Goal: Information Seeking & Learning: Learn about a topic

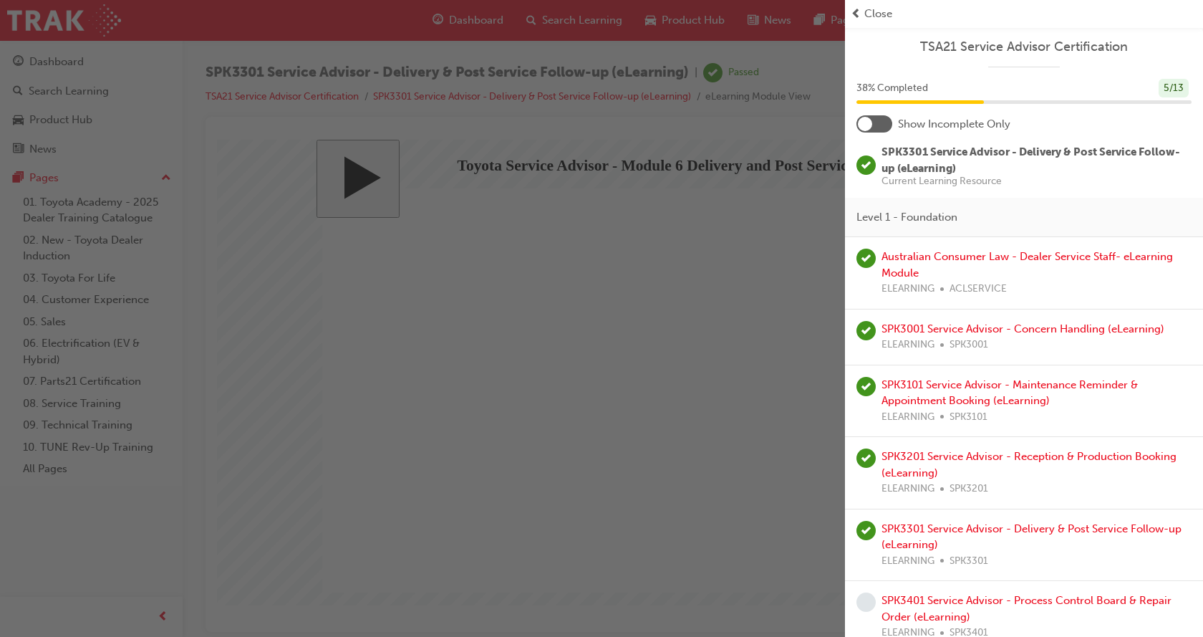
scroll to position [215, 0]
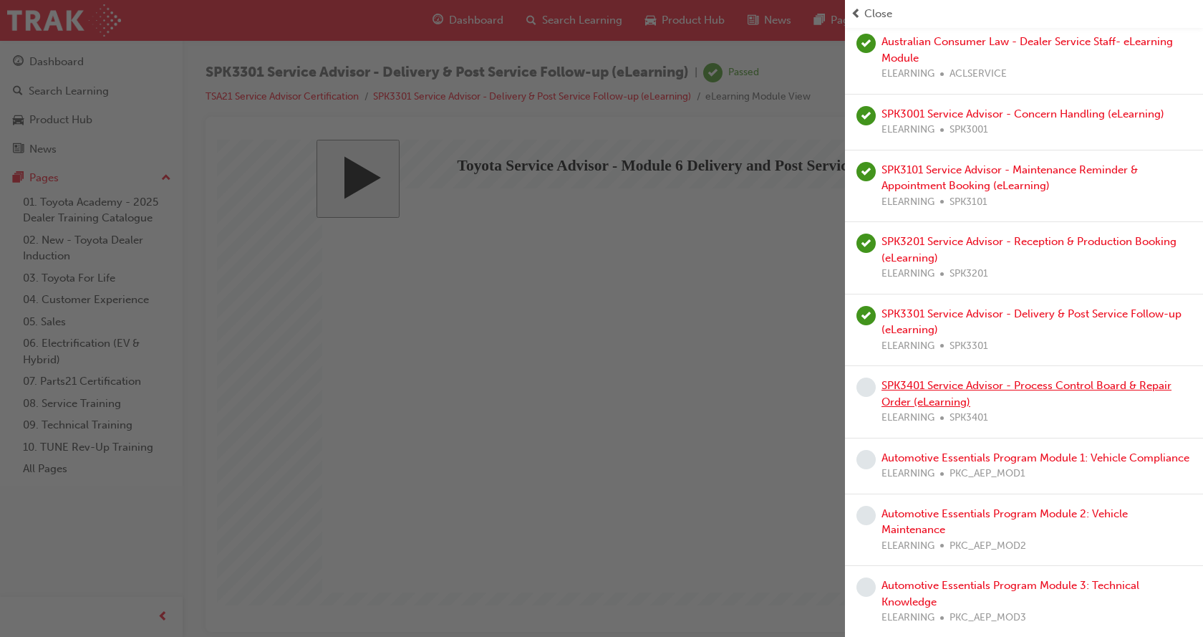
click at [999, 390] on link "SPK3401 Service Advisor - Process Control Board & Repair Order (eLearning)" at bounding box center [1026, 393] width 290 height 29
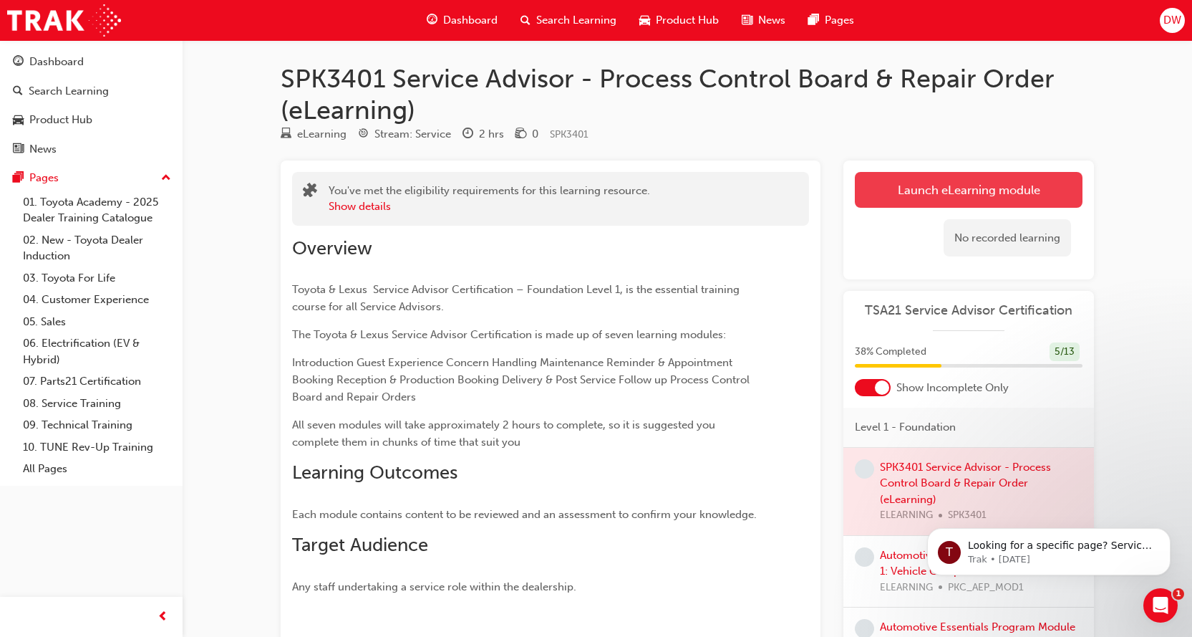
click at [947, 195] on link "Launch eLearning module" at bounding box center [969, 190] width 228 height 36
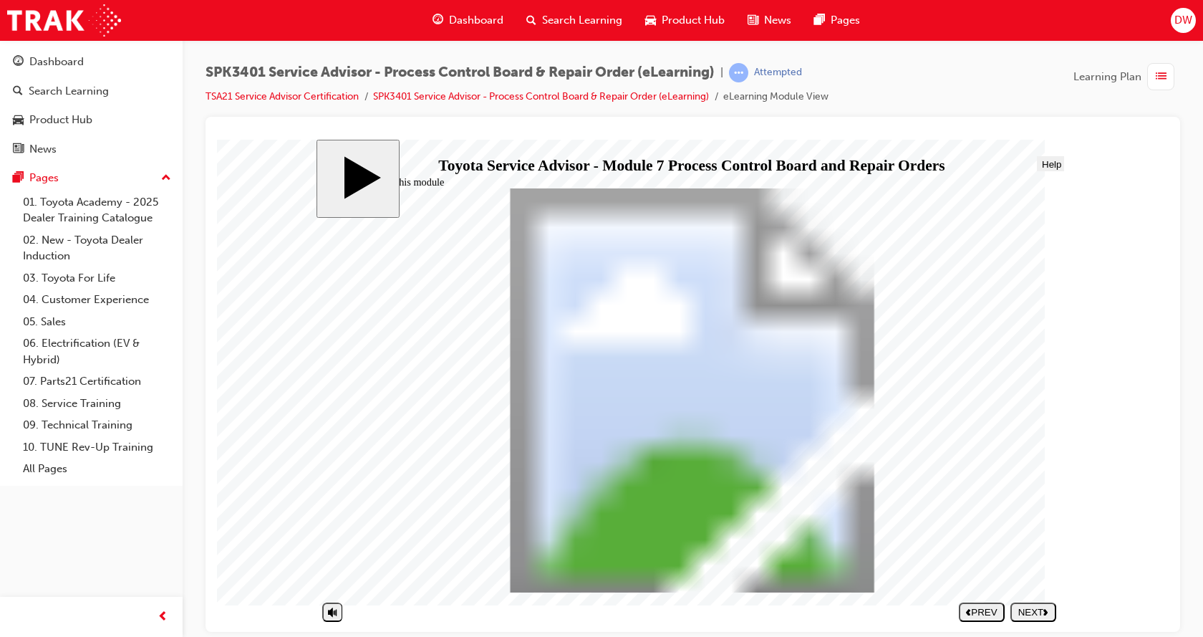
click at [1040, 617] on button "NEXT" at bounding box center [1033, 610] width 46 height 19
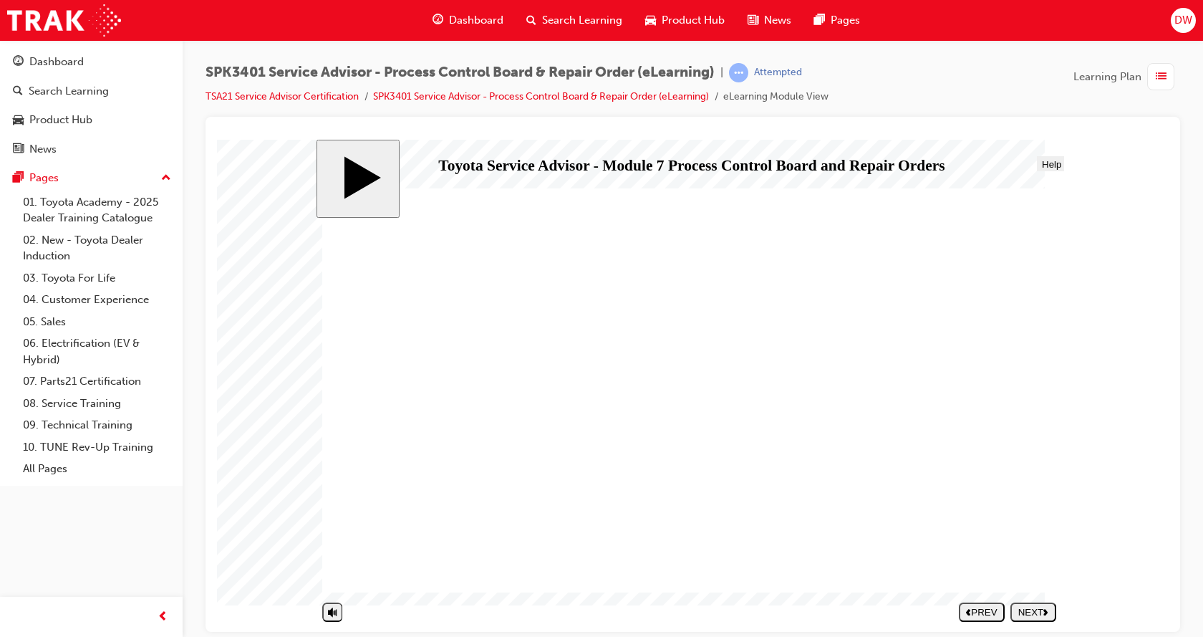
click at [1034, 611] on div "NEXT" at bounding box center [1033, 611] width 34 height 11
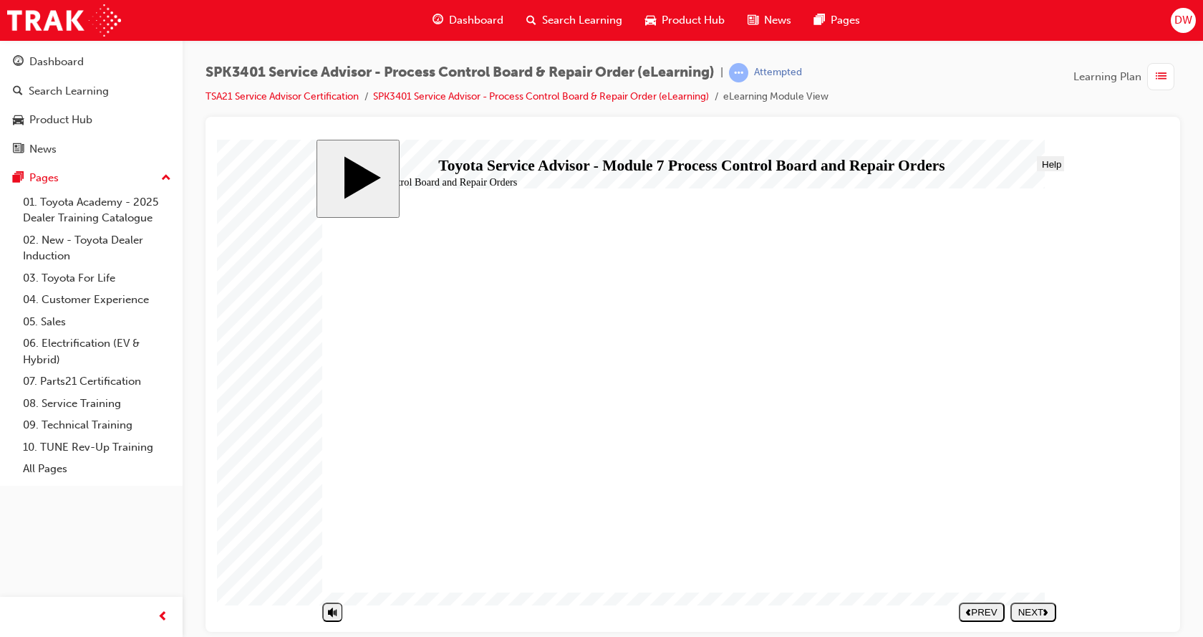
click at [1035, 605] on button "NEXT" at bounding box center [1033, 610] width 46 height 19
click at [989, 614] on div "PREV" at bounding box center [981, 611] width 34 height 11
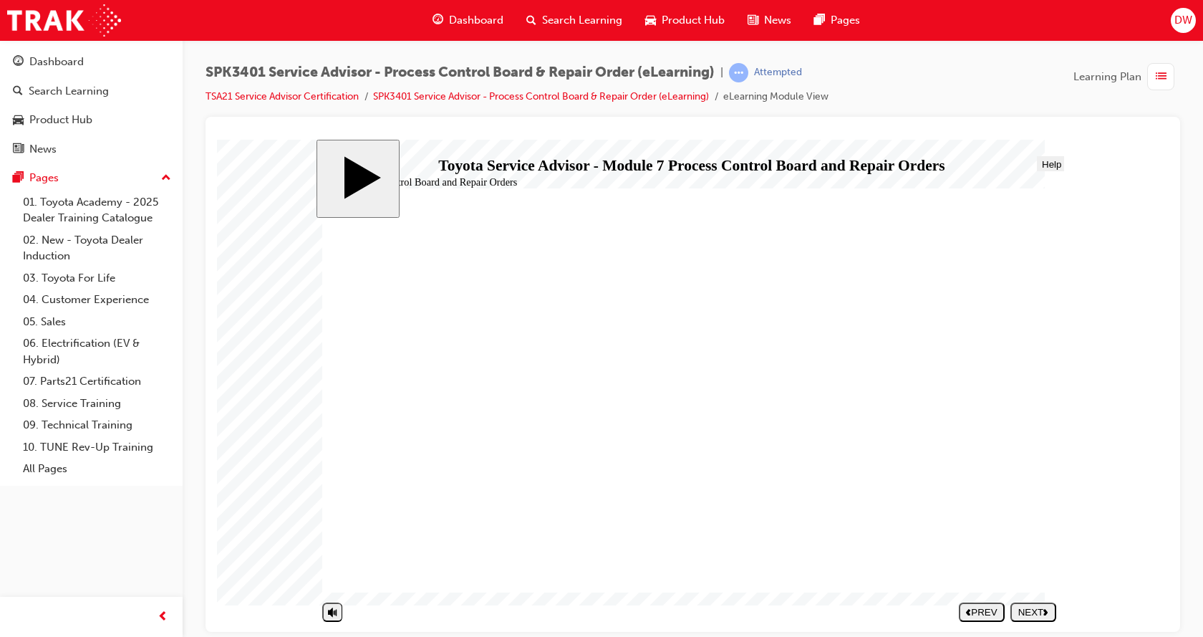
click at [1032, 611] on div "NEXT" at bounding box center [1033, 611] width 34 height 11
click at [1032, 607] on div "NEXT" at bounding box center [1033, 611] width 34 height 11
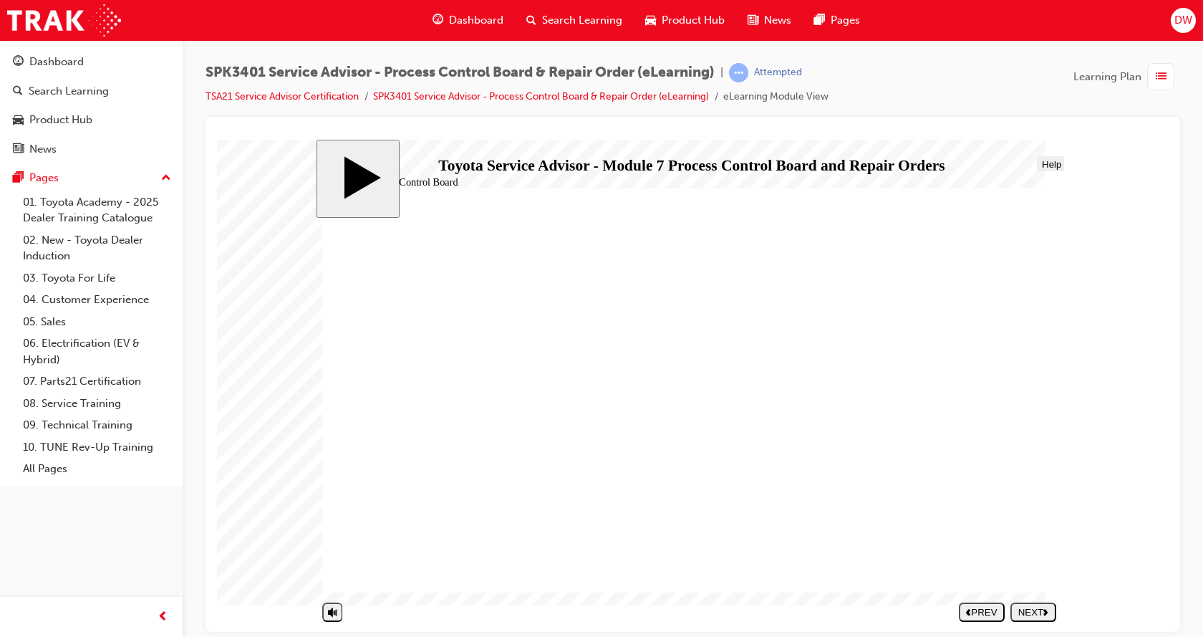
click at [1035, 608] on div "NEXT" at bounding box center [1033, 611] width 34 height 11
click at [1037, 609] on div "NEXT" at bounding box center [1033, 611] width 34 height 11
drag, startPoint x: 506, startPoint y: 366, endPoint x: 870, endPoint y: 368, distance: 363.7
drag, startPoint x: 435, startPoint y: 390, endPoint x: 833, endPoint y: 353, distance: 399.1
drag, startPoint x: 470, startPoint y: 428, endPoint x: 810, endPoint y: 397, distance: 341.5
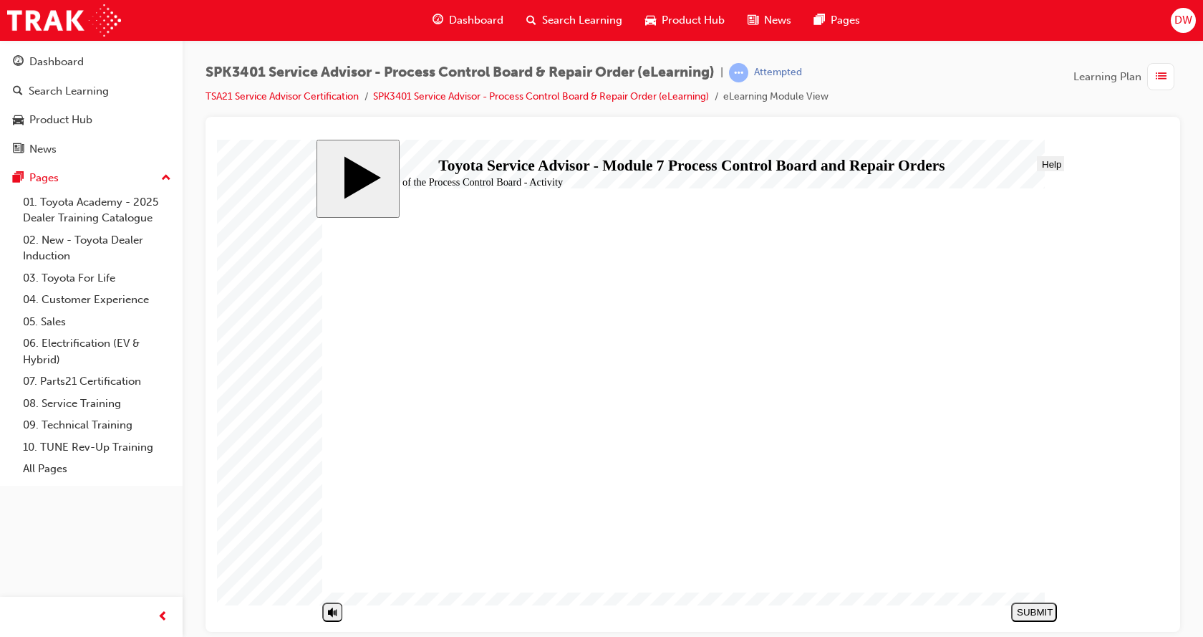
drag, startPoint x: 479, startPoint y: 445, endPoint x: 543, endPoint y: 461, distance: 66.5
drag, startPoint x: 527, startPoint y: 453, endPoint x: 899, endPoint y: 399, distance: 376.2
drag, startPoint x: 456, startPoint y: 479, endPoint x: 843, endPoint y: 401, distance: 395.1
drag, startPoint x: 533, startPoint y: 510, endPoint x: 833, endPoint y: 402, distance: 319.6
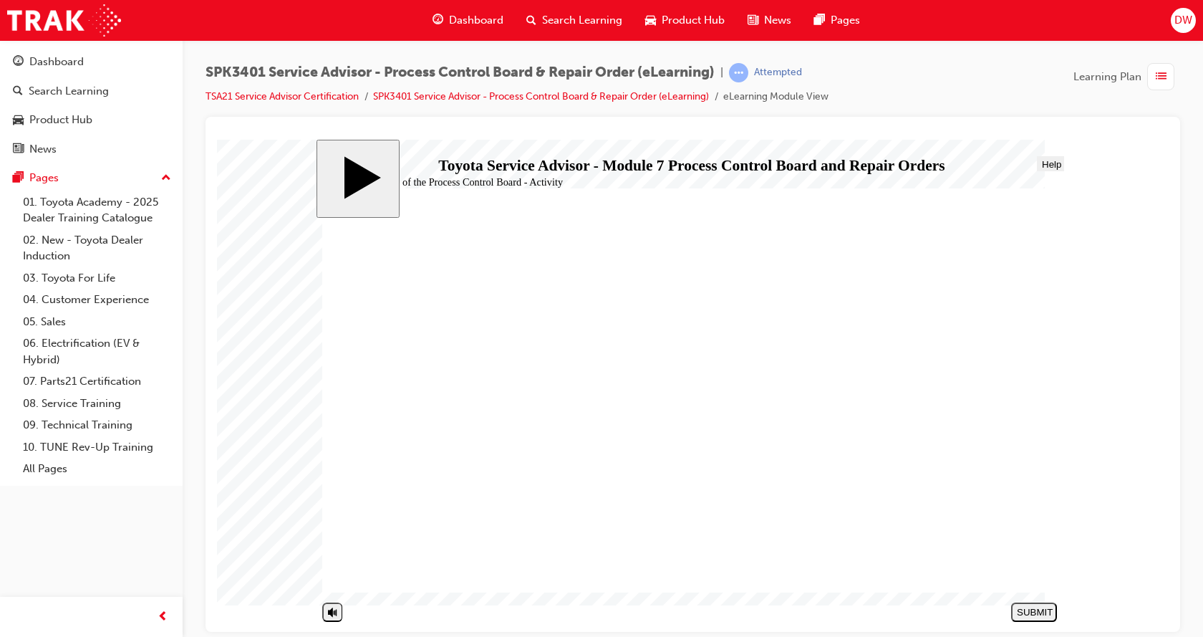
drag, startPoint x: 443, startPoint y: 543, endPoint x: 823, endPoint y: 310, distance: 445.8
drag, startPoint x: 445, startPoint y: 389, endPoint x: 824, endPoint y: 327, distance: 384.6
drag, startPoint x: 570, startPoint y: 397, endPoint x: 944, endPoint y: 369, distance: 374.8
drag, startPoint x: 558, startPoint y: 397, endPoint x: 934, endPoint y: 404, distance: 376.0
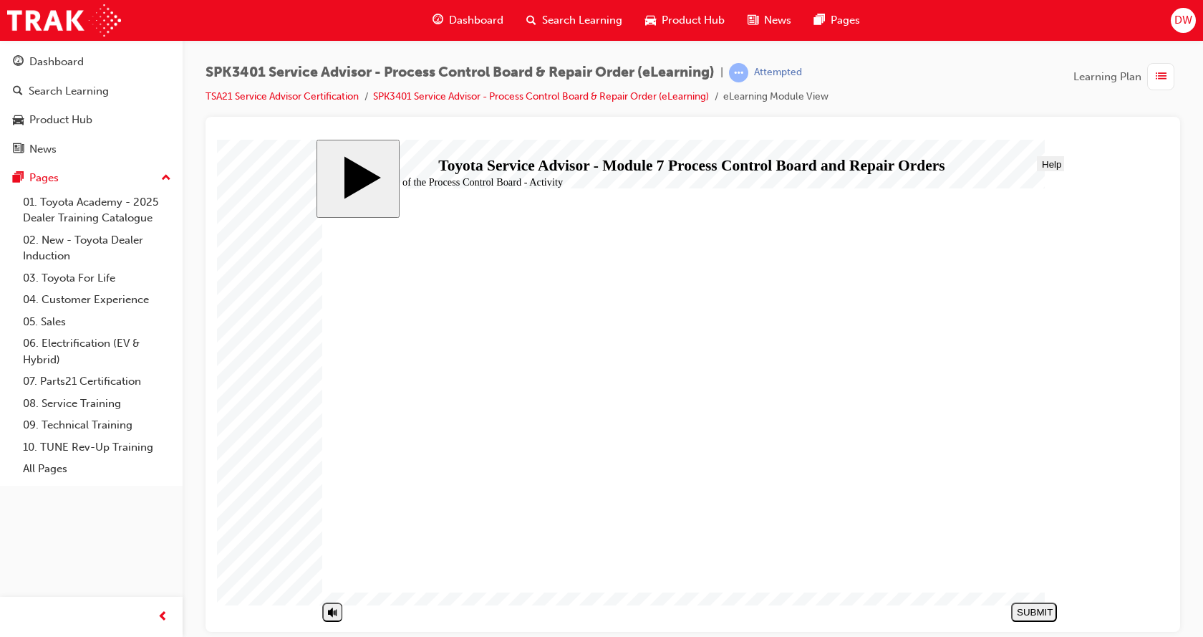
drag, startPoint x: 488, startPoint y: 426, endPoint x: 862, endPoint y: 437, distance: 373.9
drag, startPoint x: 497, startPoint y: 424, endPoint x: 871, endPoint y: 367, distance: 378.1
drag, startPoint x: 407, startPoint y: 422, endPoint x: 785, endPoint y: 326, distance: 390.2
drag, startPoint x: 528, startPoint y: 359, endPoint x: 800, endPoint y: 435, distance: 281.6
drag, startPoint x: 477, startPoint y: 363, endPoint x: 836, endPoint y: 367, distance: 358.8
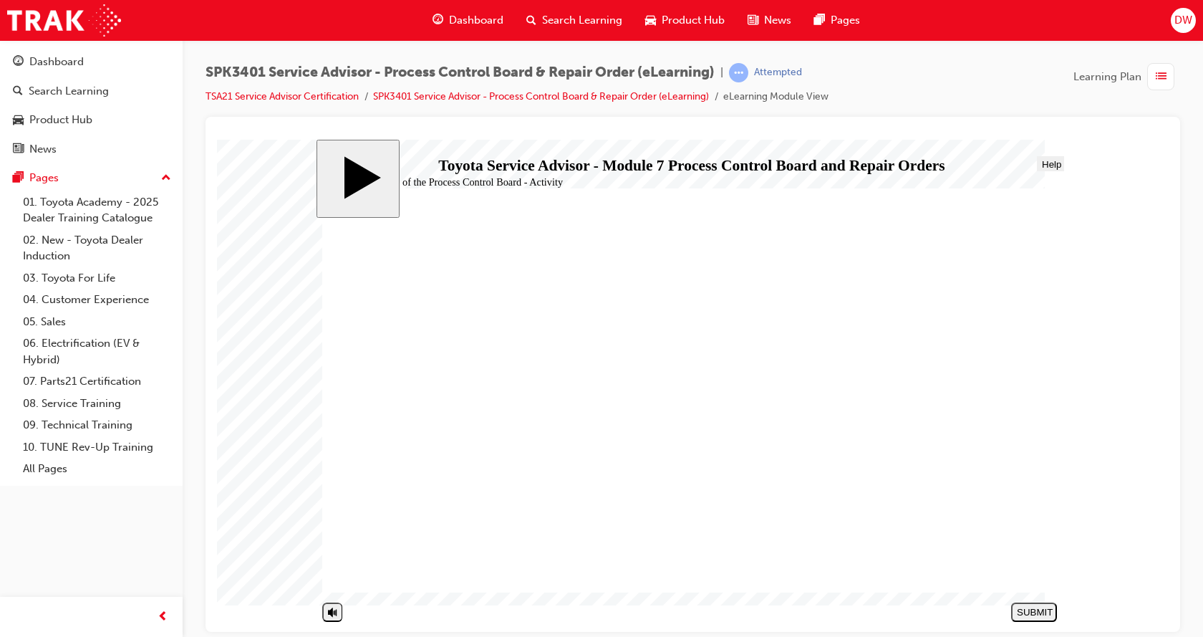
drag, startPoint x: 471, startPoint y: 478, endPoint x: 835, endPoint y: 362, distance: 382.0
drag, startPoint x: 485, startPoint y: 367, endPoint x: 842, endPoint y: 515, distance: 386.8
drag, startPoint x: 613, startPoint y: 500, endPoint x: 904, endPoint y: 547, distance: 295.1
drag, startPoint x: 507, startPoint y: 538, endPoint x: 881, endPoint y: 443, distance: 385.7
drag, startPoint x: 511, startPoint y: 532, endPoint x: 883, endPoint y: 474, distance: 376.1
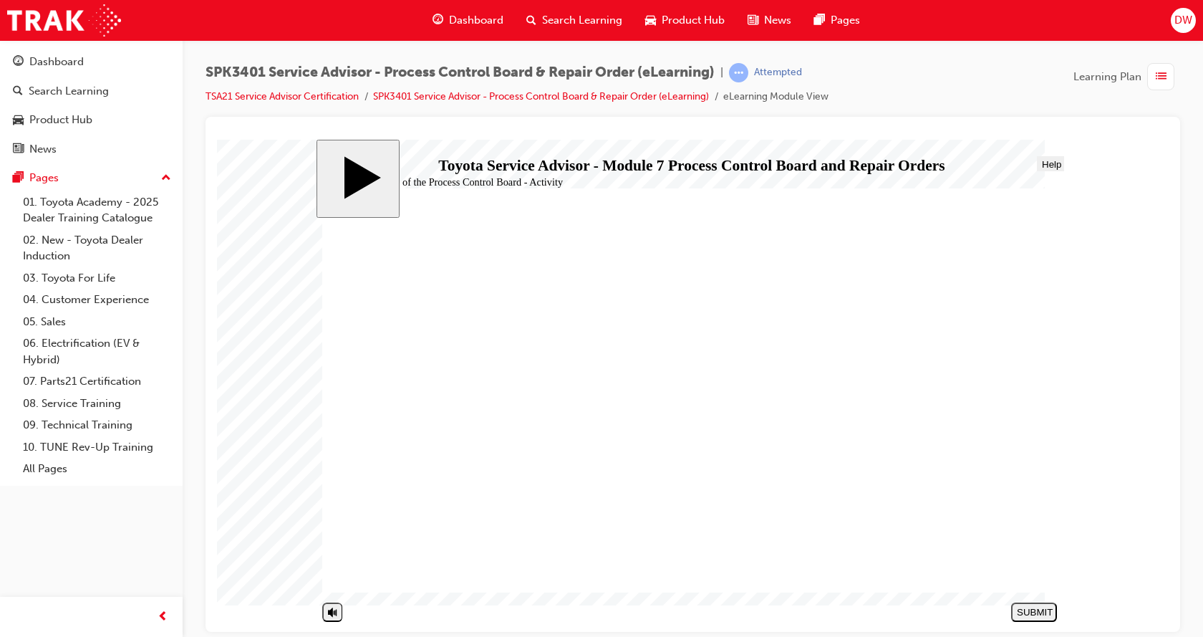
drag, startPoint x: 567, startPoint y: 454, endPoint x: 927, endPoint y: 439, distance: 360.5
click at [1039, 610] on div "SUBMIT" at bounding box center [1034, 611] width 34 height 11
click at [1043, 612] on icon "next" at bounding box center [1045, 610] width 5 height 7
click at [1043, 611] on icon "next" at bounding box center [1045, 610] width 5 height 7
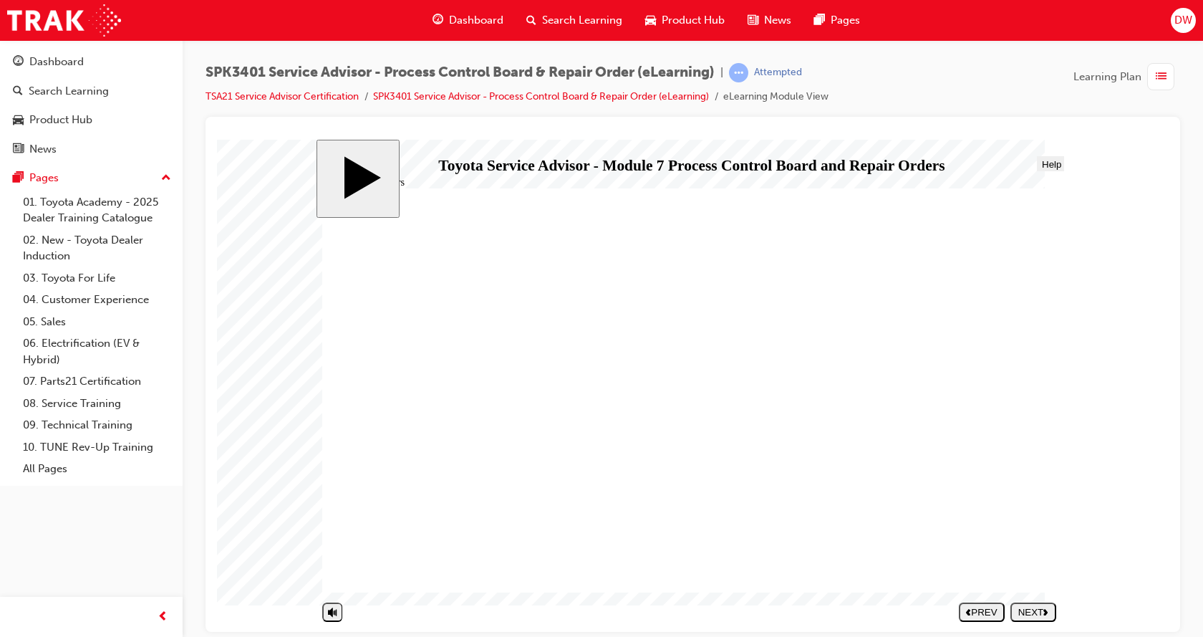
click at [1048, 611] on polygon "next" at bounding box center [1045, 611] width 4 height 6
click at [1043, 604] on button "NEXT" at bounding box center [1033, 610] width 46 height 19
click at [1050, 611] on div "NEXT" at bounding box center [1033, 611] width 34 height 11
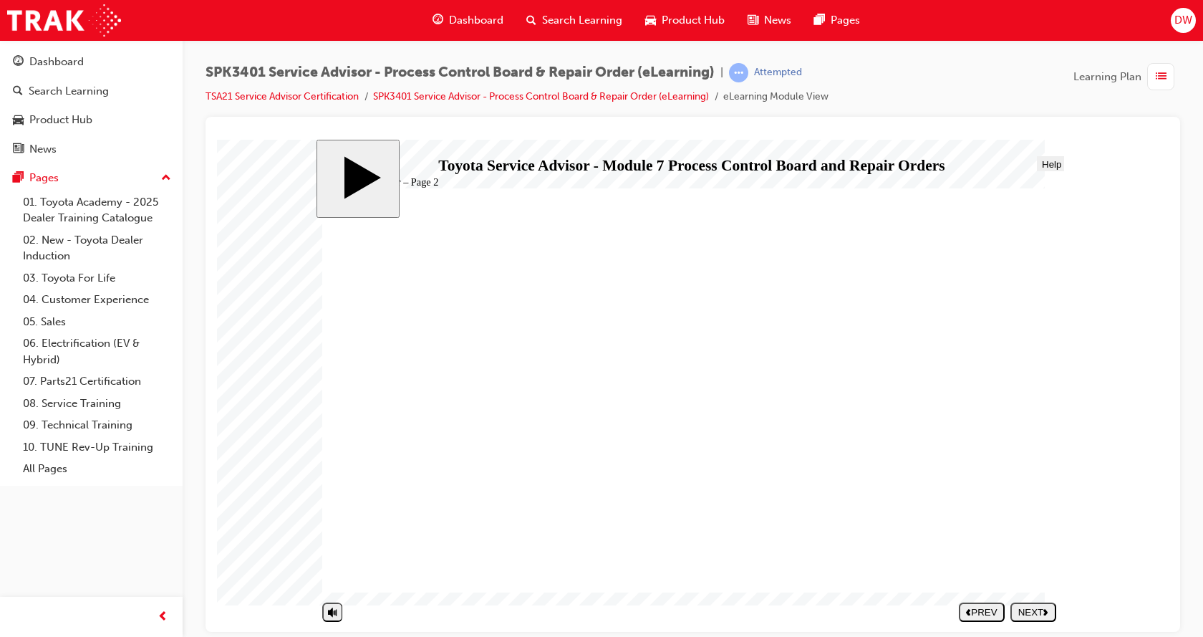
click at [1035, 606] on div "NEXT" at bounding box center [1033, 611] width 34 height 11
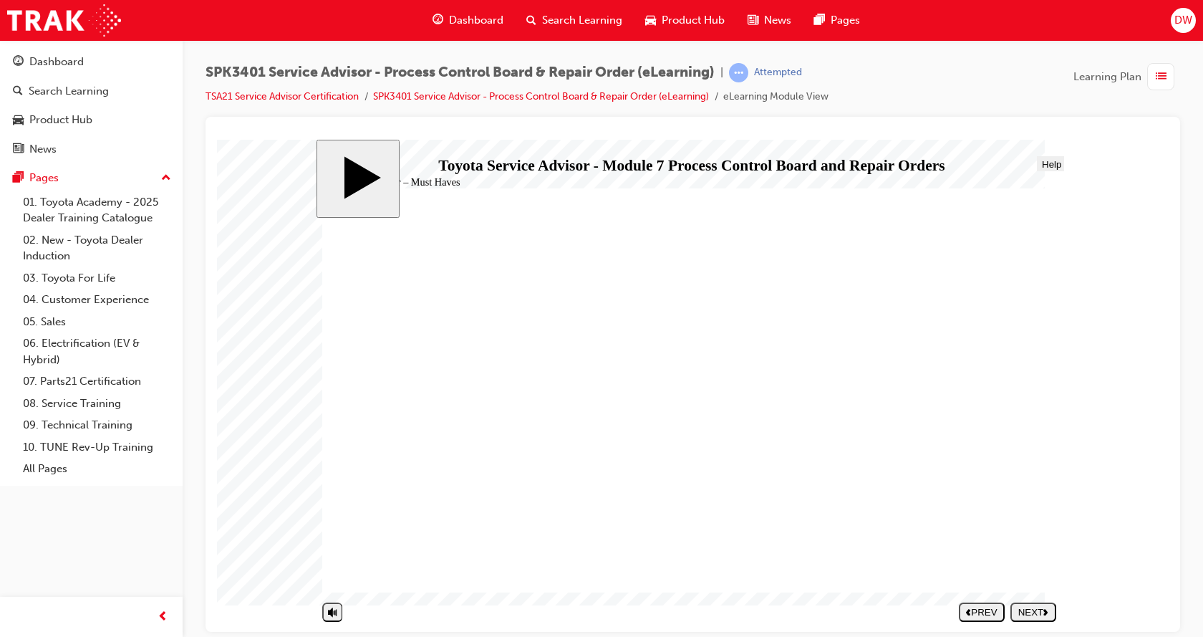
click at [1027, 613] on div "NEXT" at bounding box center [1033, 611] width 34 height 11
radio input "true"
click at [1030, 602] on button "SUBMIT" at bounding box center [1034, 610] width 46 height 19
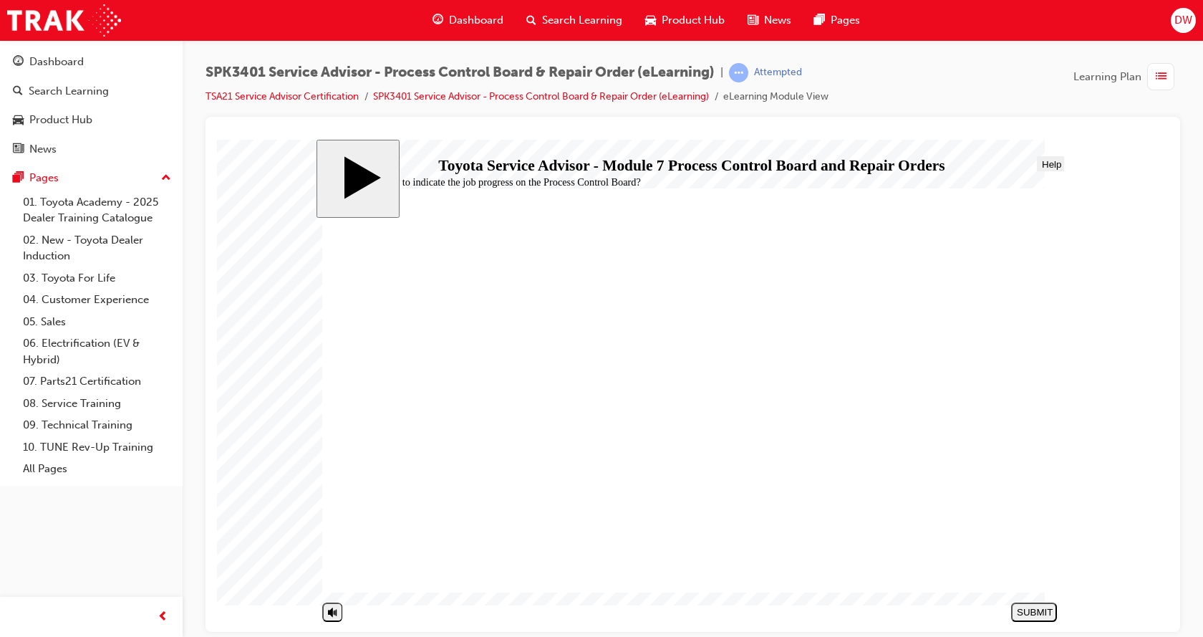
radio input "true"
drag, startPoint x: 1038, startPoint y: 607, endPoint x: 1007, endPoint y: 616, distance: 31.3
click at [1033, 608] on div "SUBMIT" at bounding box center [1034, 611] width 34 height 11
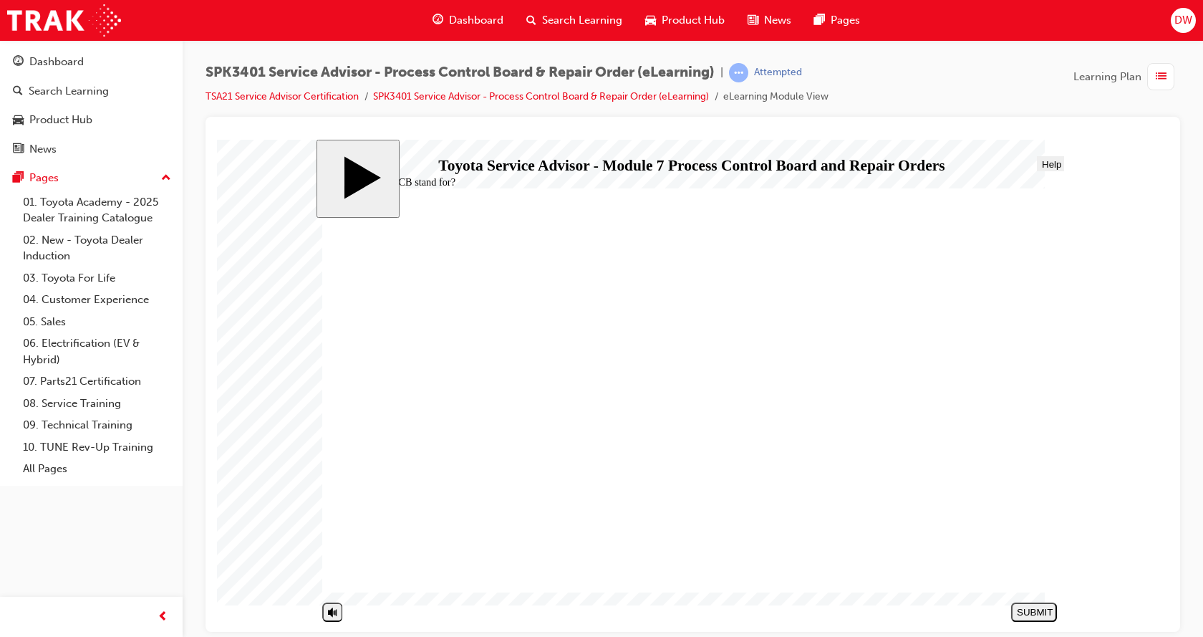
radio input "true"
click at [1048, 609] on div "SUBMIT" at bounding box center [1034, 611] width 34 height 11
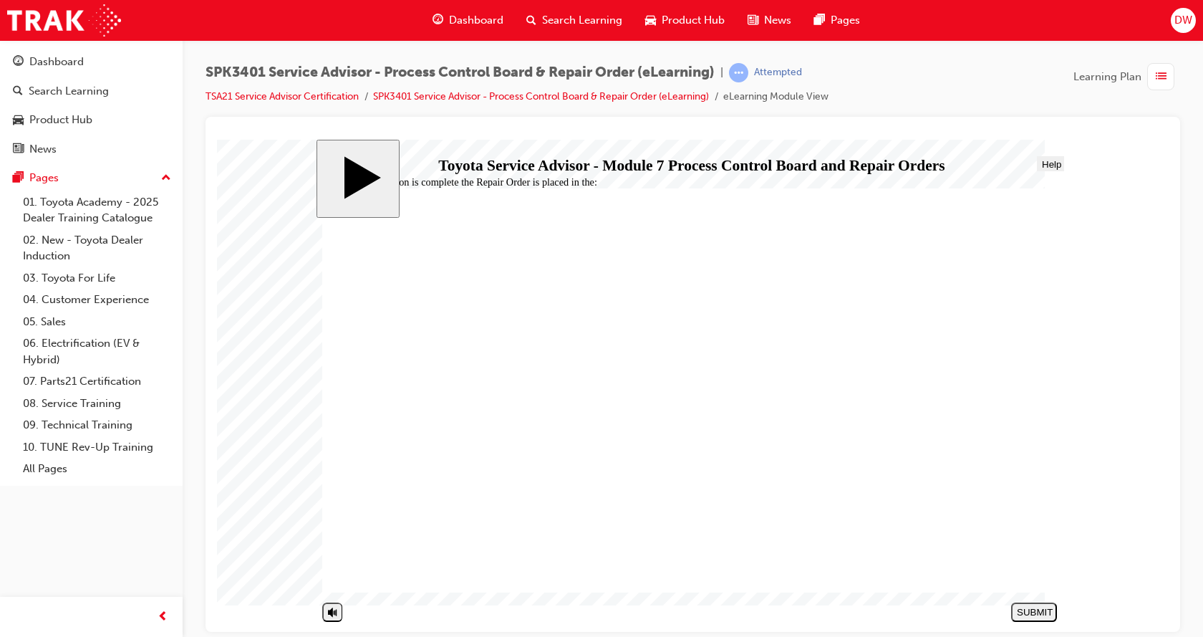
radio input "true"
click at [1042, 605] on button "SUBMIT" at bounding box center [1034, 610] width 46 height 19
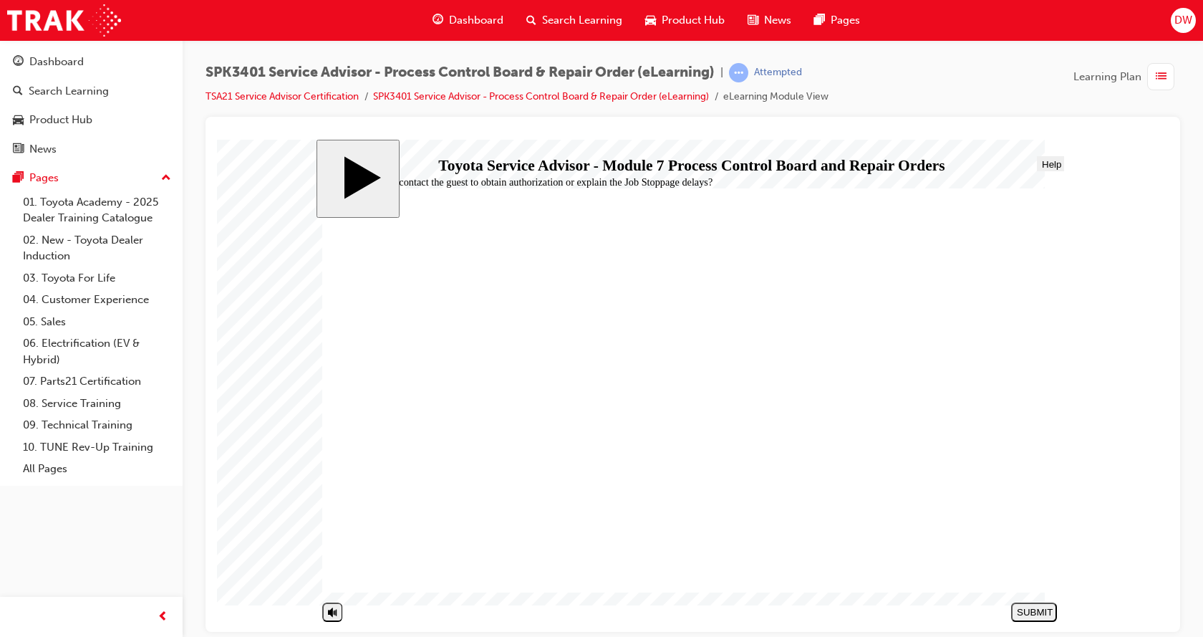
radio input "true"
click at [1039, 616] on div "SUBMIT" at bounding box center [1034, 611] width 34 height 11
radio input "true"
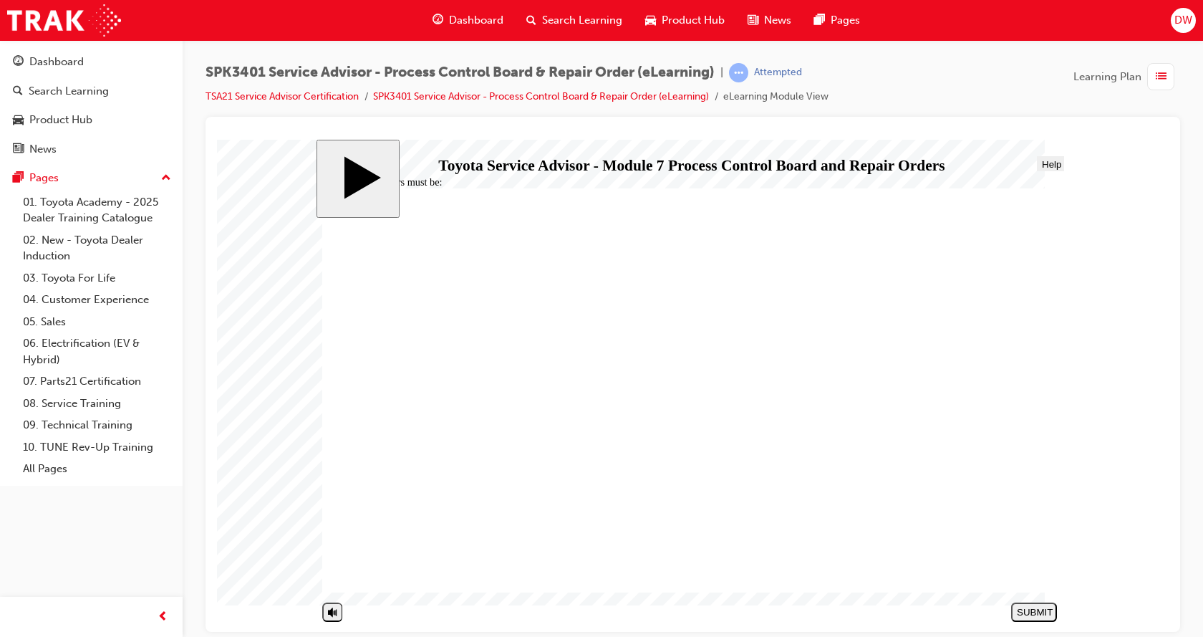
click at [1027, 613] on div "SUBMIT" at bounding box center [1034, 611] width 34 height 11
drag, startPoint x: 454, startPoint y: 334, endPoint x: 529, endPoint y: 374, distance: 85.2
radio input "true"
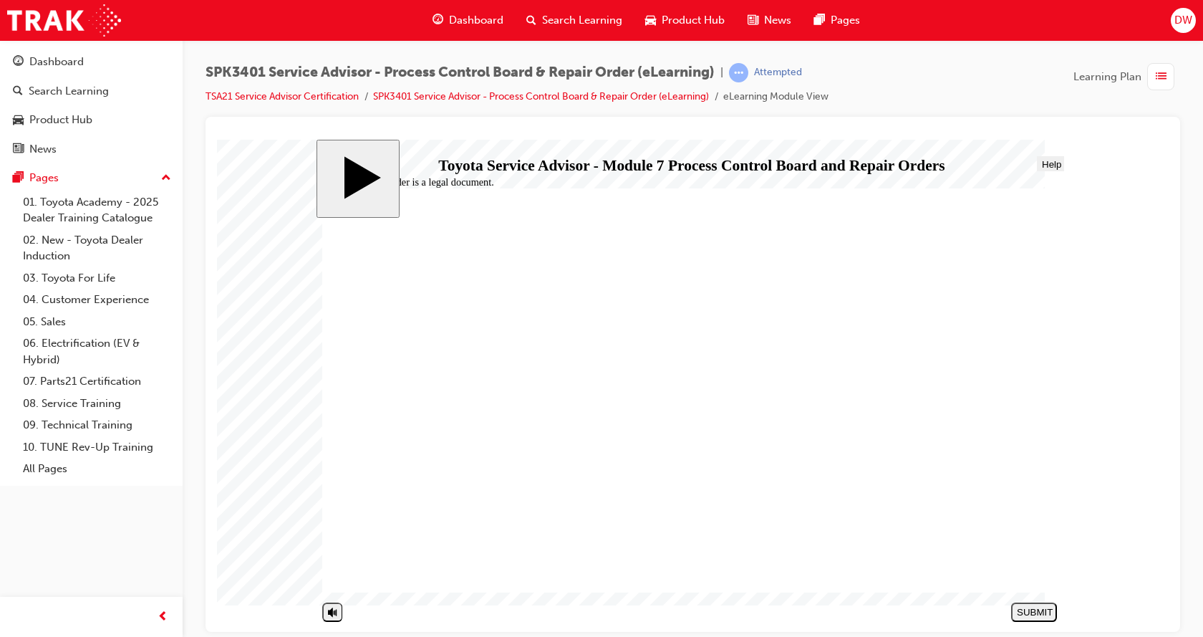
click at [1038, 616] on div "SUBMIT" at bounding box center [1034, 611] width 34 height 11
radio input "true"
click at [1037, 608] on div "SUBMIT" at bounding box center [1034, 611] width 34 height 11
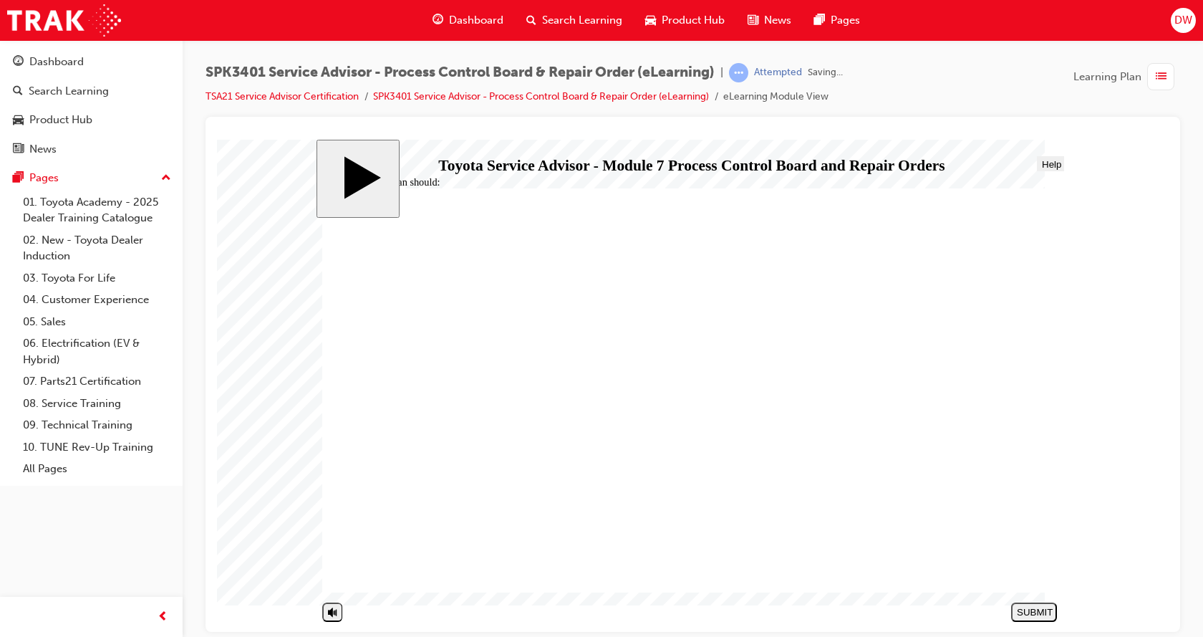
radio input "true"
click at [1039, 606] on div "SUBMIT" at bounding box center [1034, 611] width 34 height 11
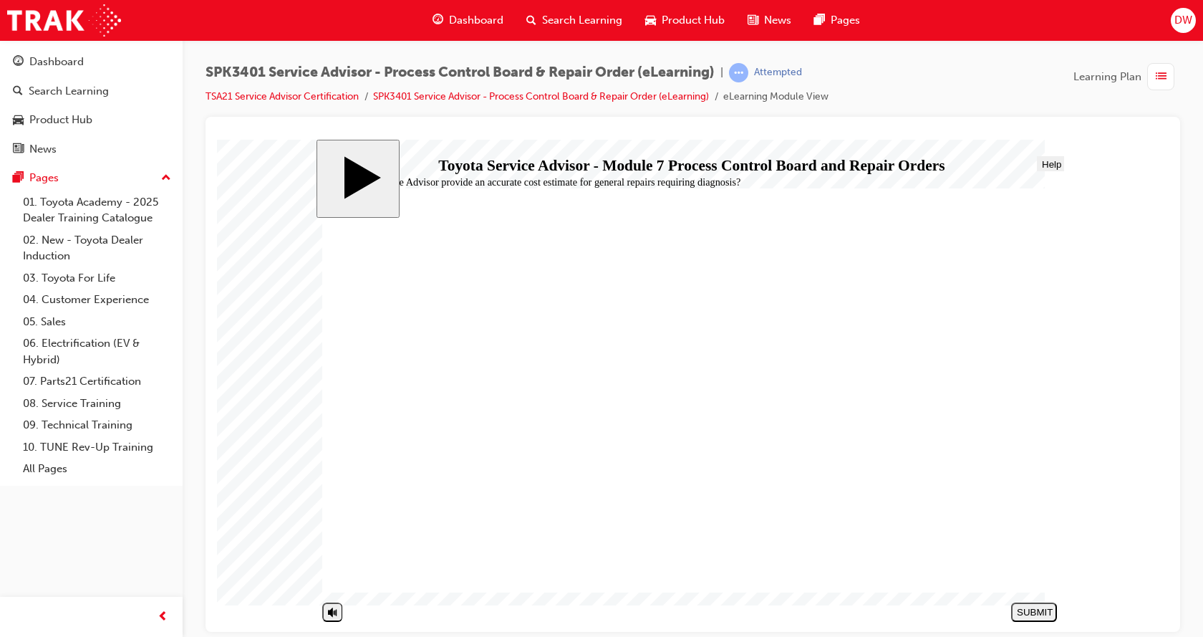
radio input "true"
click at [1045, 614] on div "SUBMIT" at bounding box center [1034, 611] width 34 height 11
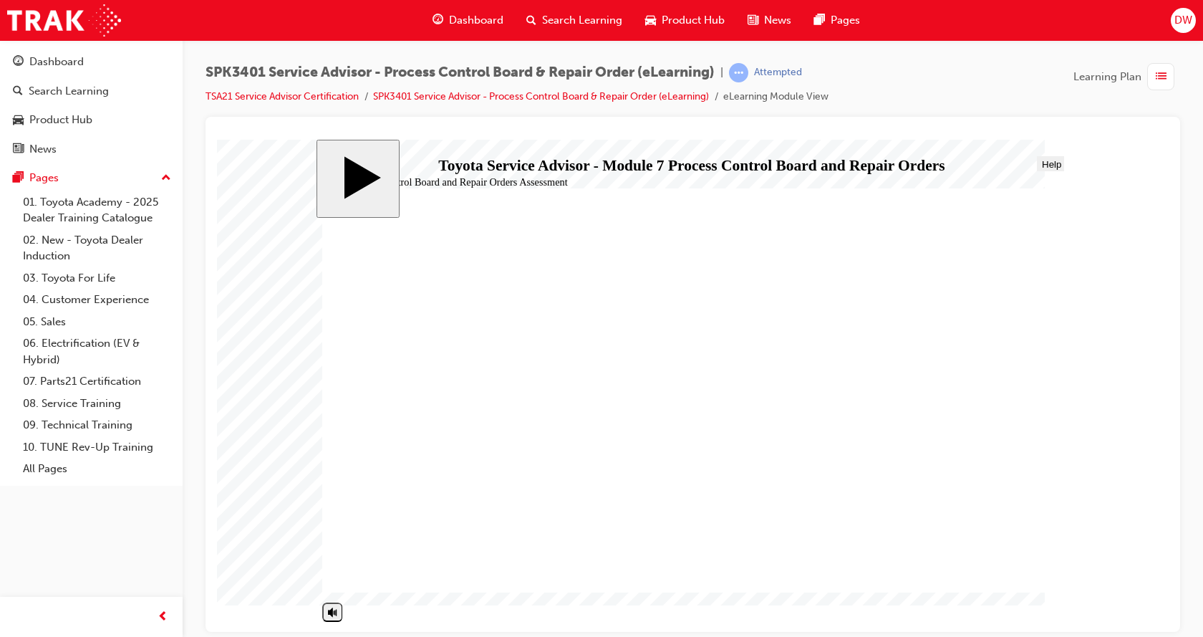
drag, startPoint x: 516, startPoint y: 499, endPoint x: 500, endPoint y: 500, distance: 15.1
radio input "true"
click at [1059, 613] on section "SUBMIT NEXT PREV" at bounding box center [689, 610] width 747 height 29
click at [1049, 606] on div "SUBMIT" at bounding box center [1034, 611] width 34 height 11
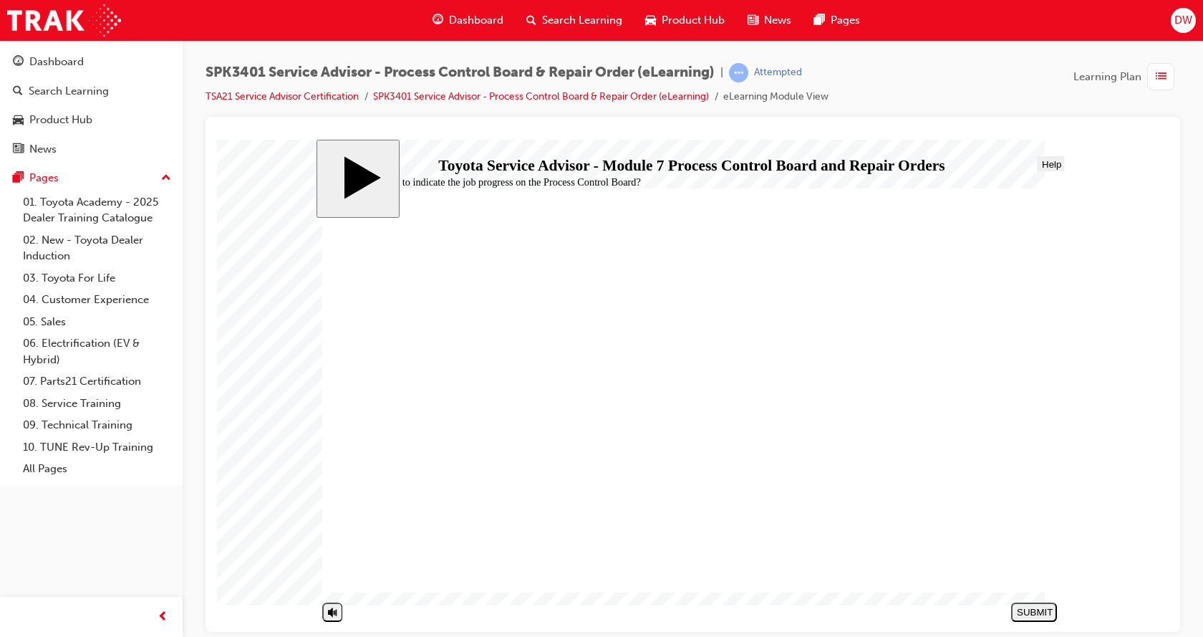
radio input "false"
radio input "true"
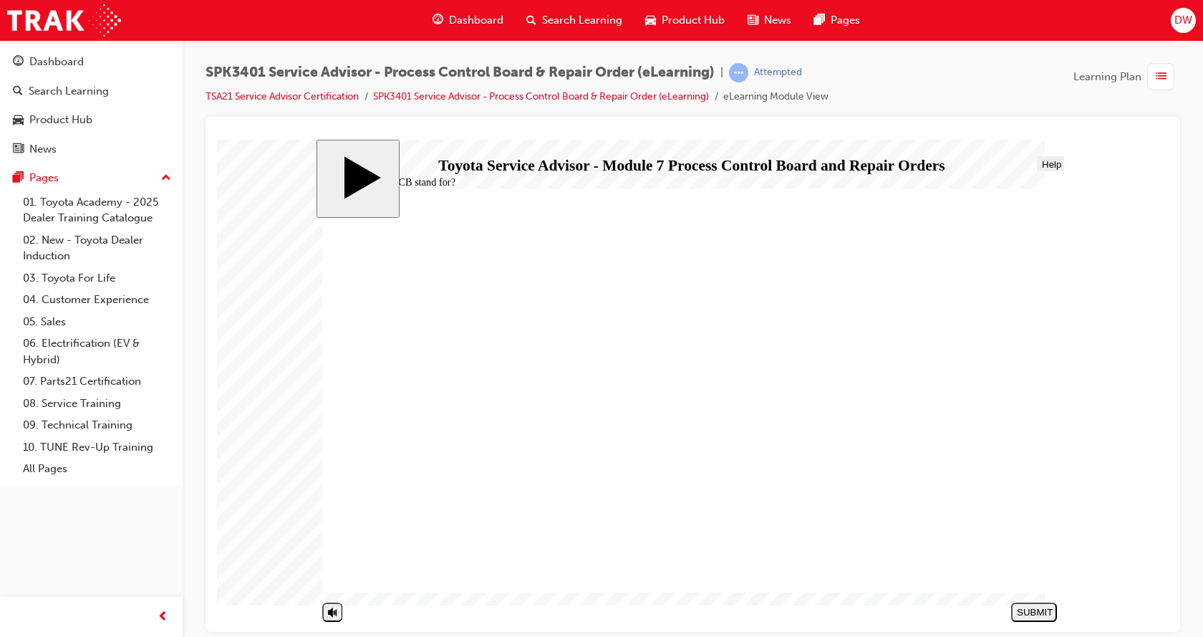
click at [1047, 619] on button "SUBMIT" at bounding box center [1034, 610] width 46 height 19
radio input "true"
click at [1023, 605] on button "SUBMIT" at bounding box center [1034, 610] width 46 height 19
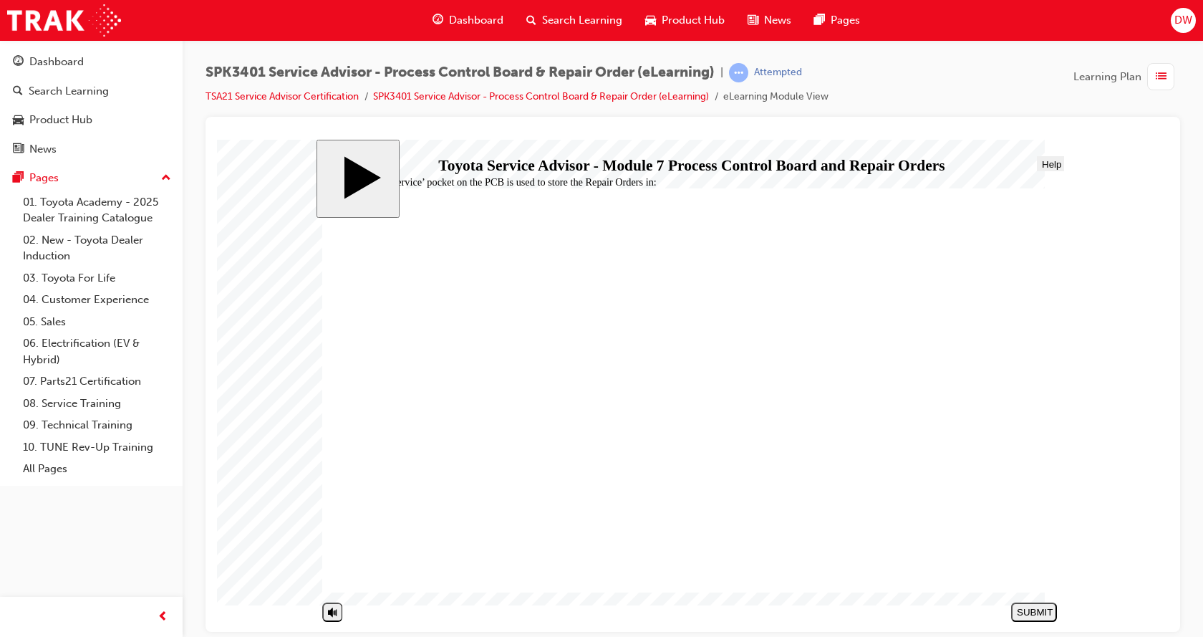
radio input "true"
click at [1030, 609] on div "SUBMIT" at bounding box center [1034, 611] width 34 height 11
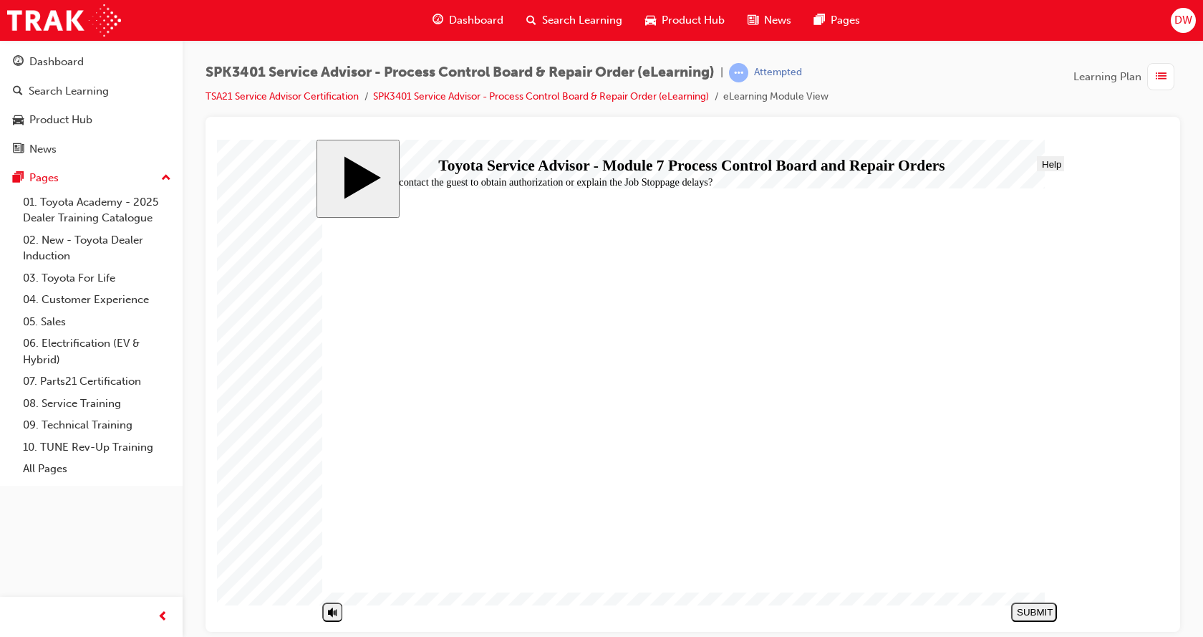
radio input "true"
click at [1040, 606] on div "SUBMIT" at bounding box center [1034, 611] width 34 height 11
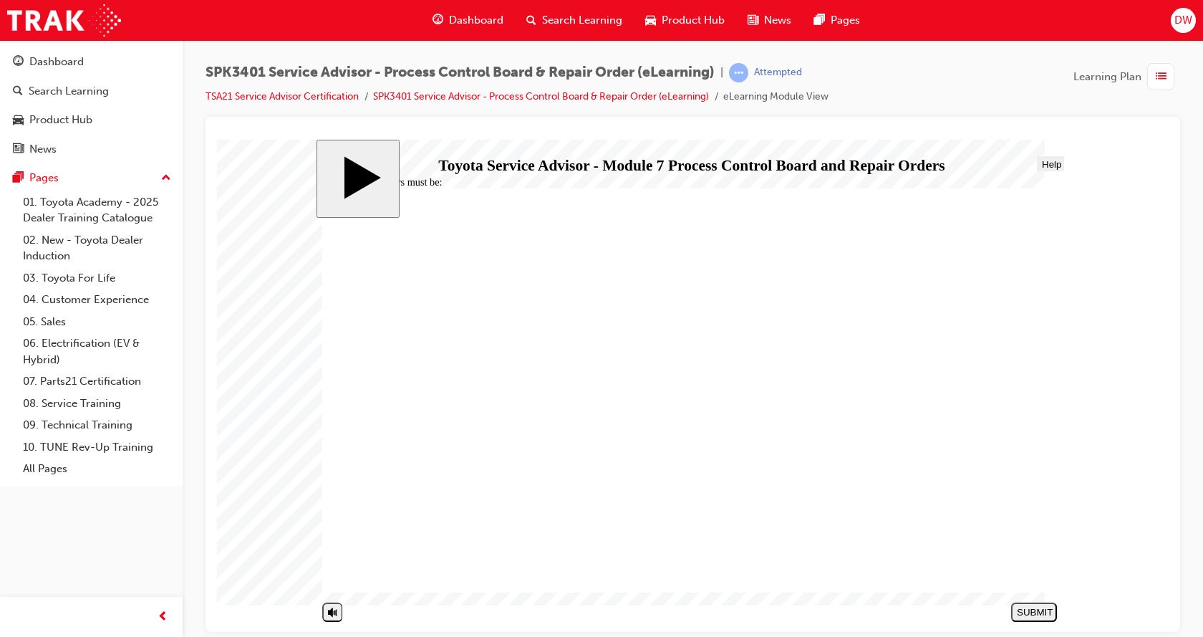
radio input "true"
click at [1039, 611] on div "SUBMIT" at bounding box center [1034, 611] width 34 height 11
radio input "true"
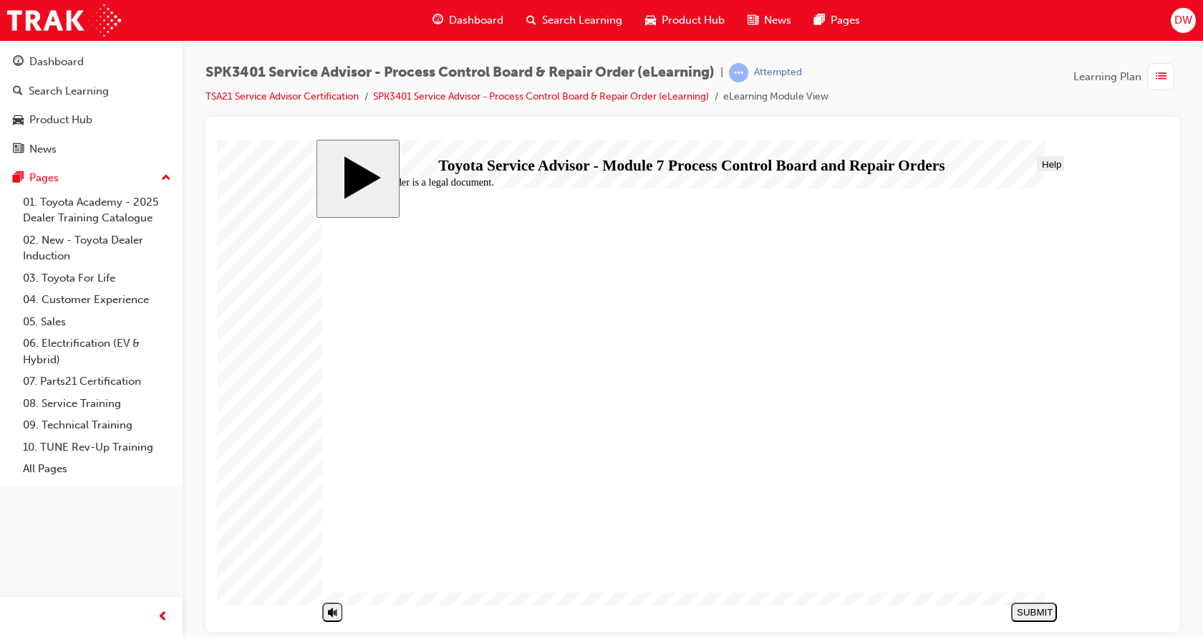
click at [1031, 611] on div "SUBMIT" at bounding box center [1034, 611] width 34 height 11
radio input "true"
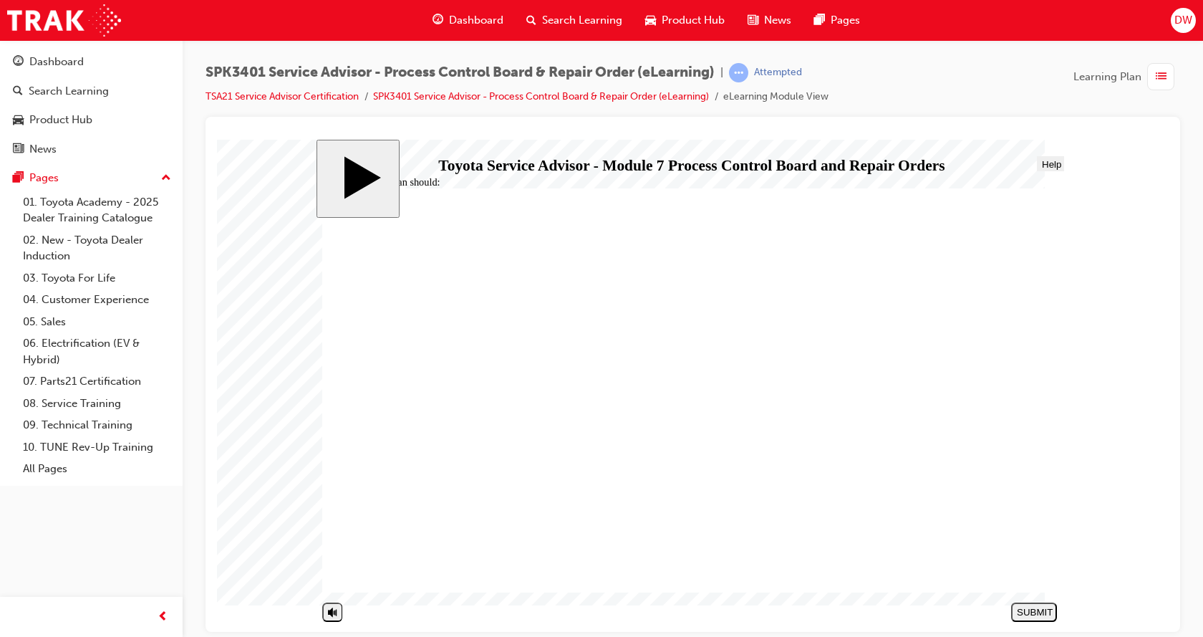
click at [1038, 616] on div "SUBMIT" at bounding box center [1034, 611] width 34 height 11
radio input "true"
click at [1039, 610] on div "SUBMIT" at bounding box center [1034, 611] width 34 height 11
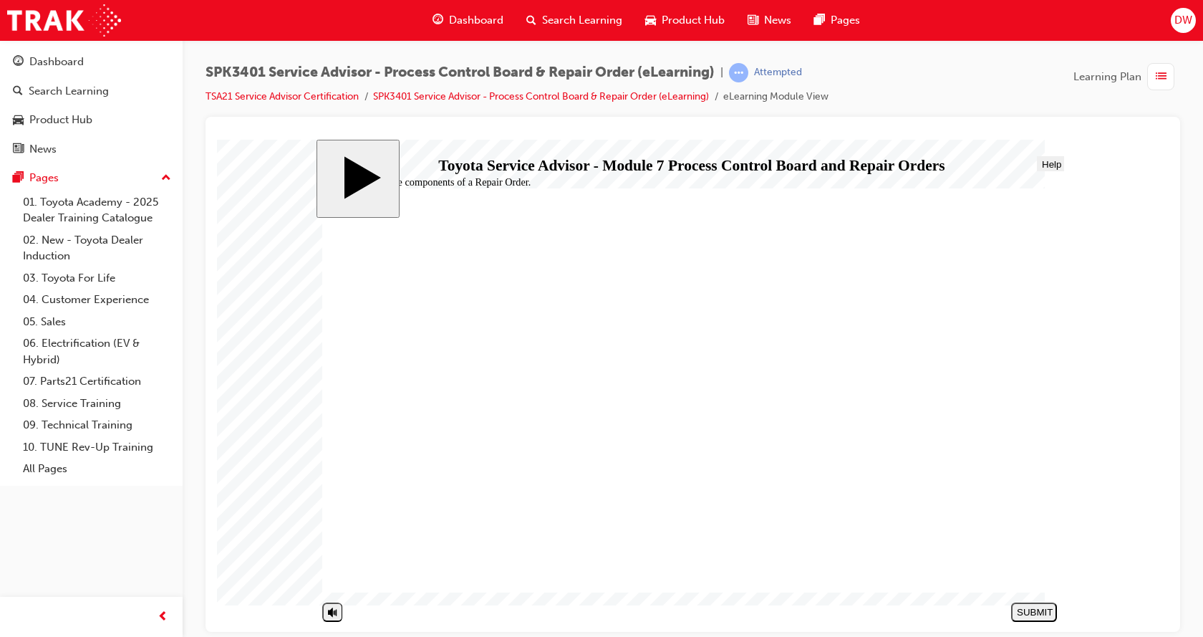
radio input "true"
click at [1048, 603] on button "SUBMIT" at bounding box center [1034, 610] width 46 height 19
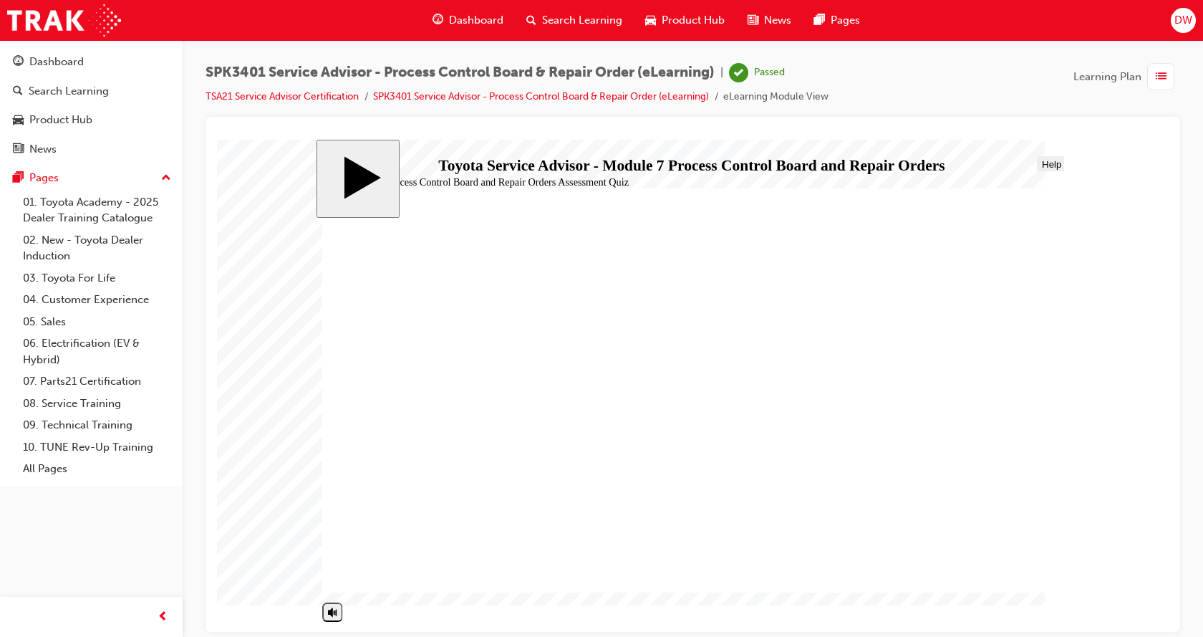
click at [1170, 73] on div "button" at bounding box center [1160, 76] width 27 height 27
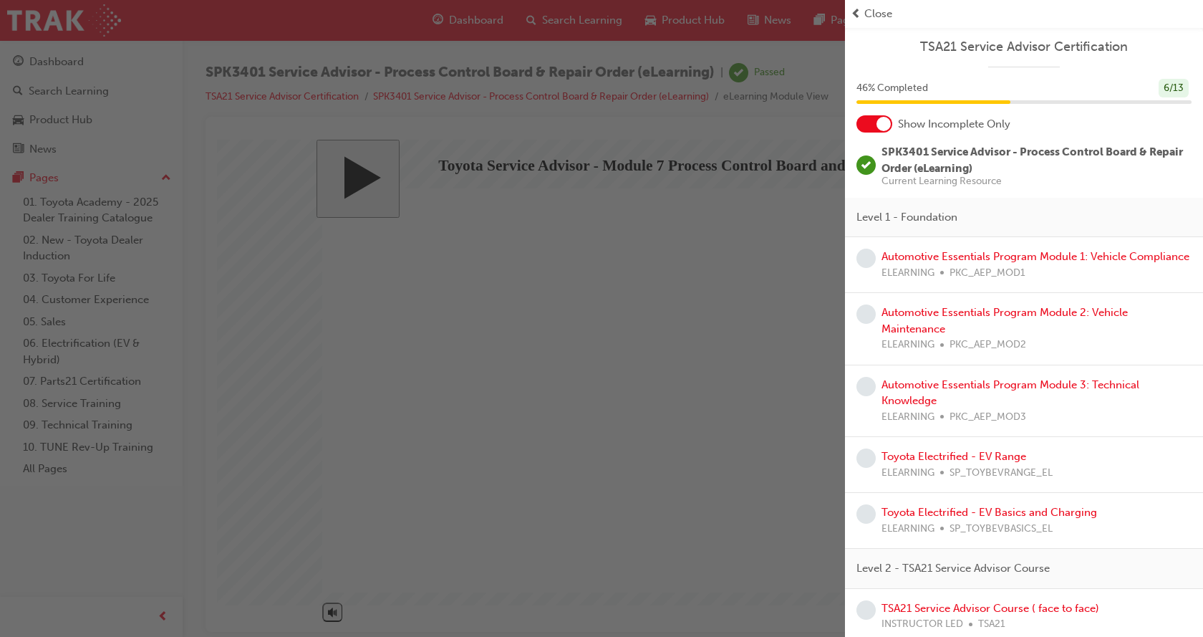
click at [883, 127] on div at bounding box center [883, 124] width 14 height 14
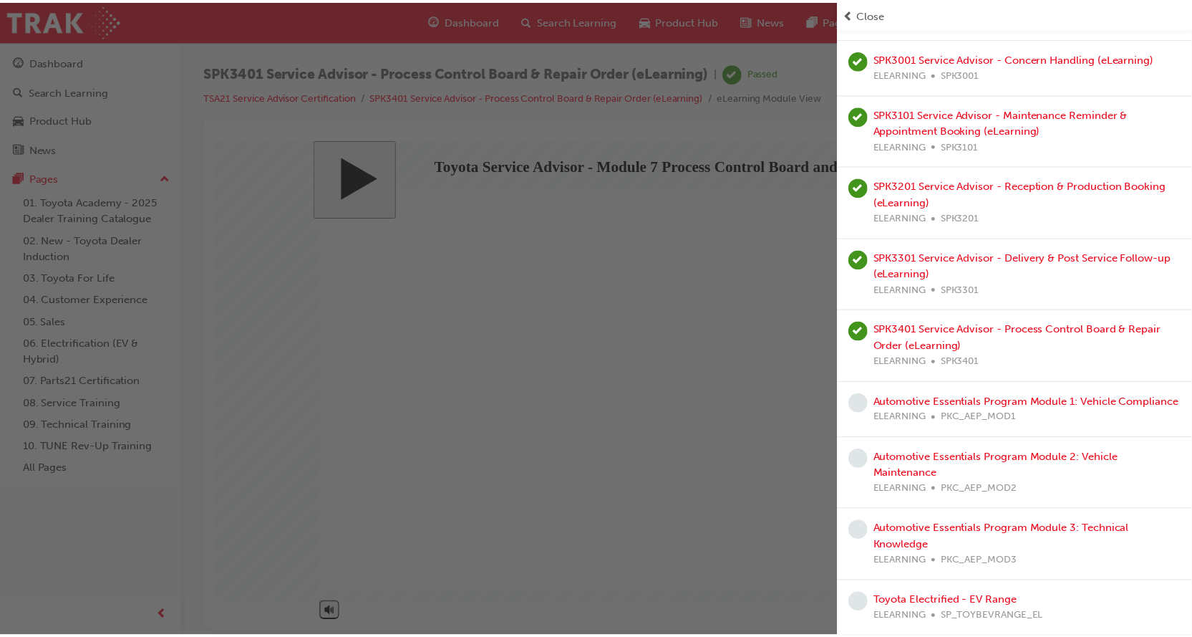
scroll to position [286, 0]
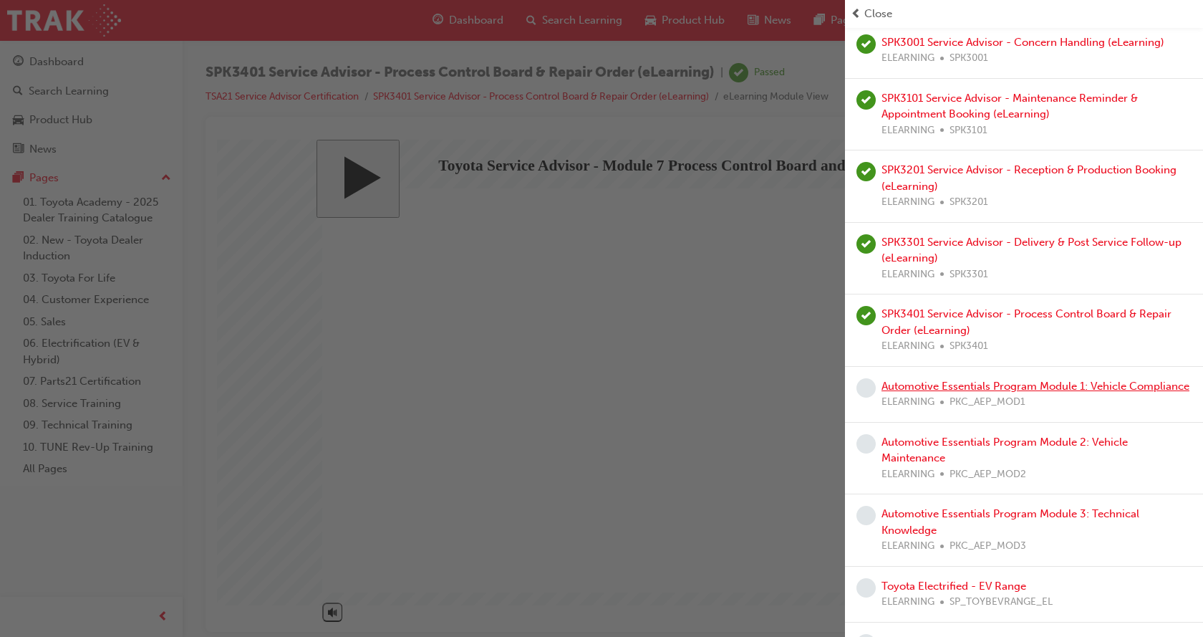
click at [966, 387] on link "Automotive Essentials Program Module 1: Vehicle Compliance" at bounding box center [1035, 385] width 308 height 13
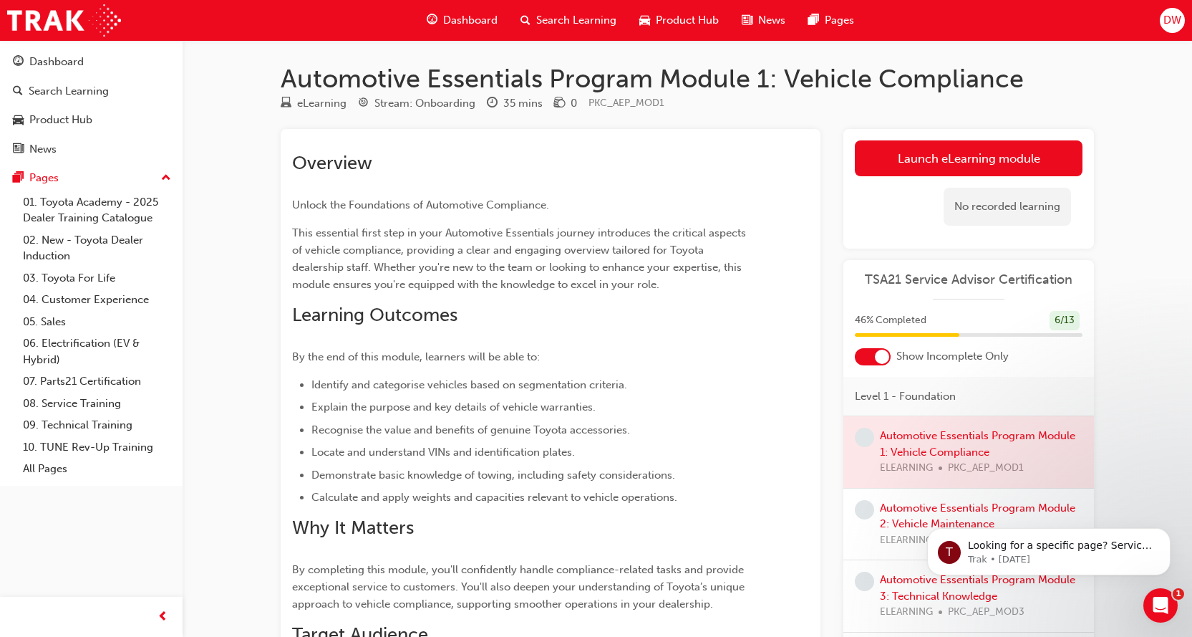
click at [878, 348] on div at bounding box center [873, 356] width 36 height 17
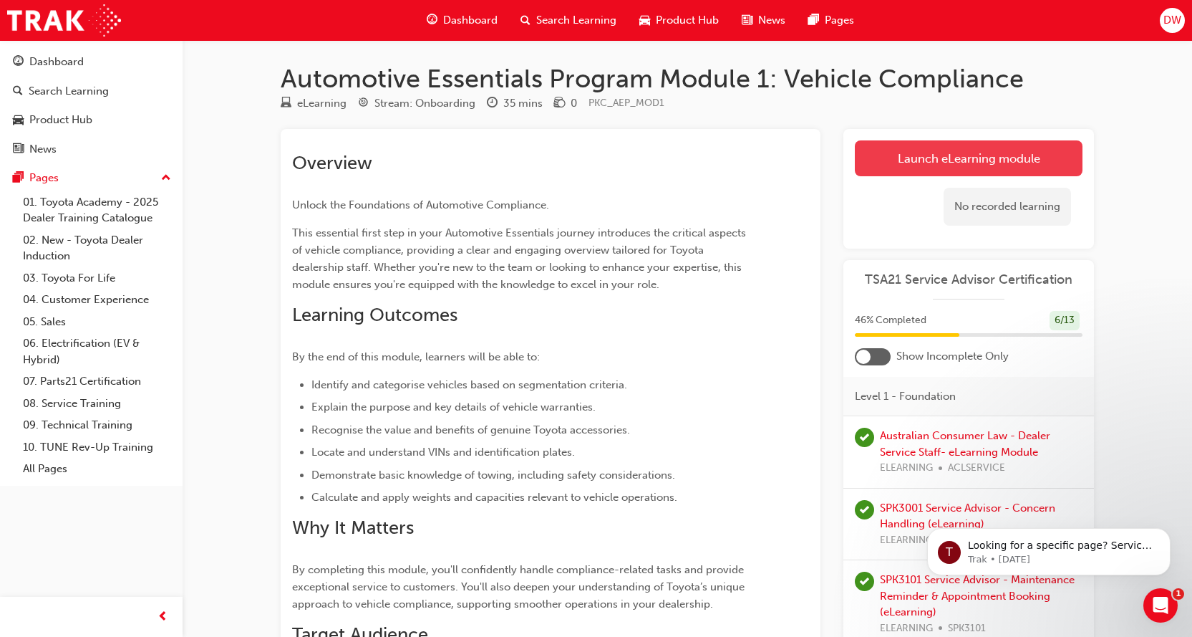
click at [988, 166] on link "Launch eLearning module" at bounding box center [969, 158] width 228 height 36
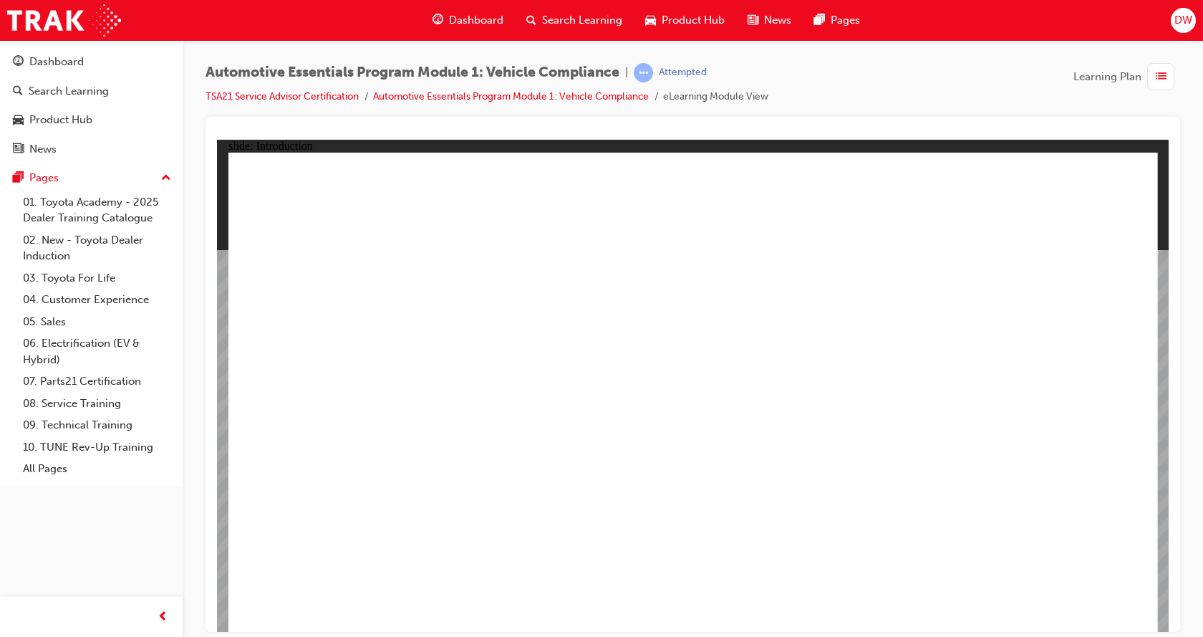
drag, startPoint x: 1113, startPoint y: 170, endPoint x: 1058, endPoint y: 280, distance: 123.3
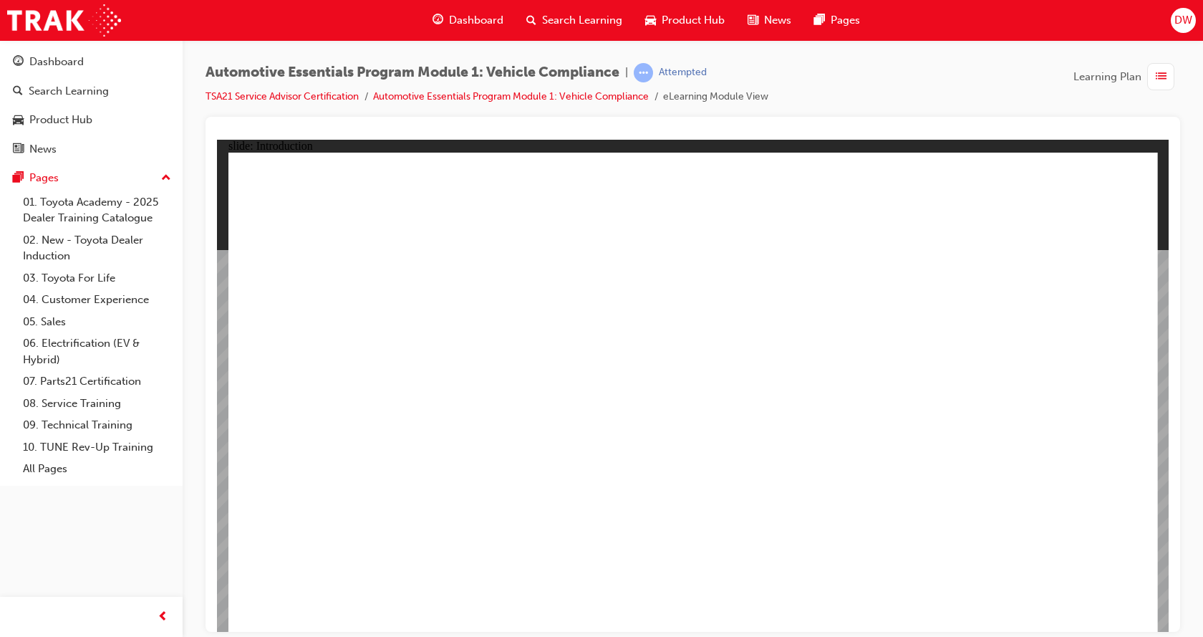
drag, startPoint x: 1035, startPoint y: 603, endPoint x: 1073, endPoint y: 594, distance: 38.4
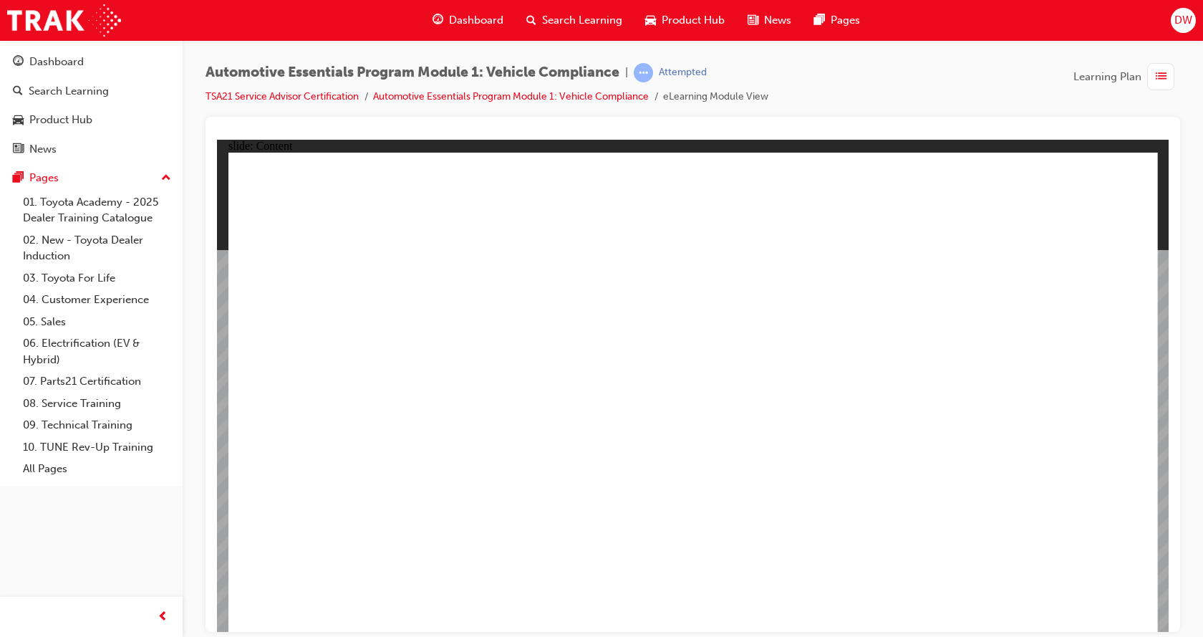
drag, startPoint x: 996, startPoint y: 437, endPoint x: 989, endPoint y: 437, distance: 7.2
drag, startPoint x: 609, startPoint y: 428, endPoint x: 445, endPoint y: 442, distance: 163.8
drag, startPoint x: 409, startPoint y: 475, endPoint x: 376, endPoint y: 481, distance: 33.4
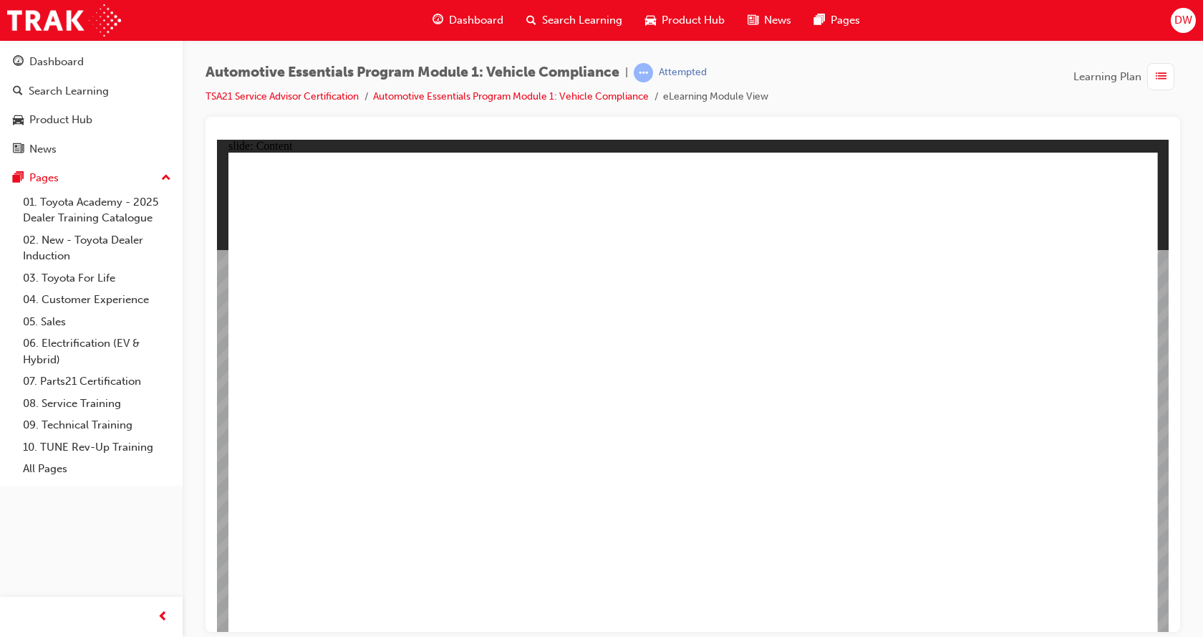
drag, startPoint x: 1116, startPoint y: 158, endPoint x: 1124, endPoint y: 173, distance: 17.0
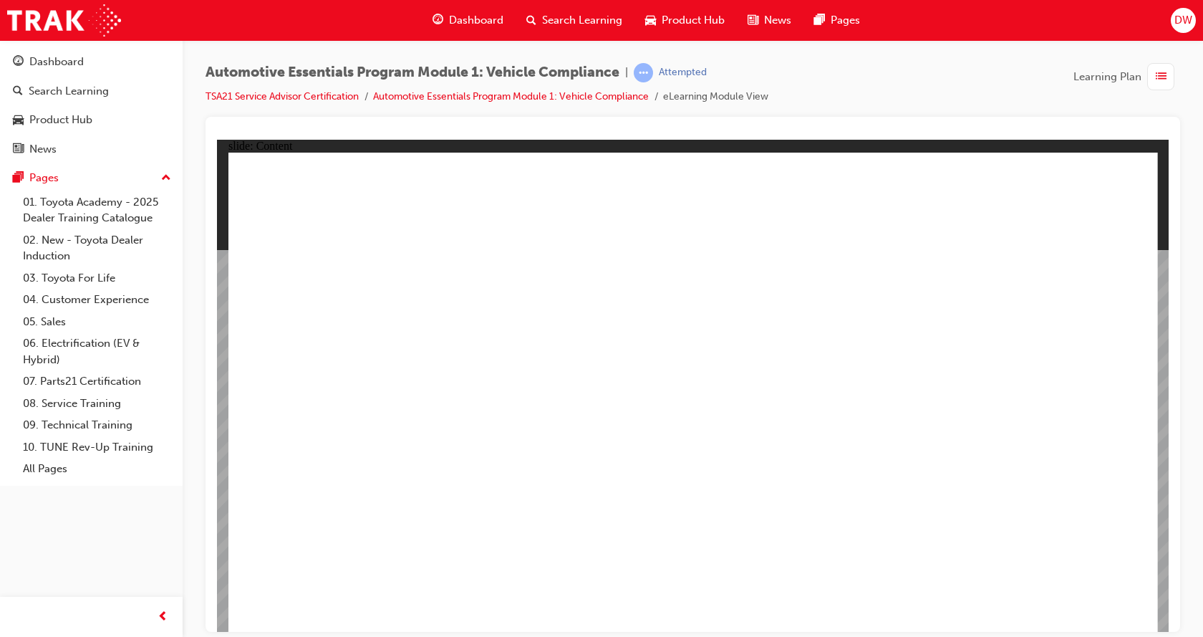
drag, startPoint x: 954, startPoint y: 423, endPoint x: 983, endPoint y: 442, distance: 34.8
drag, startPoint x: 997, startPoint y: 448, endPoint x: 1032, endPoint y: 462, distance: 37.6
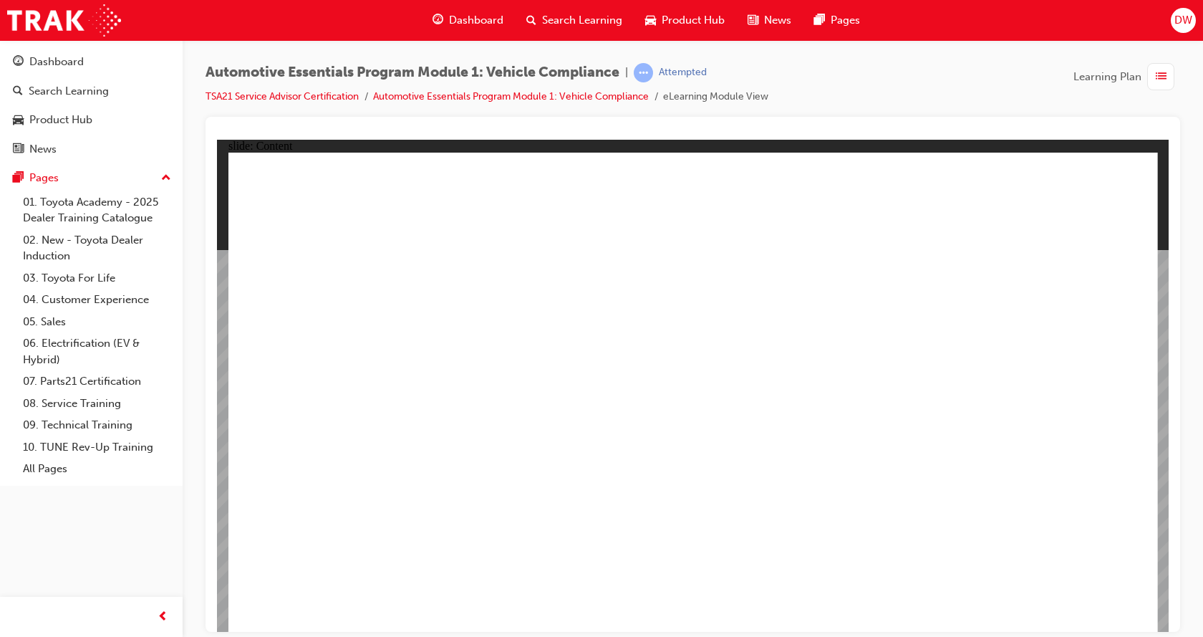
drag, startPoint x: 1055, startPoint y: 447, endPoint x: 1115, endPoint y: 473, distance: 65.1
drag, startPoint x: 1124, startPoint y: 475, endPoint x: 996, endPoint y: 412, distance: 143.1
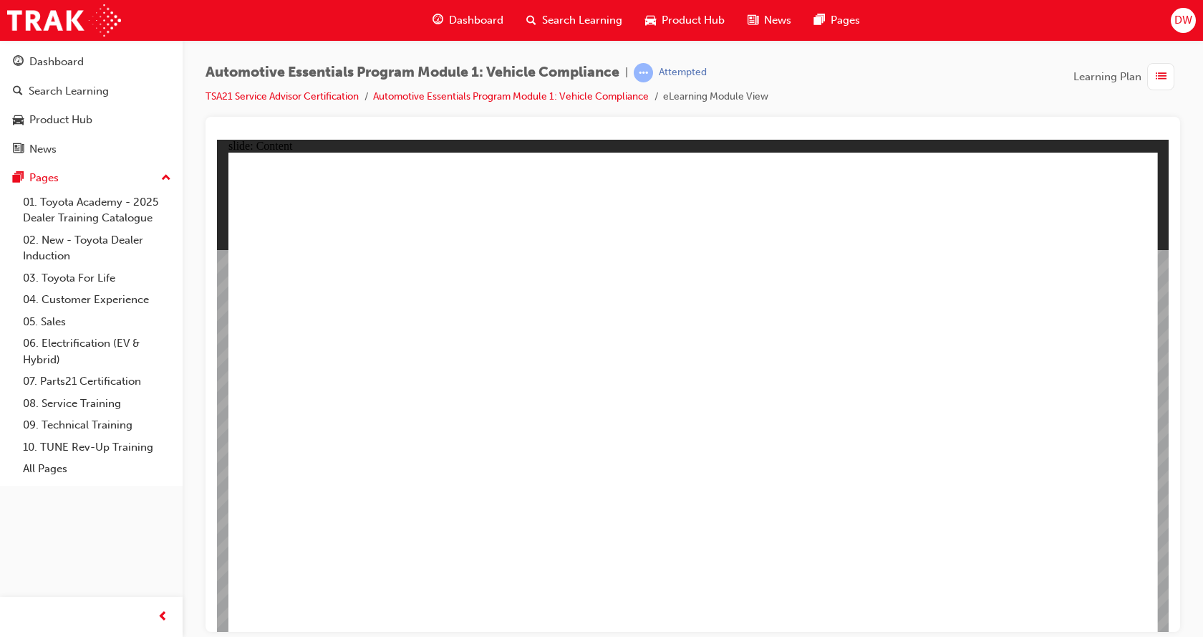
drag, startPoint x: 1127, startPoint y: 185, endPoint x: 1116, endPoint y: 211, distance: 27.9
drag, startPoint x: 1051, startPoint y: 468, endPoint x: 1003, endPoint y: 506, distance: 61.2
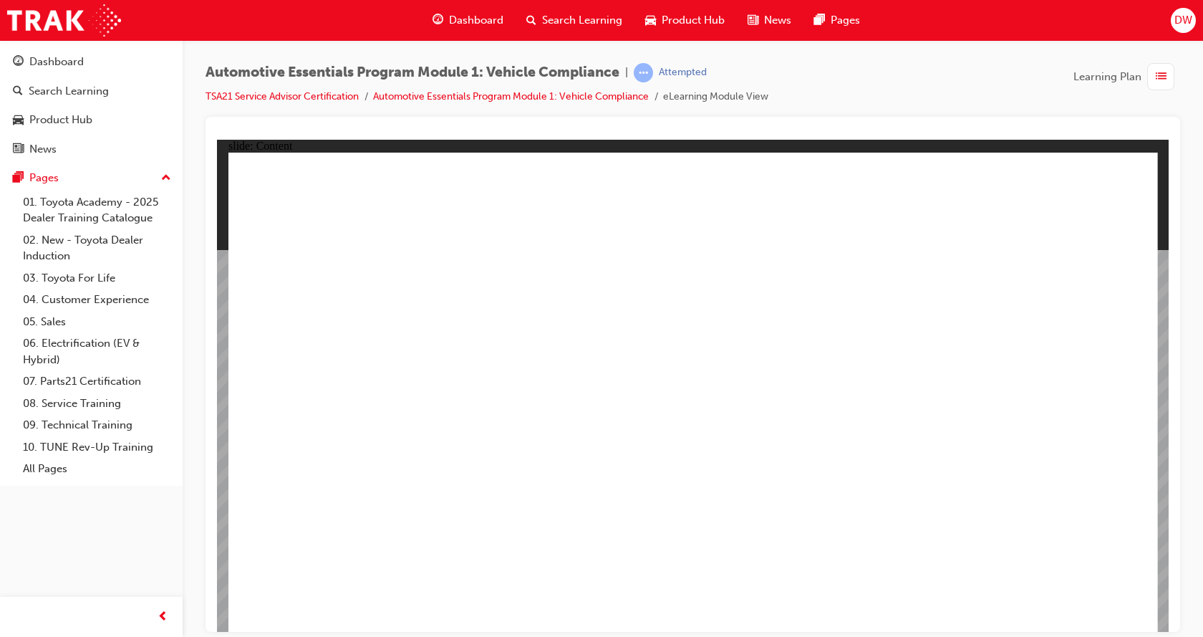
drag, startPoint x: 967, startPoint y: 440, endPoint x: 967, endPoint y: 464, distance: 24.3
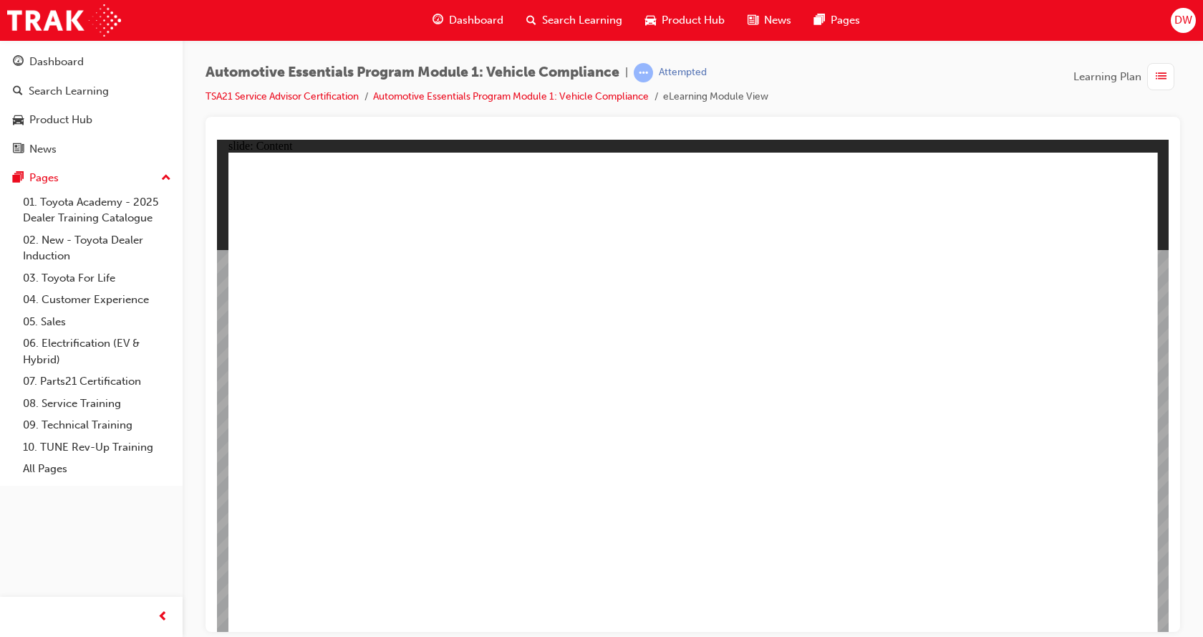
drag, startPoint x: 1394, startPoint y: 436, endPoint x: 672, endPoint y: 307, distance: 733.2
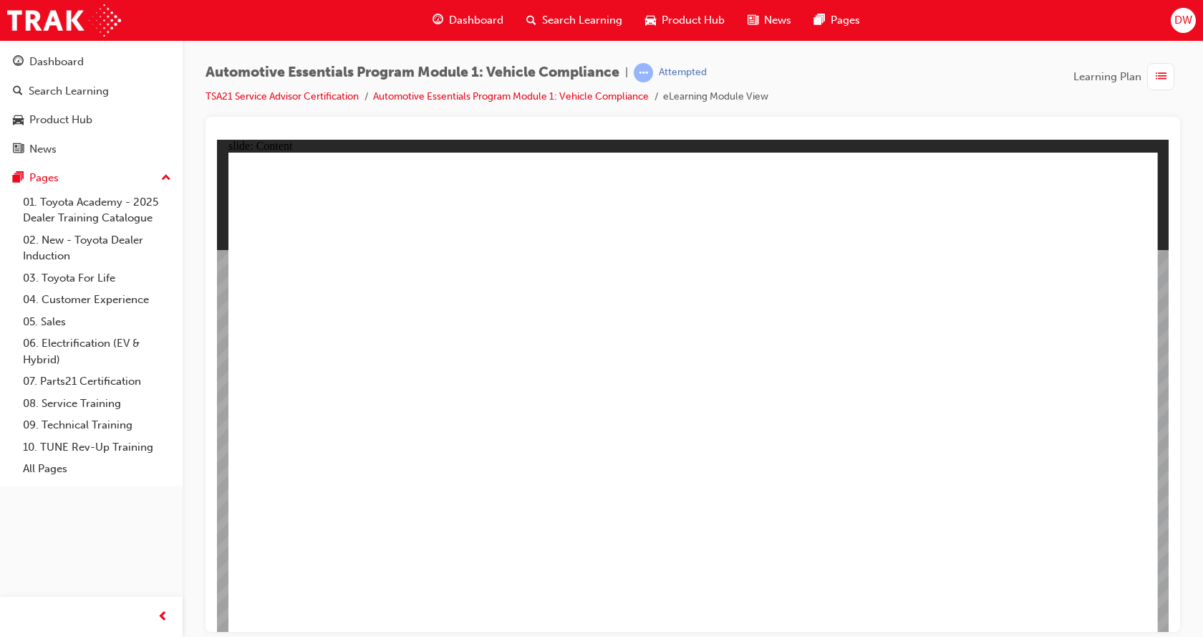
drag, startPoint x: 717, startPoint y: 455, endPoint x: 735, endPoint y: 427, distance: 33.0
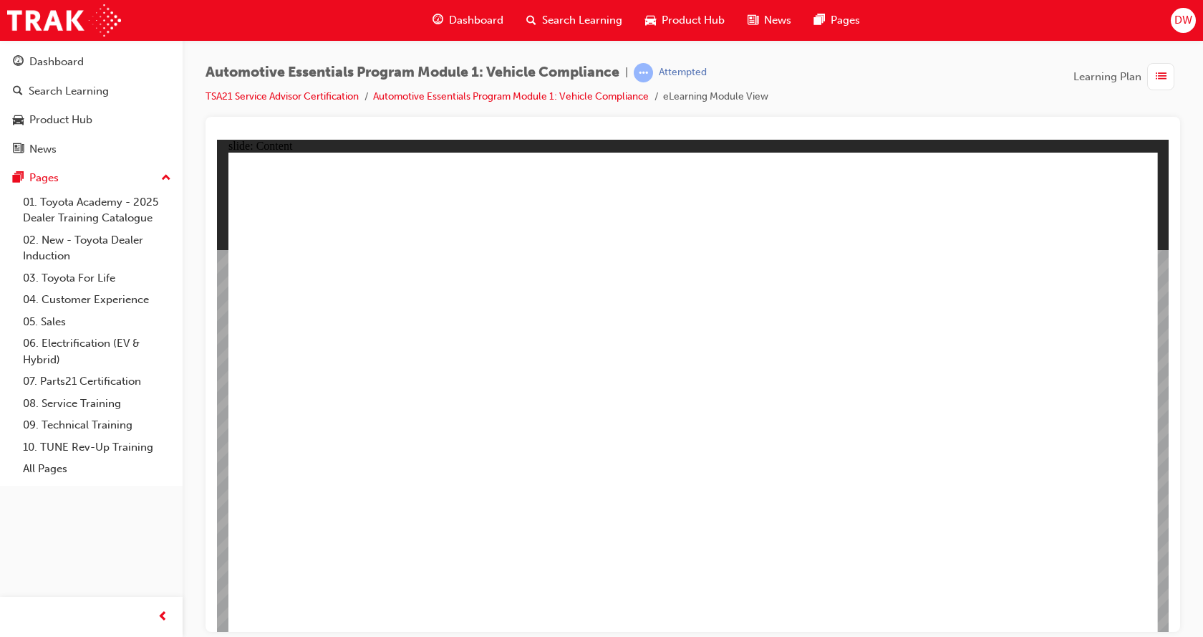
drag, startPoint x: 868, startPoint y: 362, endPoint x: 859, endPoint y: 373, distance: 13.8
drag, startPoint x: 791, startPoint y: 483, endPoint x: 788, endPoint y: 471, distance: 11.8
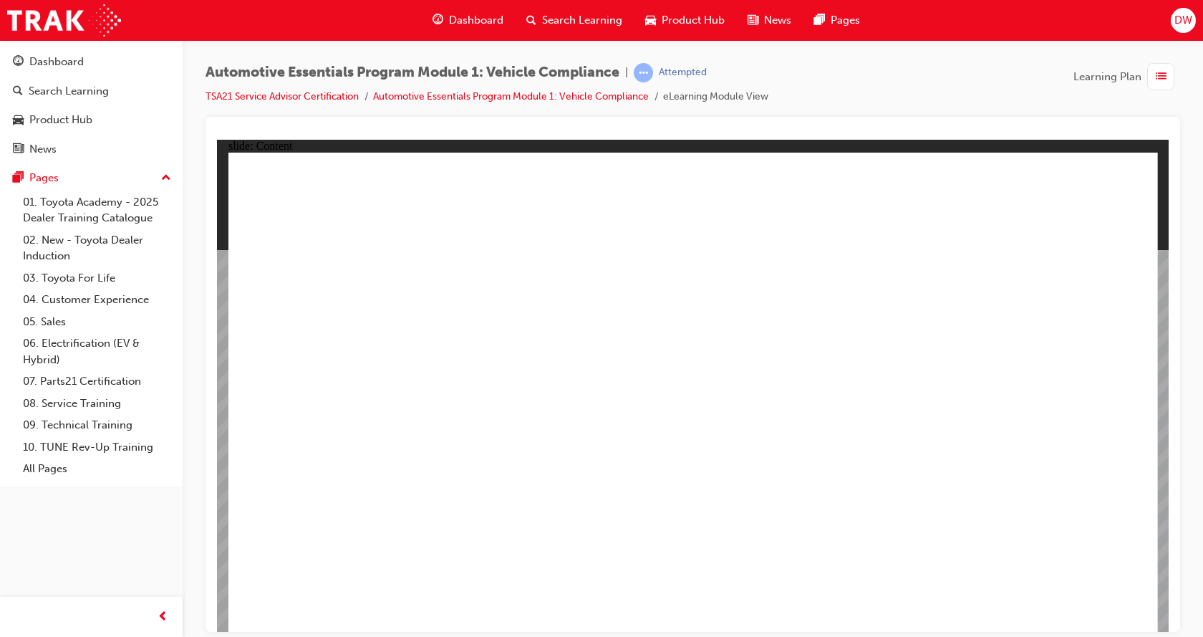
drag, startPoint x: 908, startPoint y: 396, endPoint x: 900, endPoint y: 401, distance: 9.3
drag, startPoint x: 900, startPoint y: 401, endPoint x: 990, endPoint y: 353, distance: 102.2
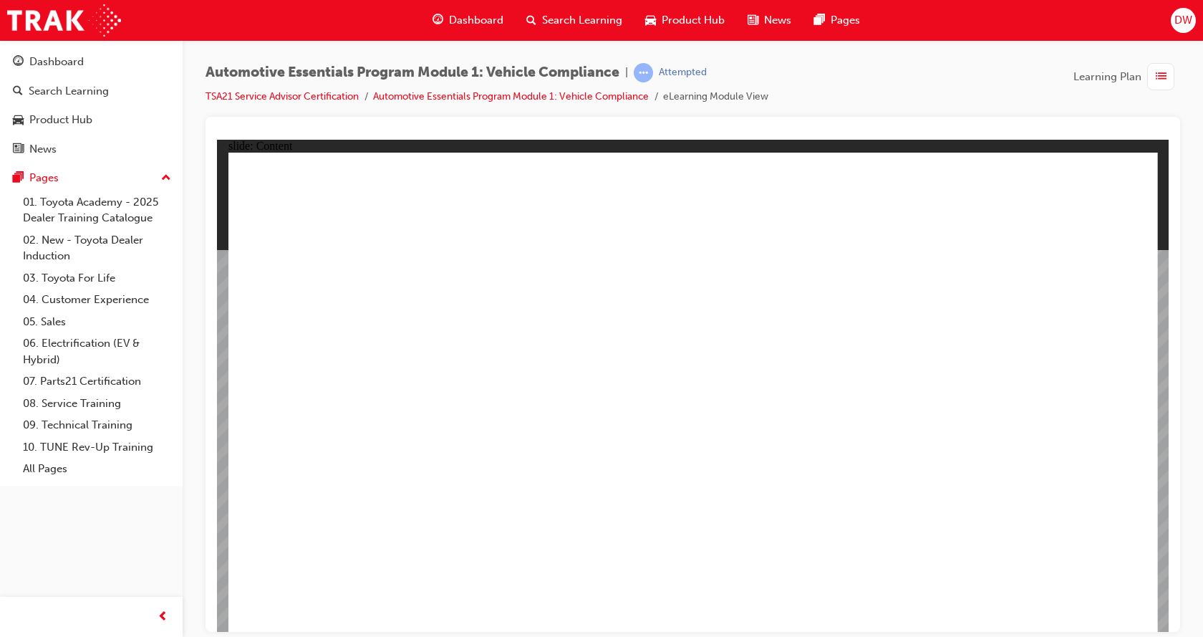
drag, startPoint x: 420, startPoint y: 462, endPoint x: 417, endPoint y: 503, distance: 40.9
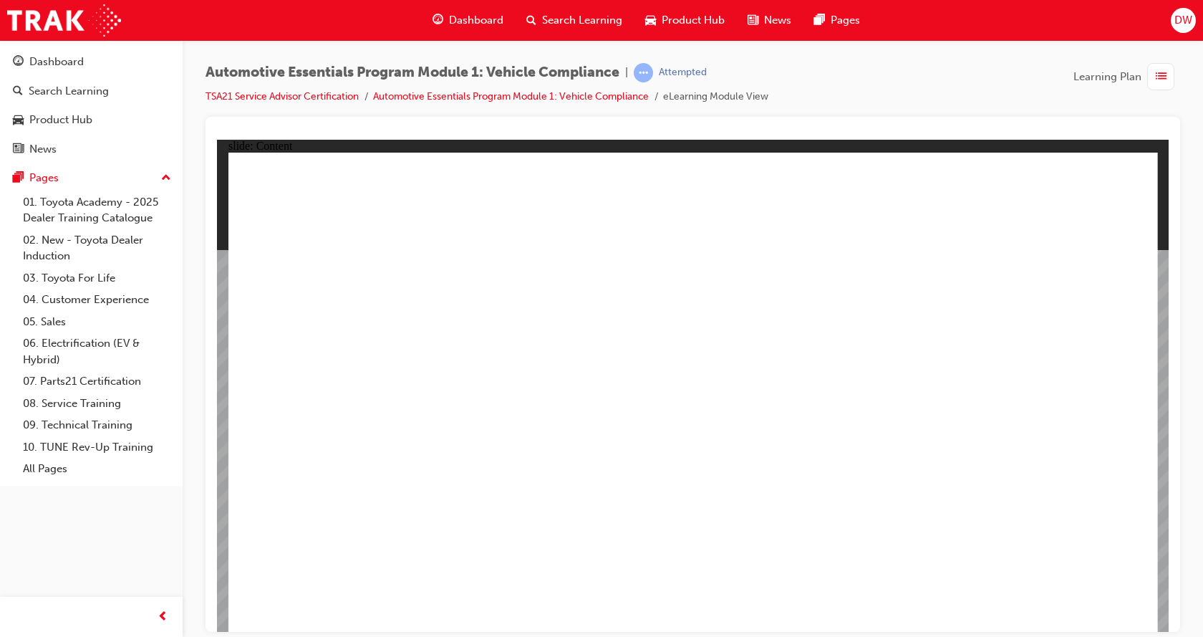
drag, startPoint x: 447, startPoint y: 560, endPoint x: 439, endPoint y: 569, distance: 12.2
drag, startPoint x: 1082, startPoint y: 597, endPoint x: 1073, endPoint y: 599, distance: 9.6
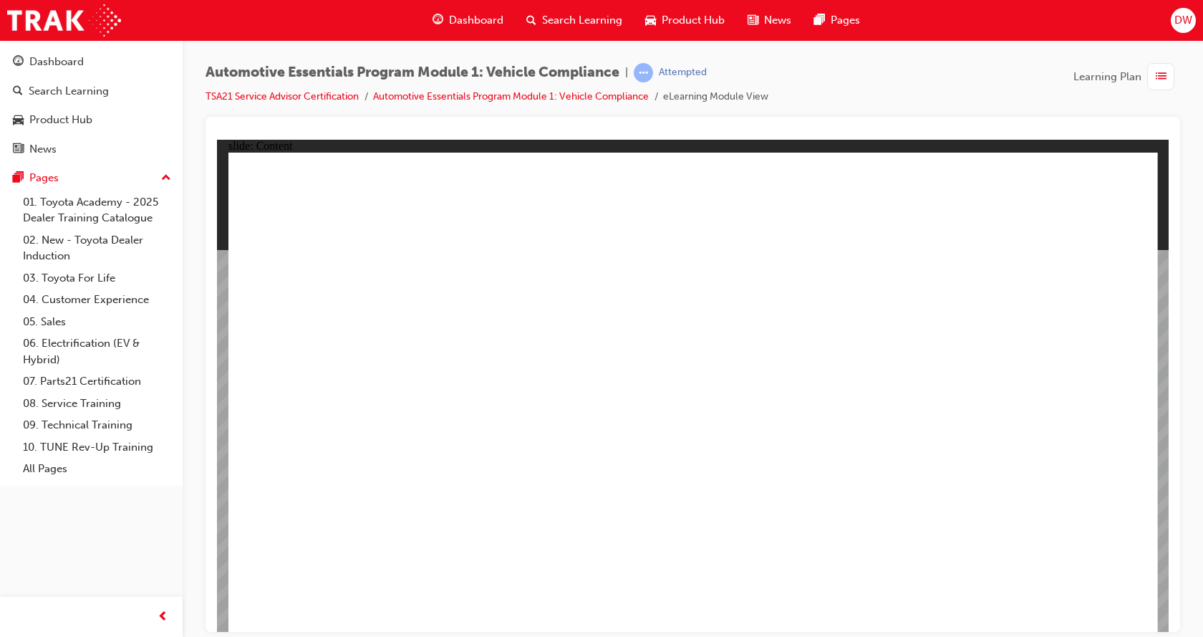
radio input "true"
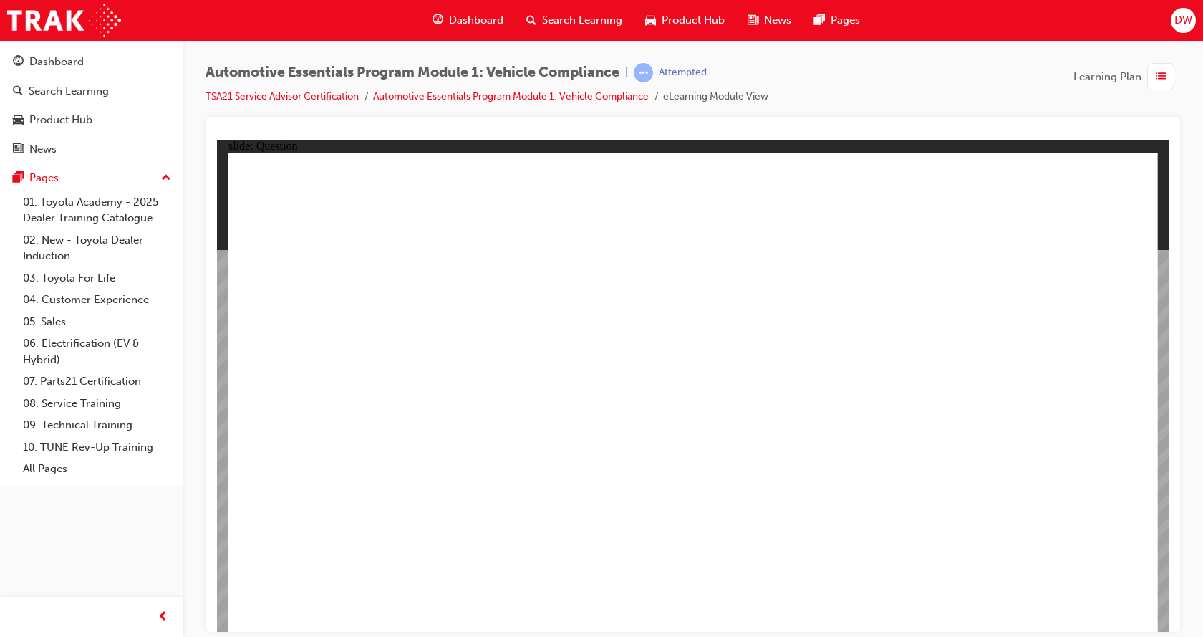
drag, startPoint x: 962, startPoint y: 303, endPoint x: 989, endPoint y: 379, distance: 80.4
radio input "true"
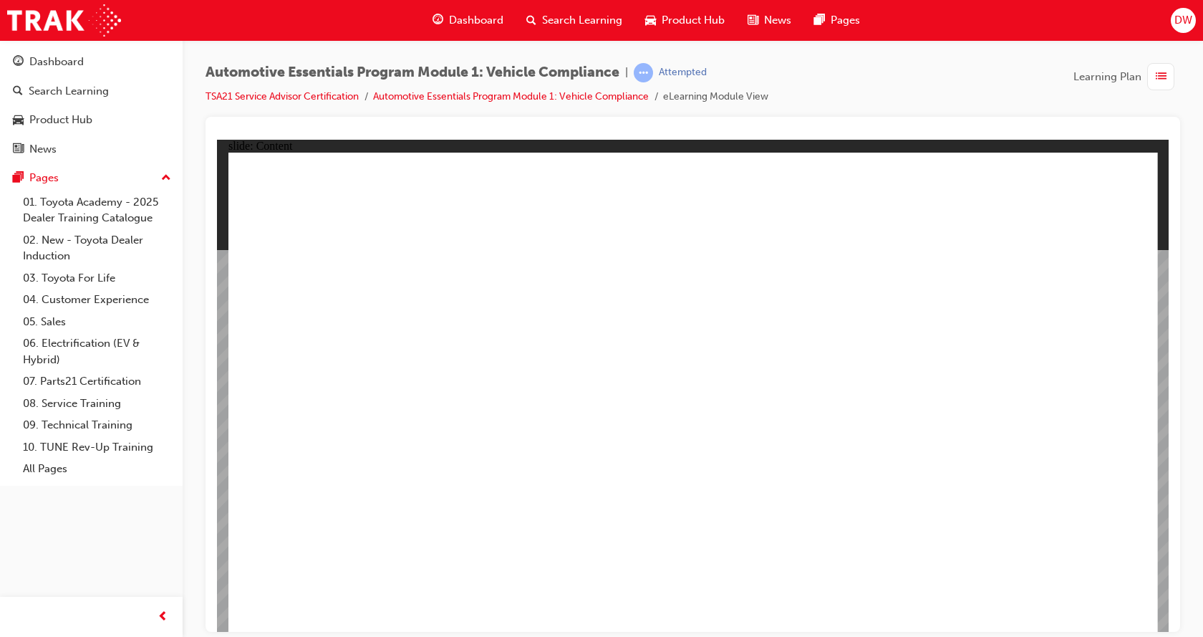
click at [74, 64] on div "Dashboard" at bounding box center [56, 62] width 54 height 16
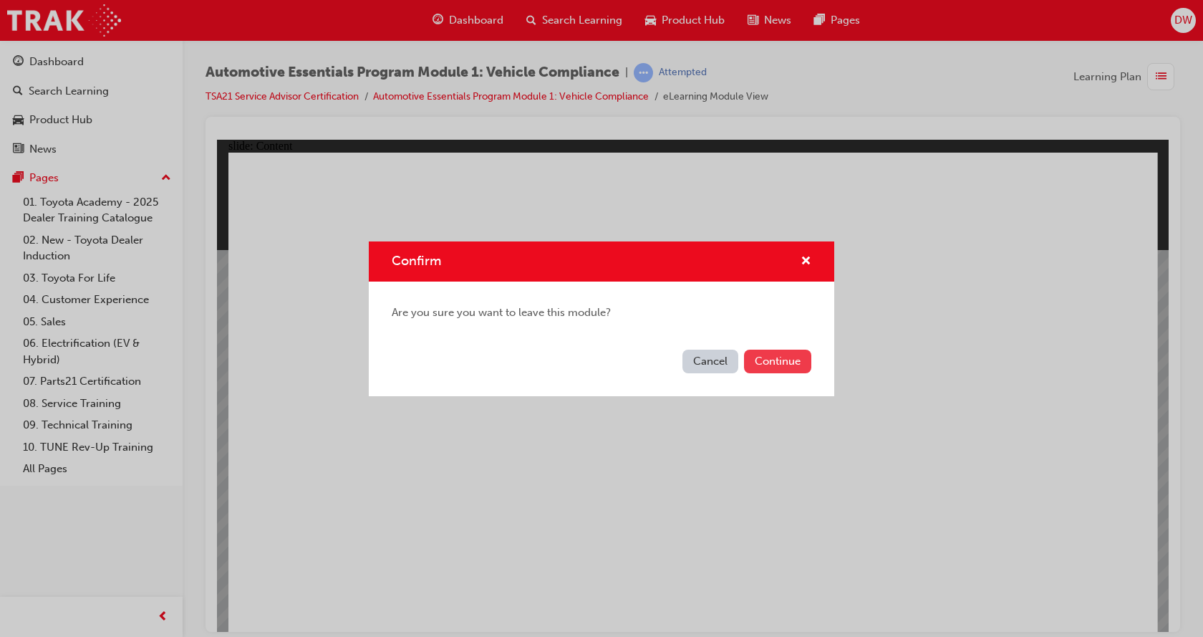
click at [780, 358] on button "Continue" at bounding box center [777, 361] width 67 height 24
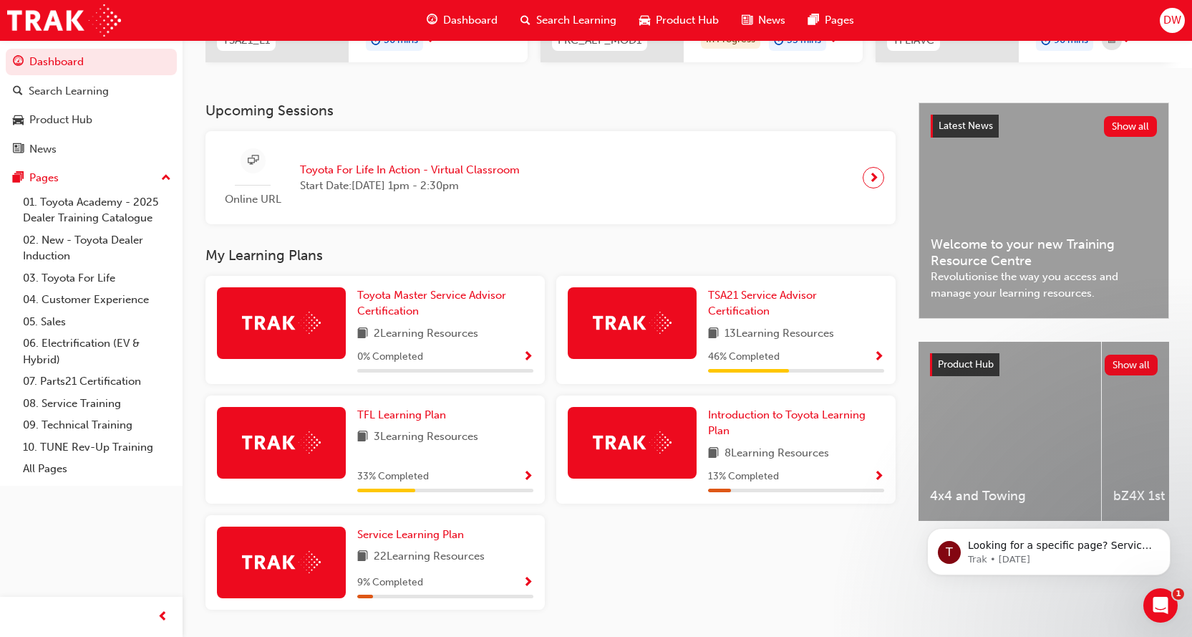
scroll to position [311, 0]
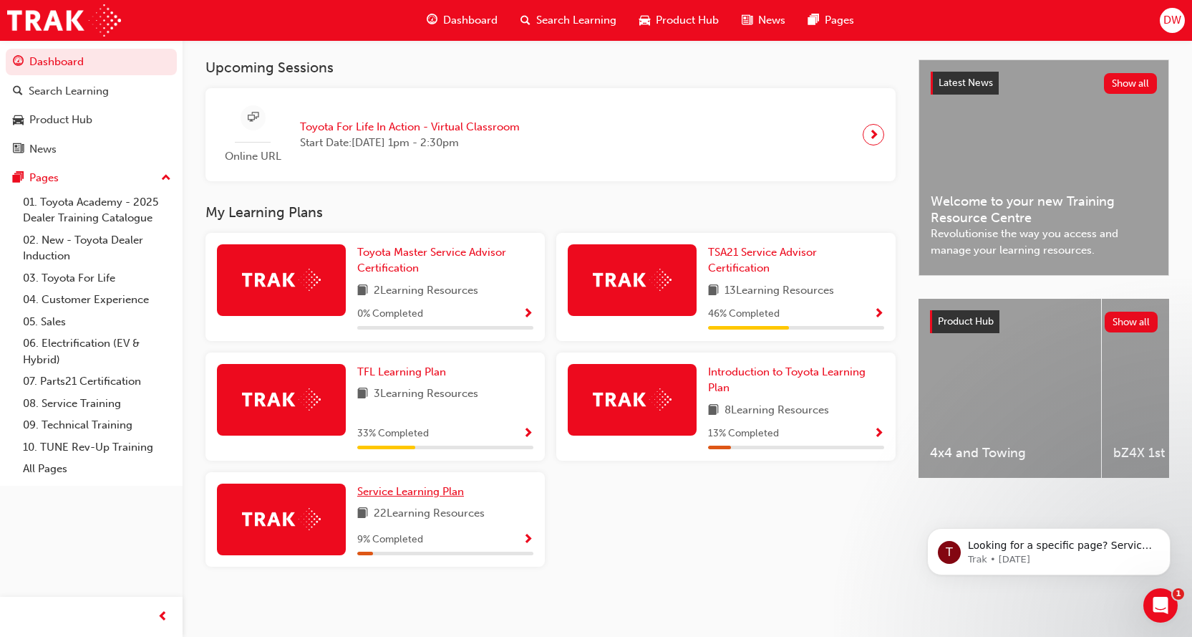
click at [411, 487] on span "Service Learning Plan" at bounding box center [410, 491] width 107 height 13
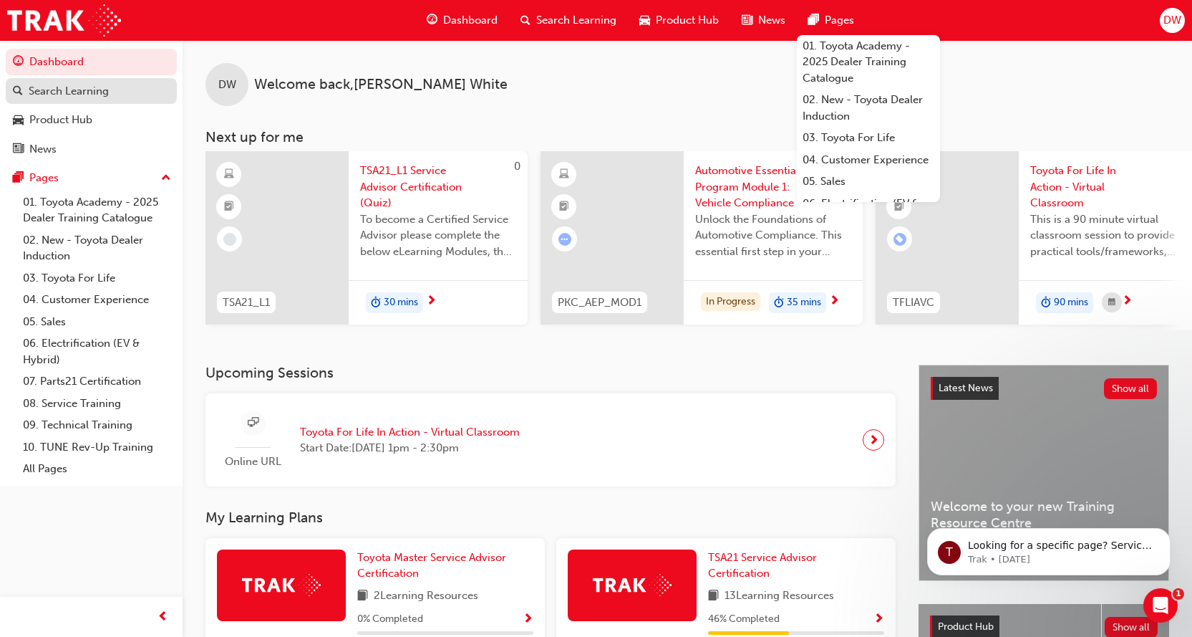
click at [54, 96] on div "Search Learning" at bounding box center [69, 91] width 80 height 16
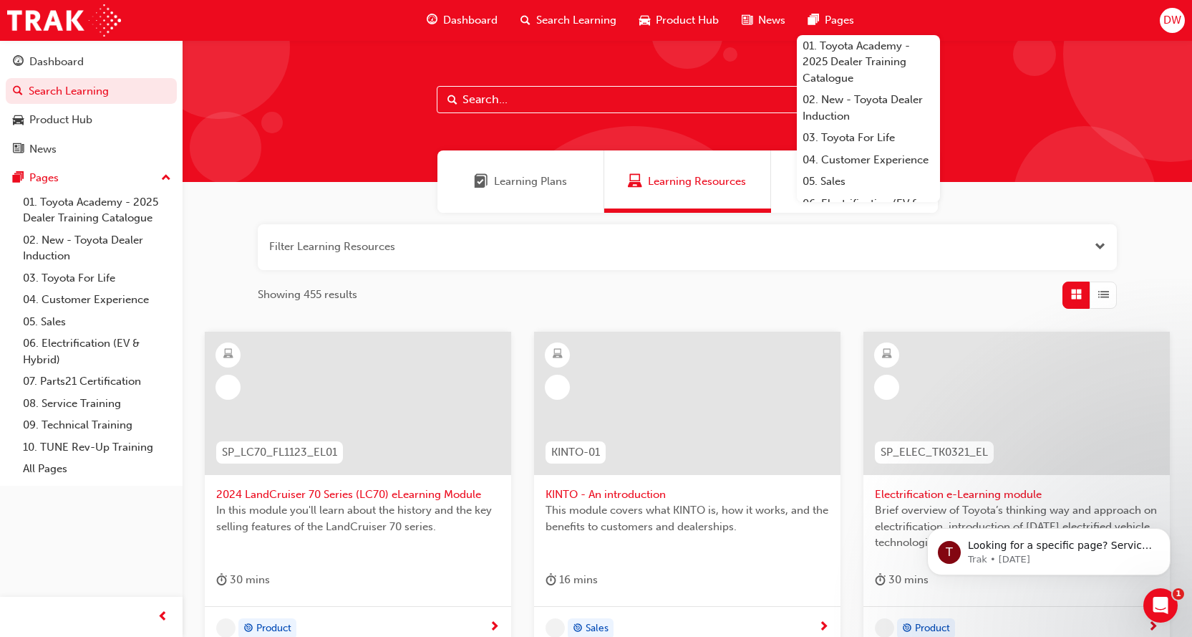
click at [447, 254] on button "button" at bounding box center [687, 247] width 859 height 46
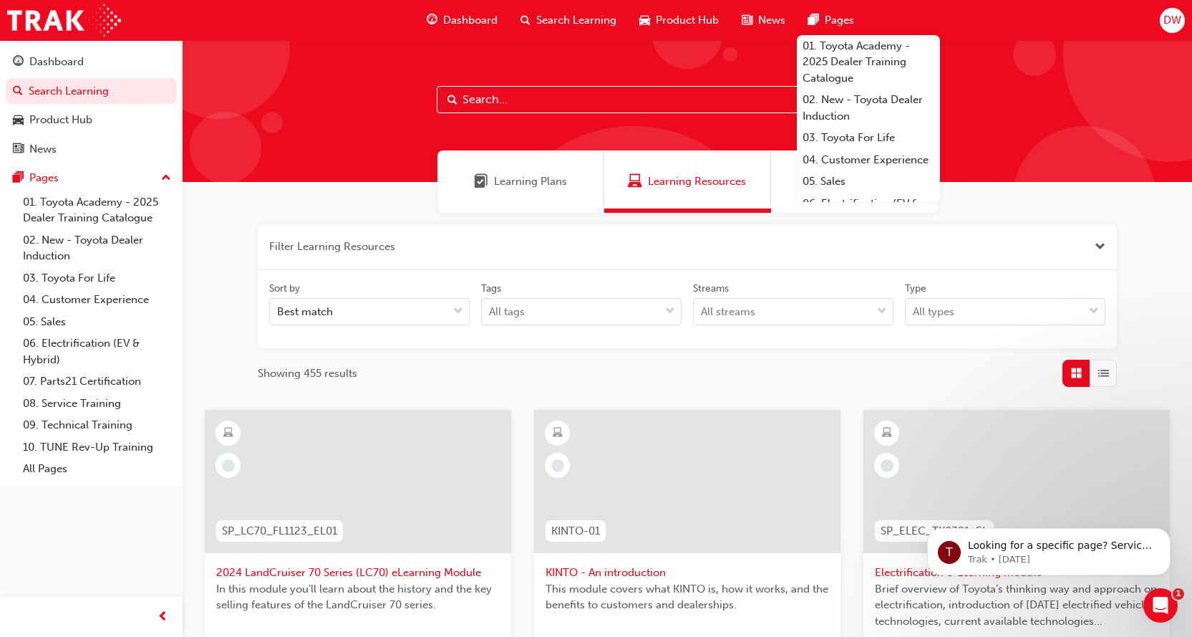
click at [617, 246] on button "button" at bounding box center [687, 247] width 859 height 46
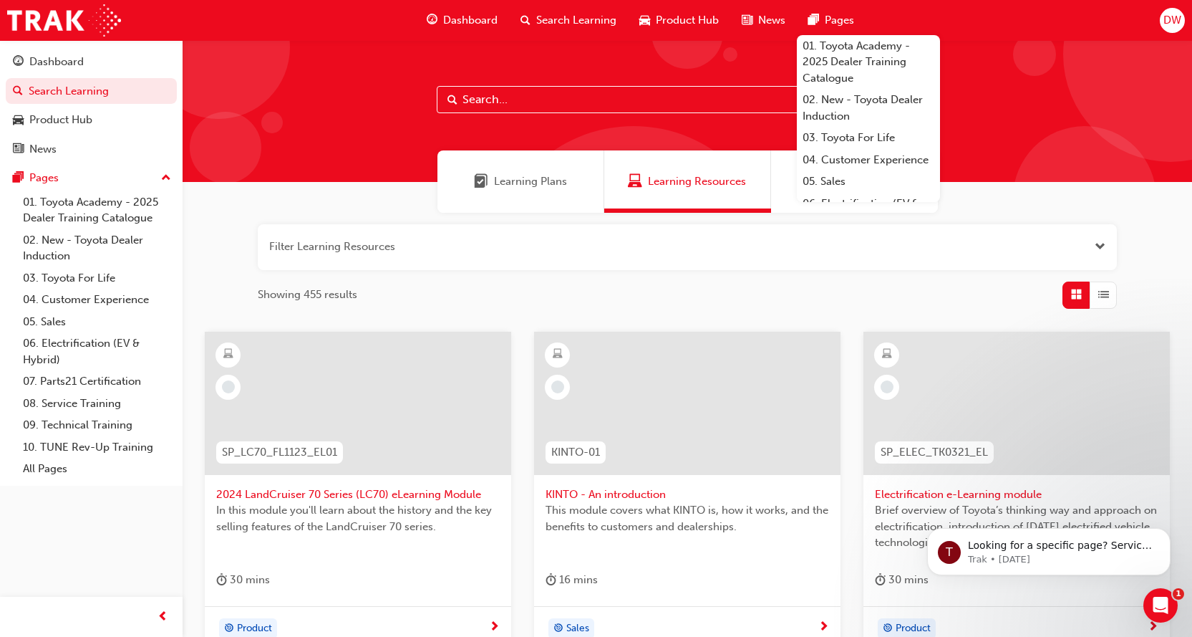
click at [558, 105] on input "text" at bounding box center [687, 99] width 501 height 27
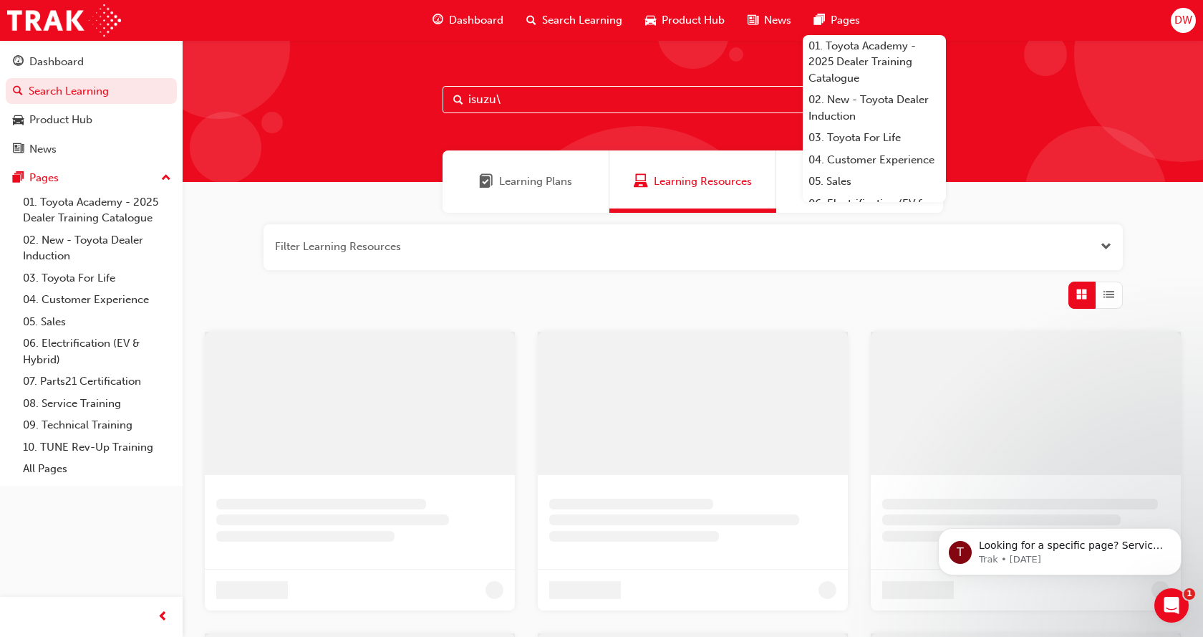
click at [551, 105] on input "isuzu\" at bounding box center [692, 99] width 501 height 27
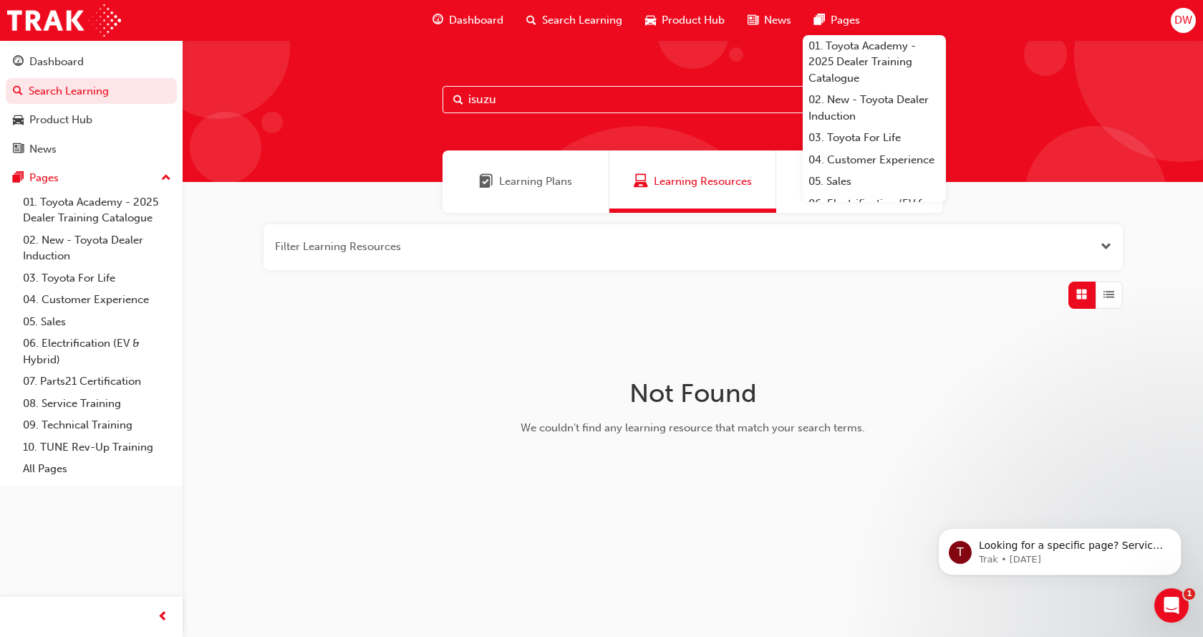
type input "isuzu"
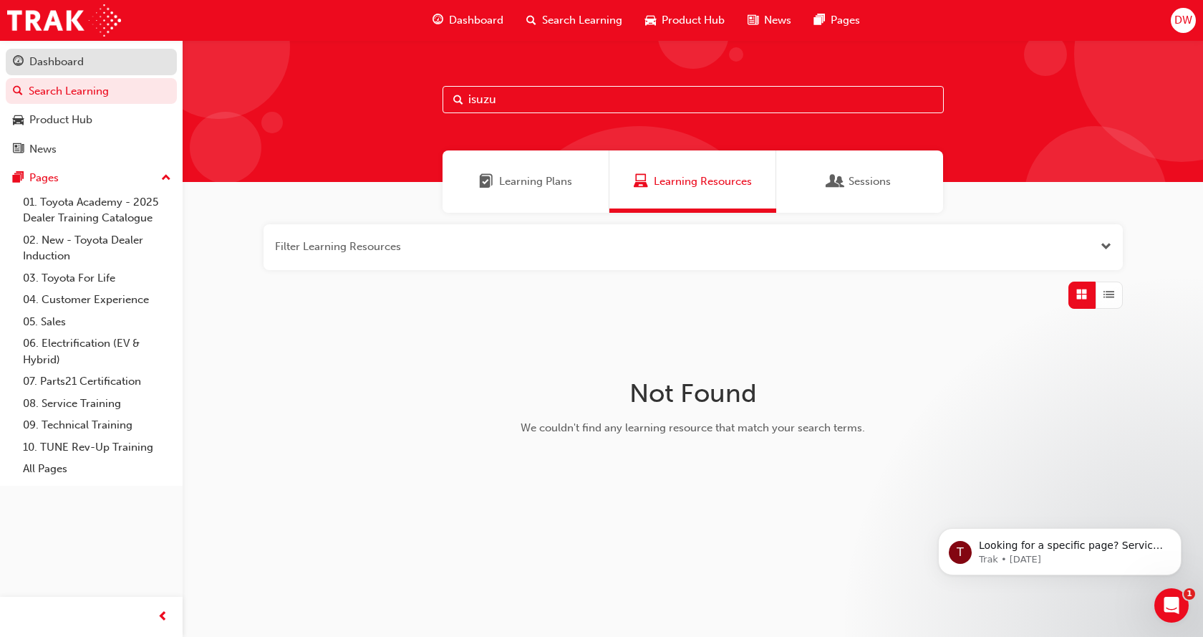
click at [69, 63] on div "Dashboard" at bounding box center [56, 62] width 54 height 16
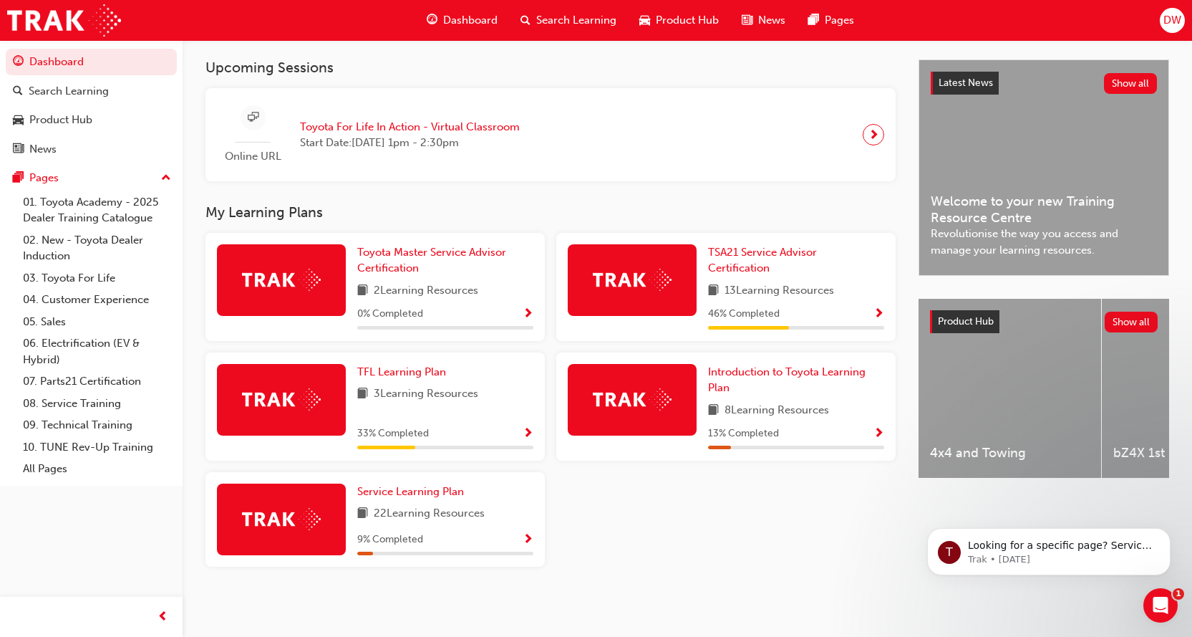
scroll to position [311, 0]
click at [1013, 377] on div "4x4 and Towing" at bounding box center [1010, 388] width 183 height 179
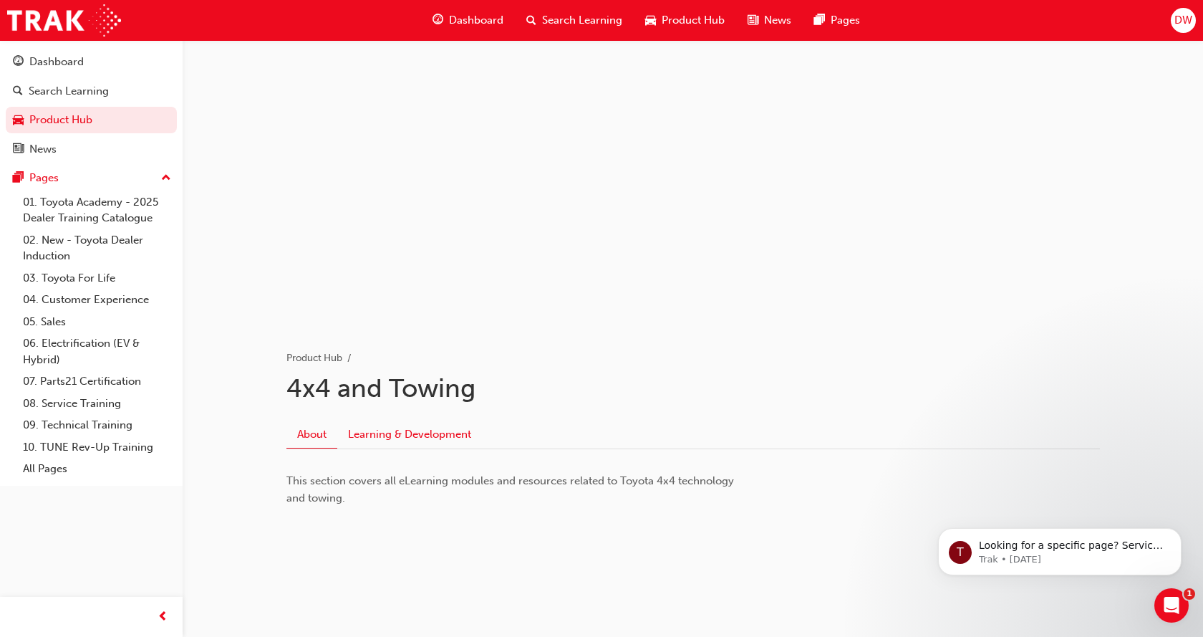
click at [407, 439] on link "Learning & Development" at bounding box center [409, 433] width 145 height 27
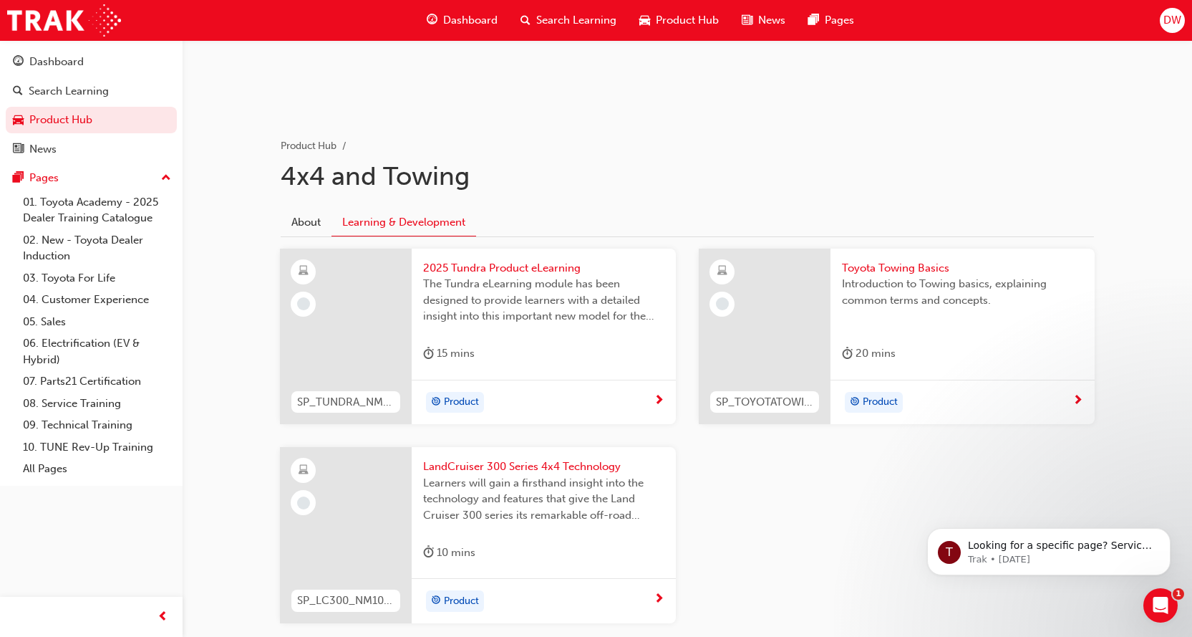
scroll to position [303, 0]
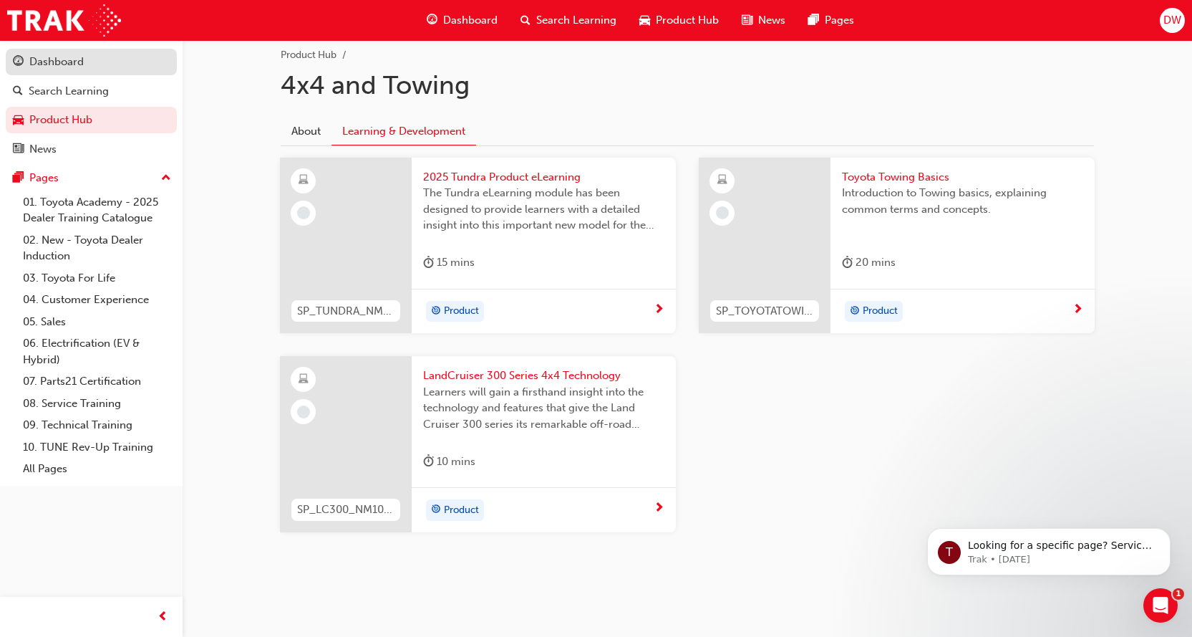
click at [85, 69] on div "Dashboard" at bounding box center [91, 62] width 157 height 18
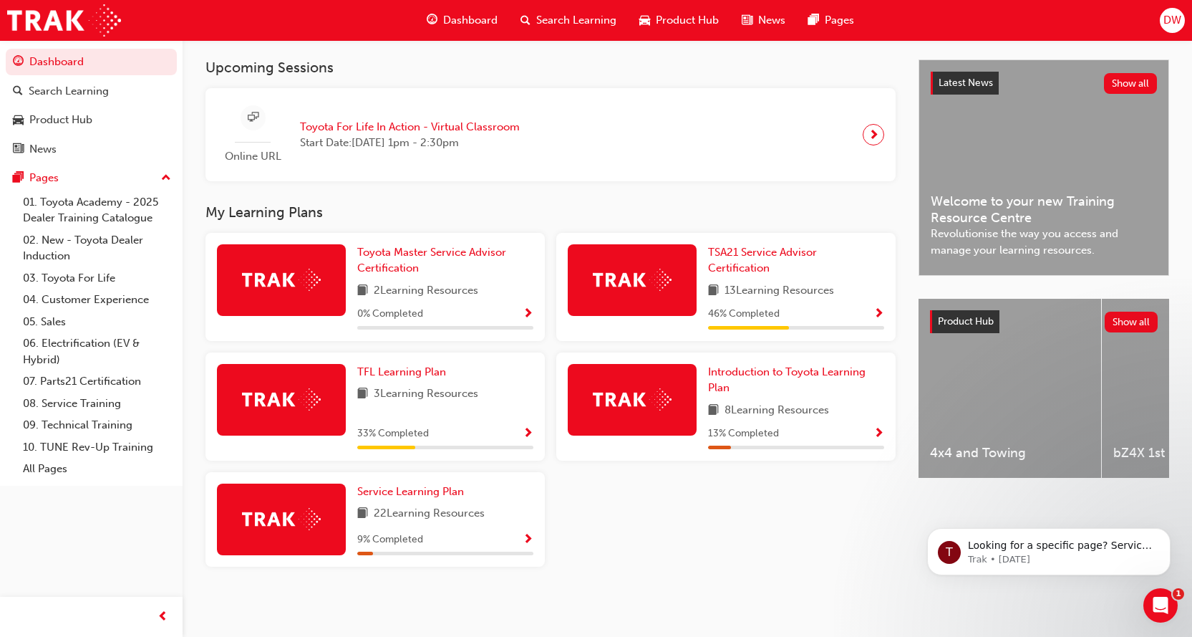
scroll to position [311, 0]
click at [848, 366] on span "Introduction to Toyota Learning Plan" at bounding box center [787, 379] width 158 height 29
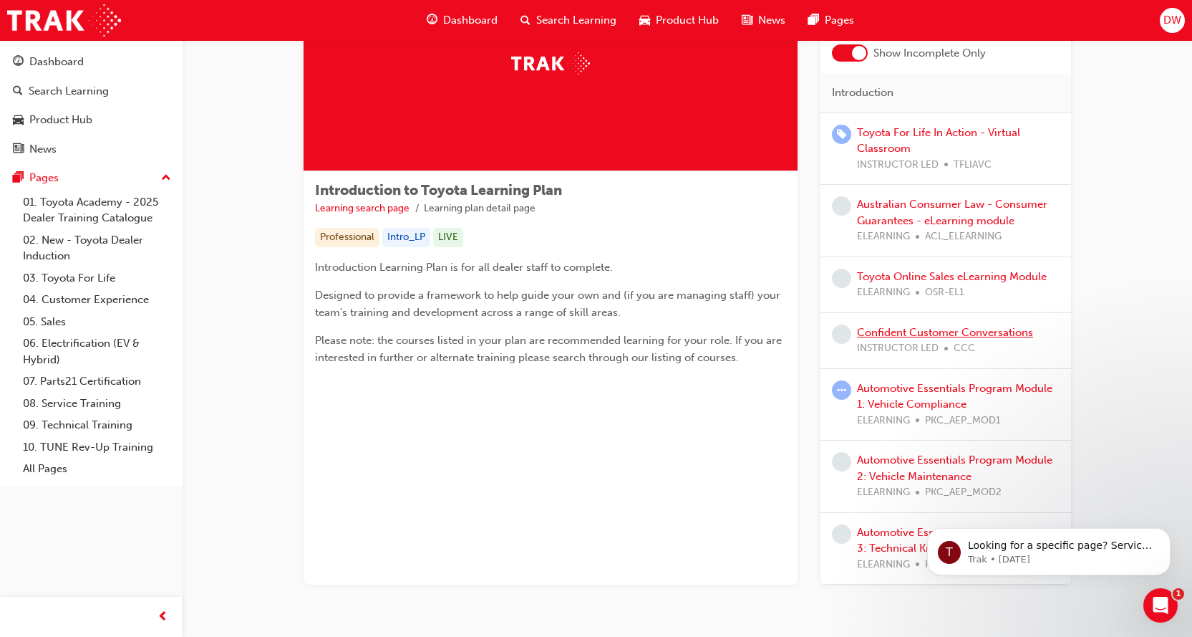
scroll to position [143, 0]
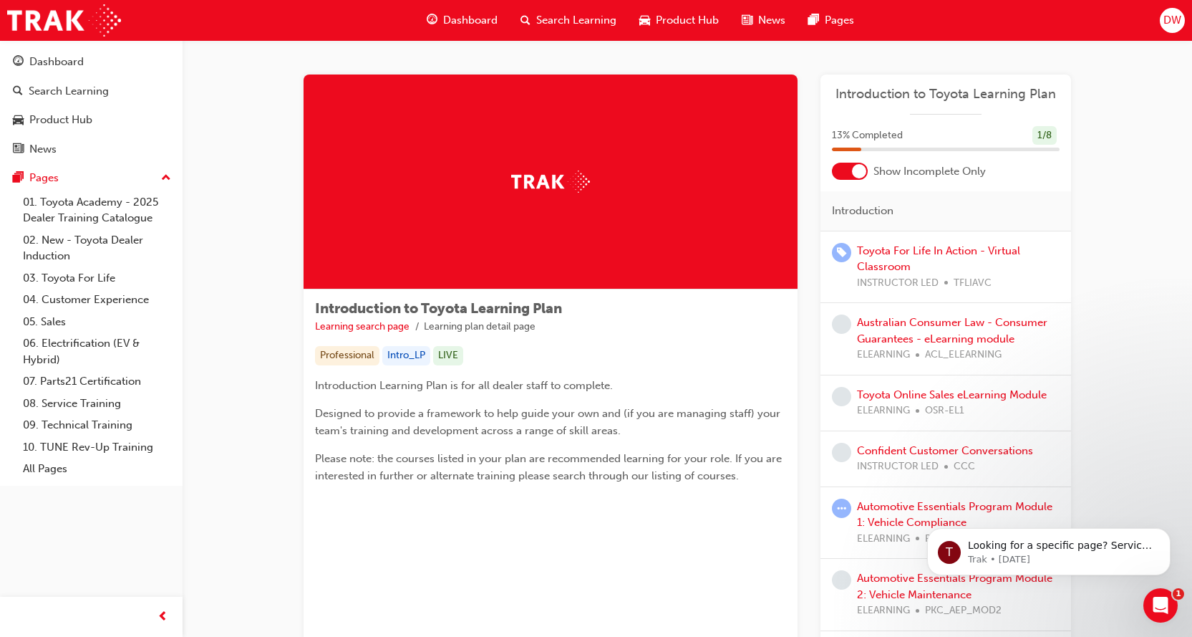
click at [851, 175] on div at bounding box center [850, 171] width 36 height 17
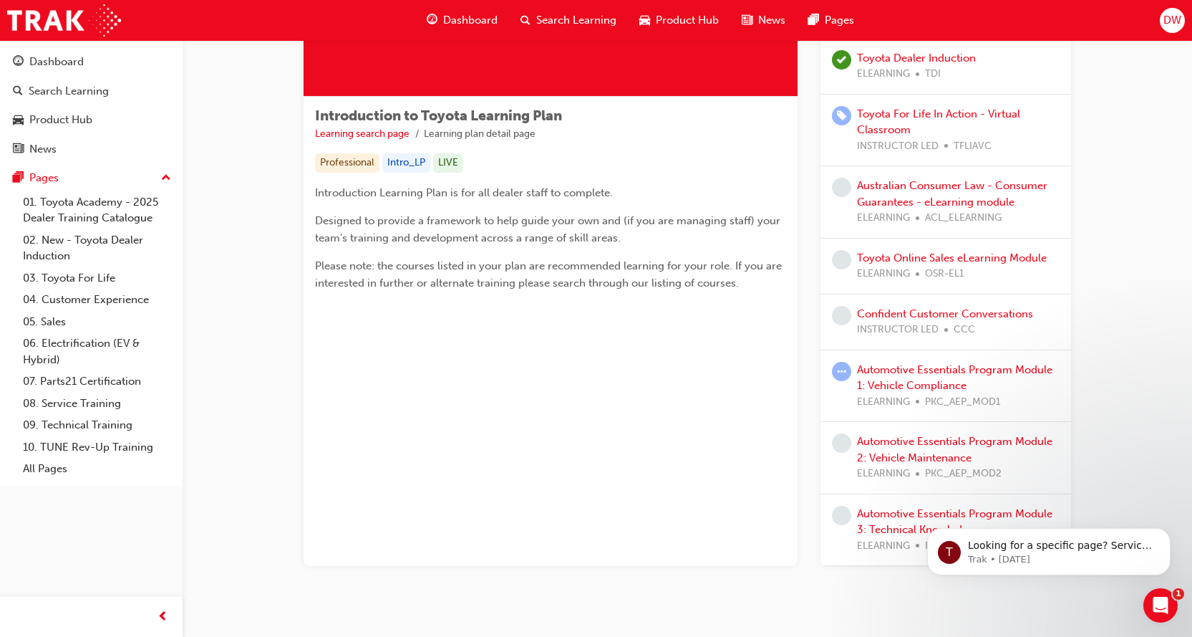
scroll to position [215, 0]
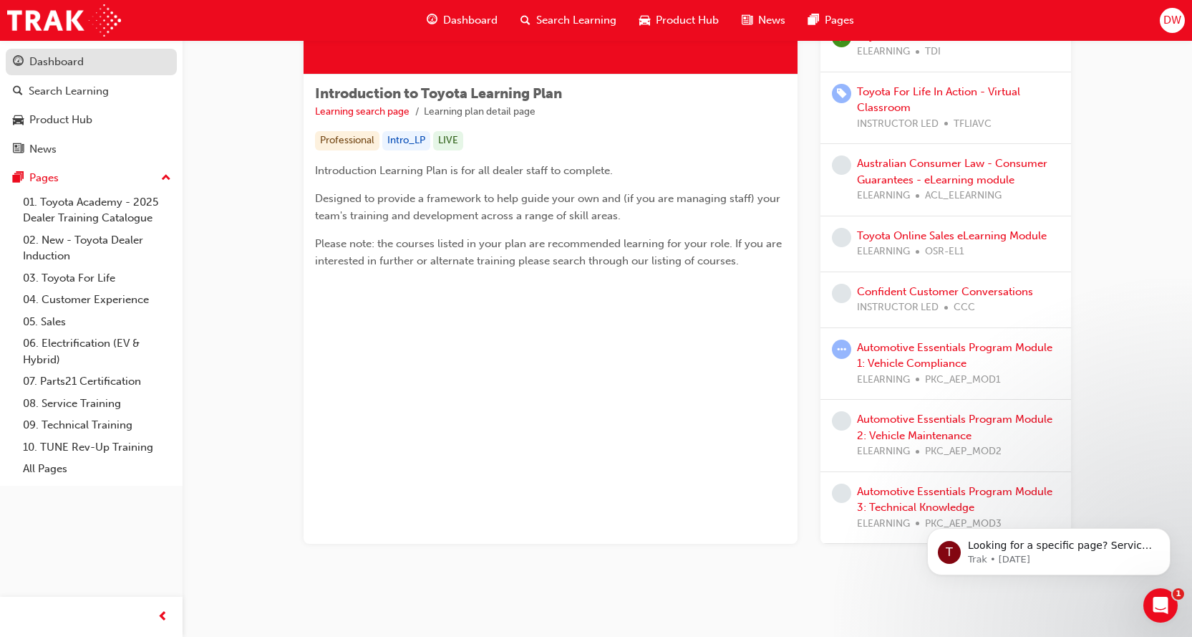
click at [33, 66] on div "Dashboard" at bounding box center [56, 62] width 54 height 16
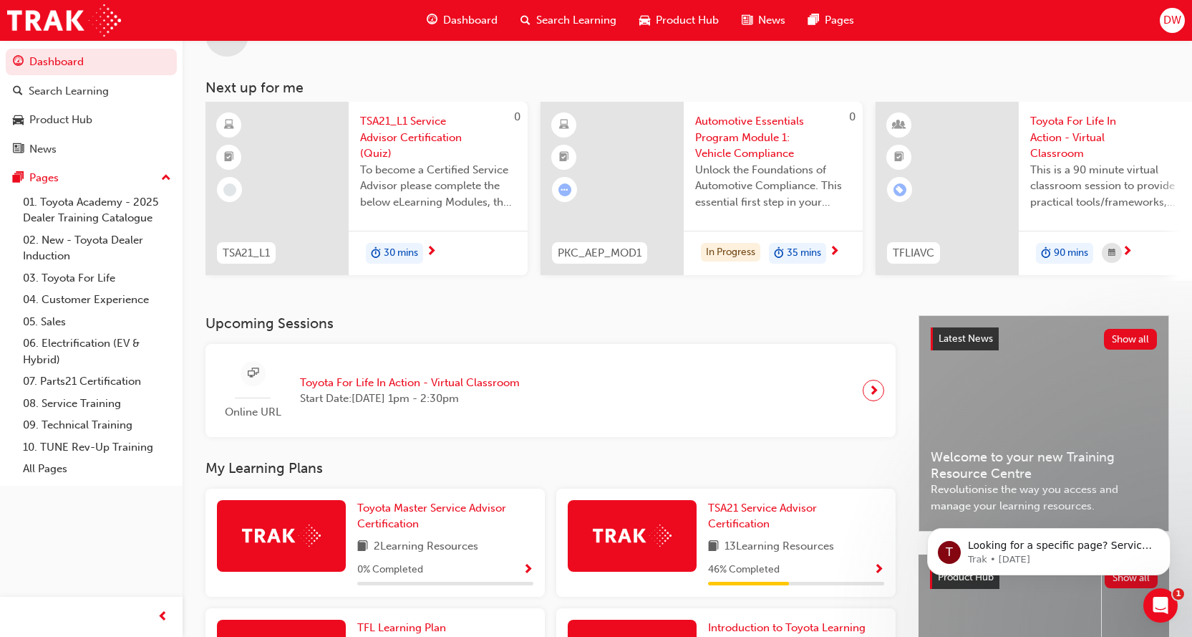
scroll to position [286, 0]
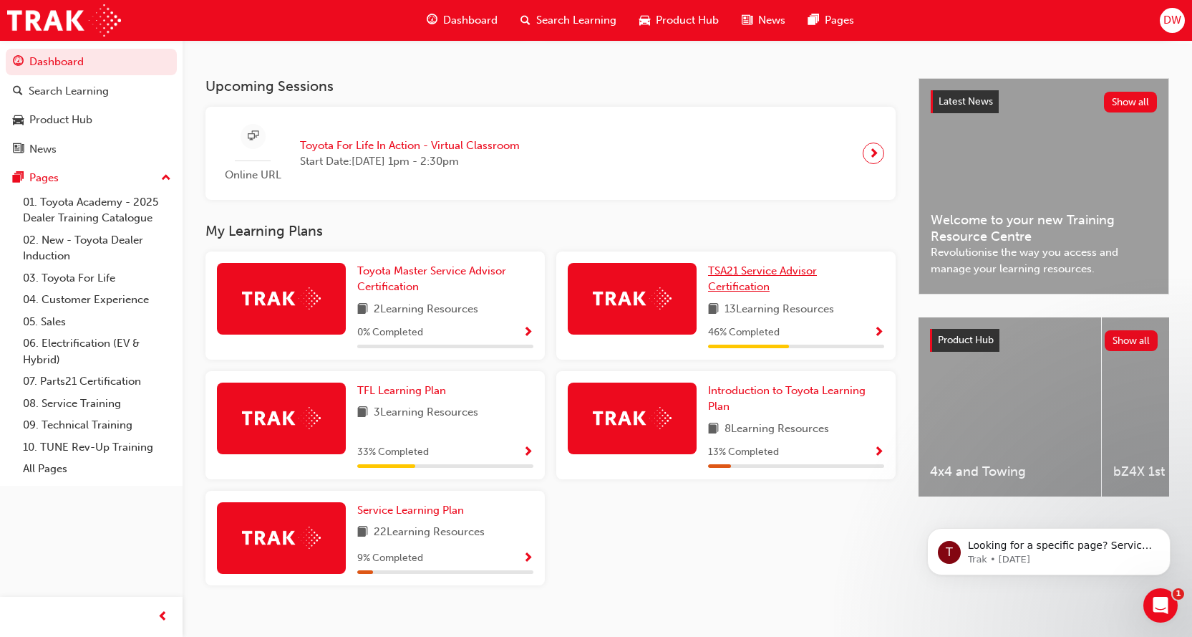
click at [791, 284] on link "TSA21 Service Advisor Certification" at bounding box center [796, 279] width 176 height 32
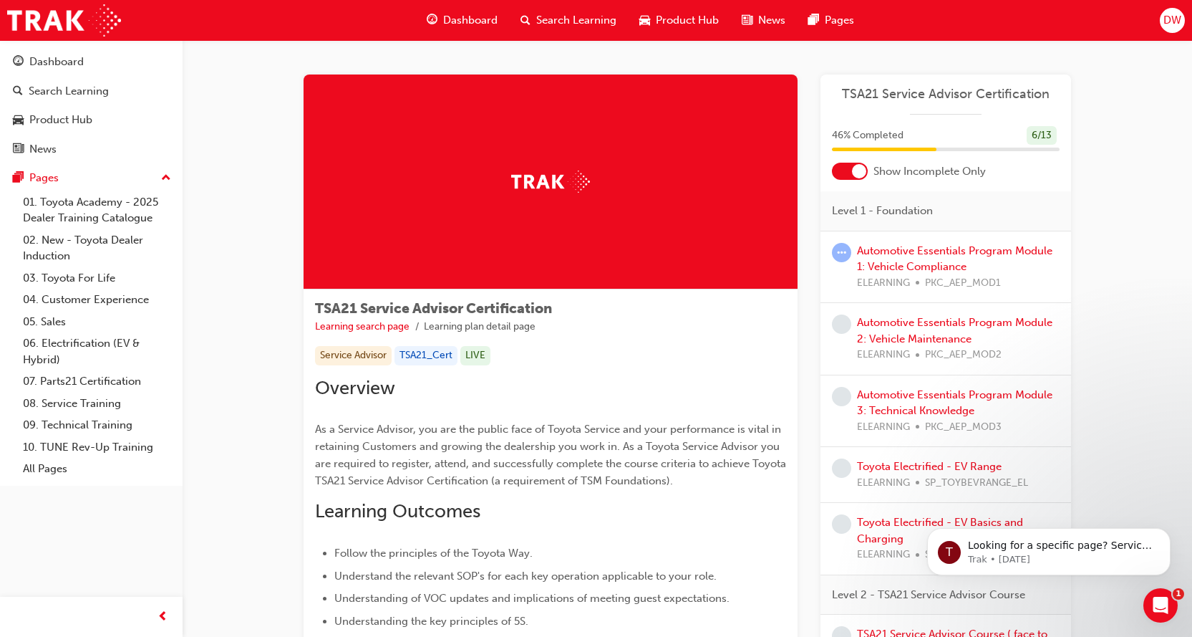
click at [849, 171] on div at bounding box center [850, 171] width 36 height 17
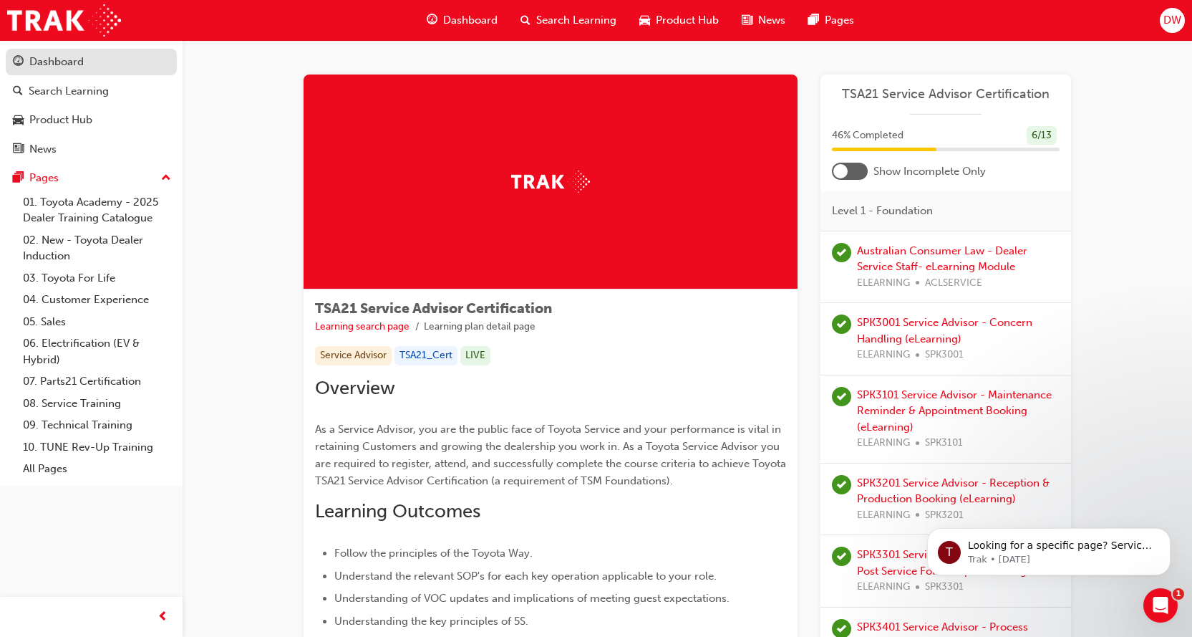
click at [79, 60] on div "Dashboard" at bounding box center [56, 62] width 54 height 16
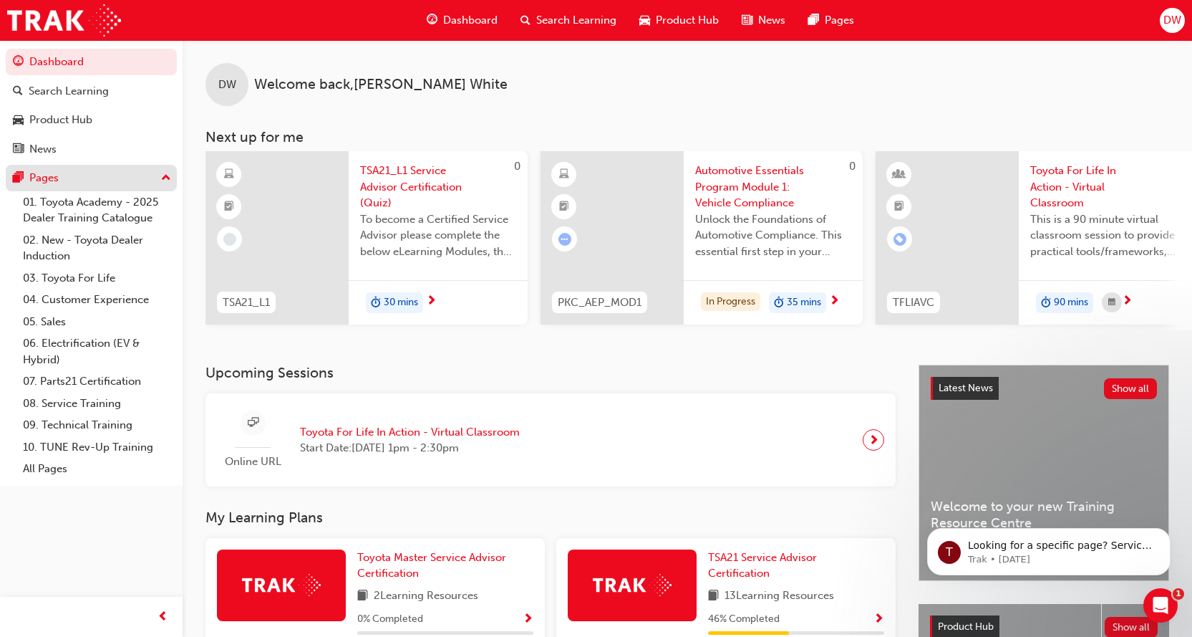
click at [6, 188] on button "Pages" at bounding box center [91, 178] width 171 height 26
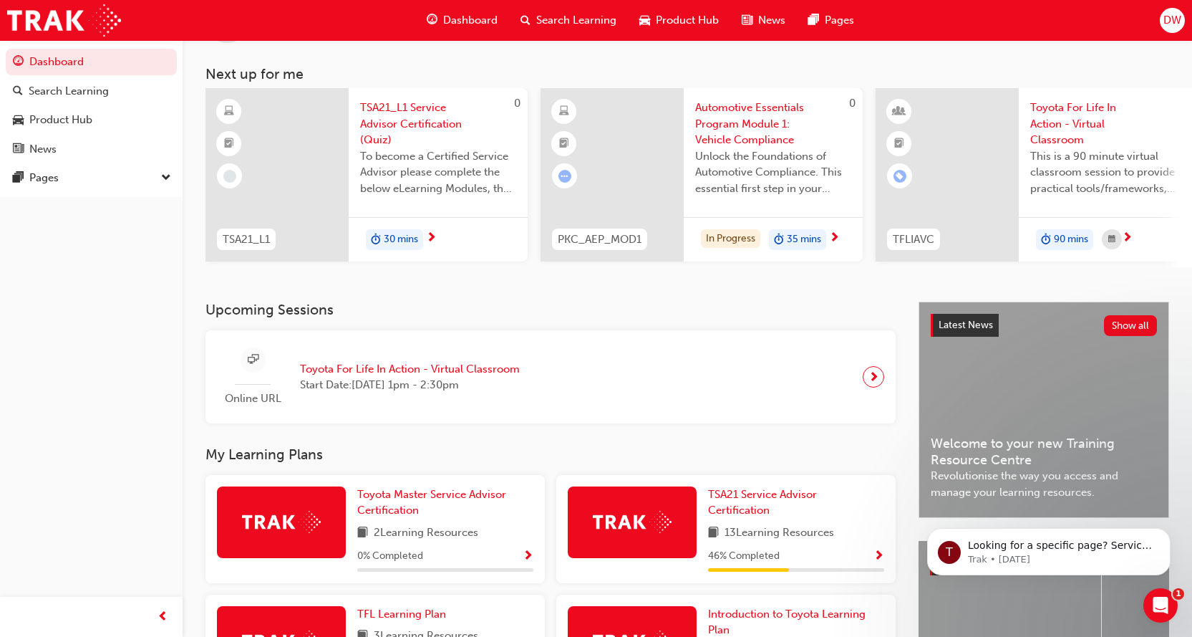
scroll to position [311, 0]
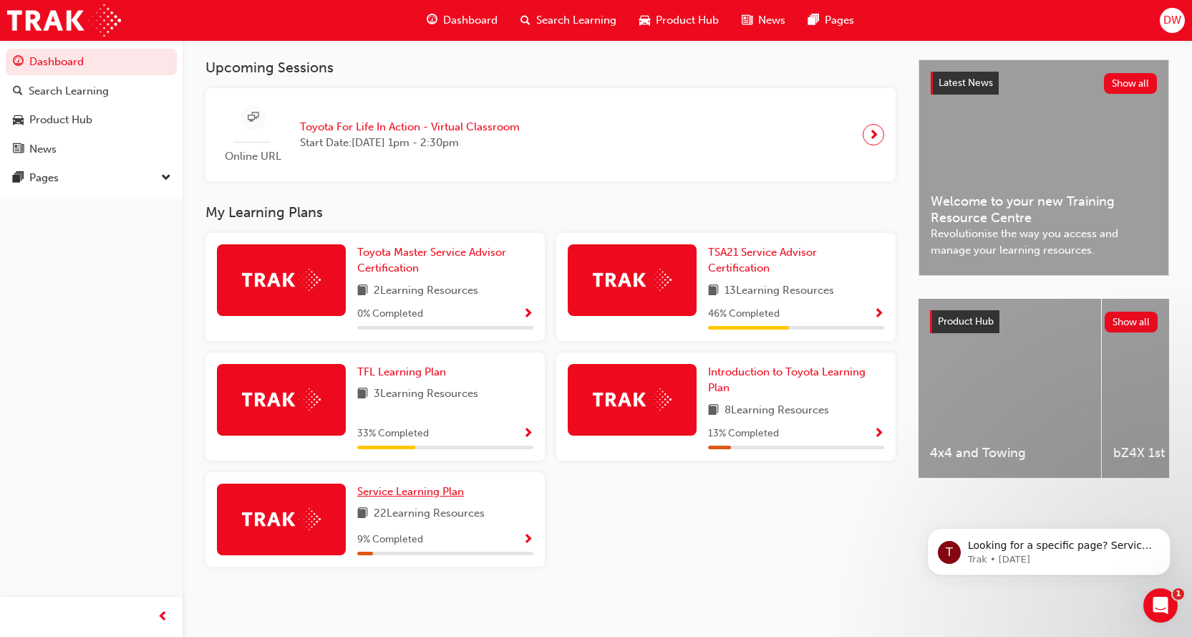
click at [441, 491] on span "Service Learning Plan" at bounding box center [410, 491] width 107 height 13
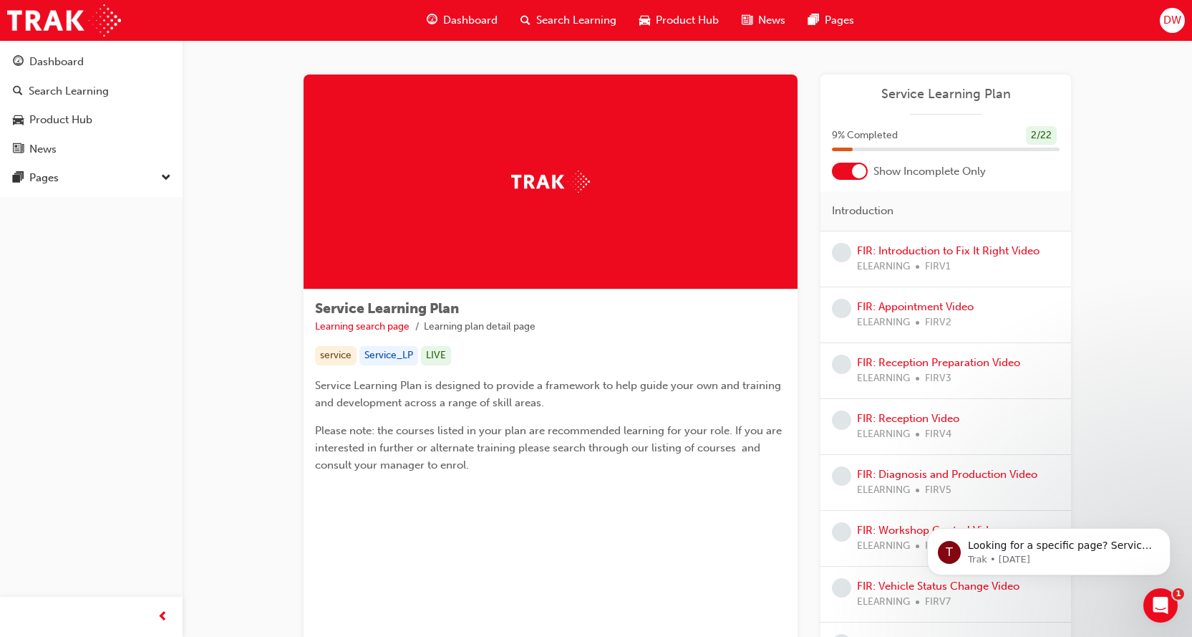
click at [850, 175] on div at bounding box center [850, 171] width 36 height 17
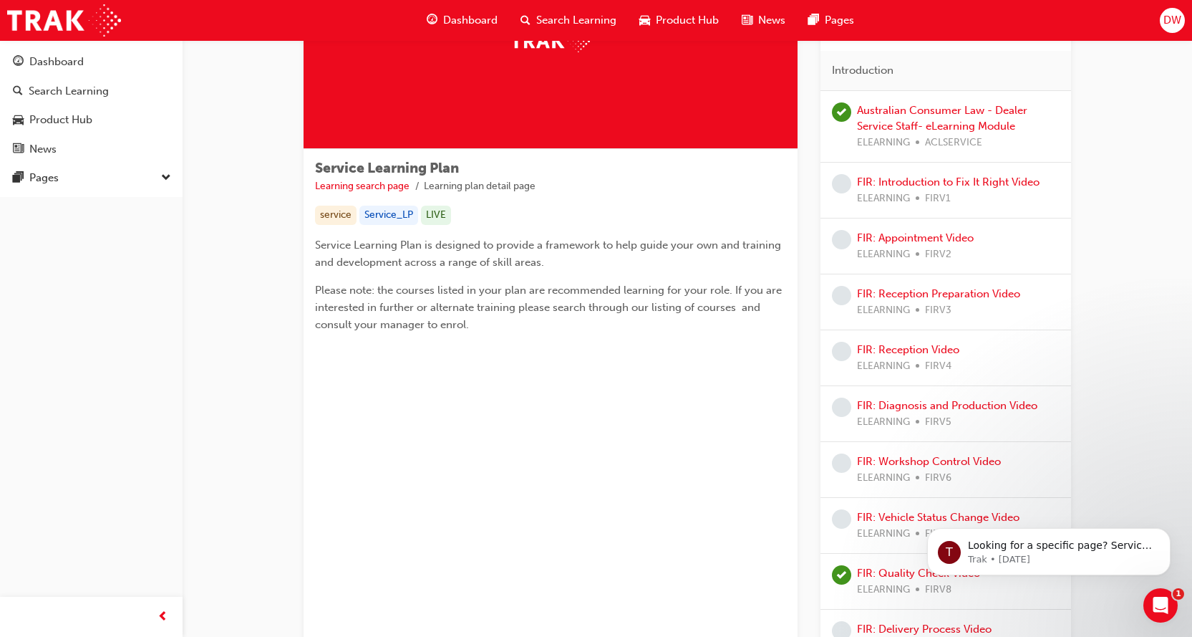
scroll to position [143, 0]
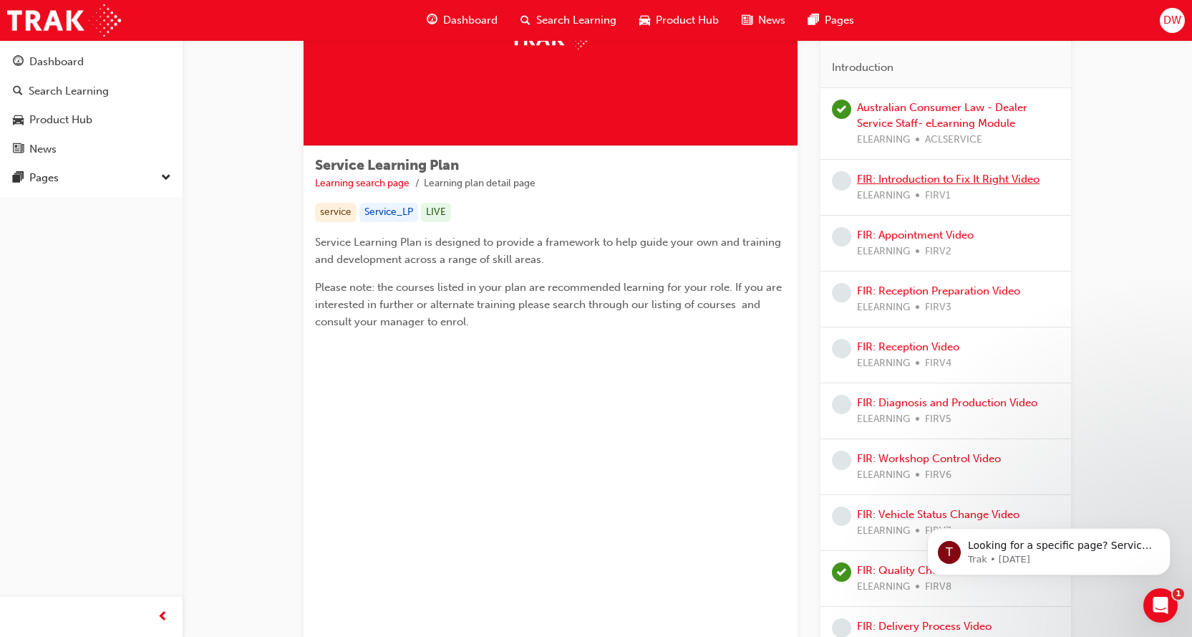
click at [905, 180] on link "FIR: Introduction to Fix It Right Video" at bounding box center [948, 179] width 183 height 13
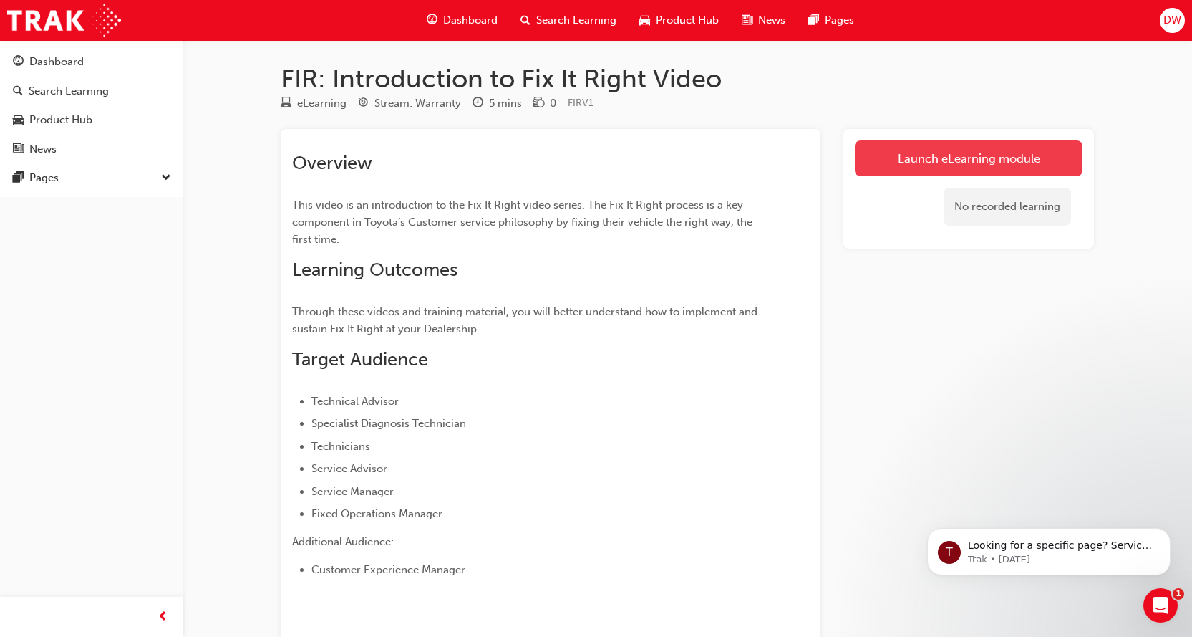
click at [929, 153] on link "Launch eLearning module" at bounding box center [969, 158] width 228 height 36
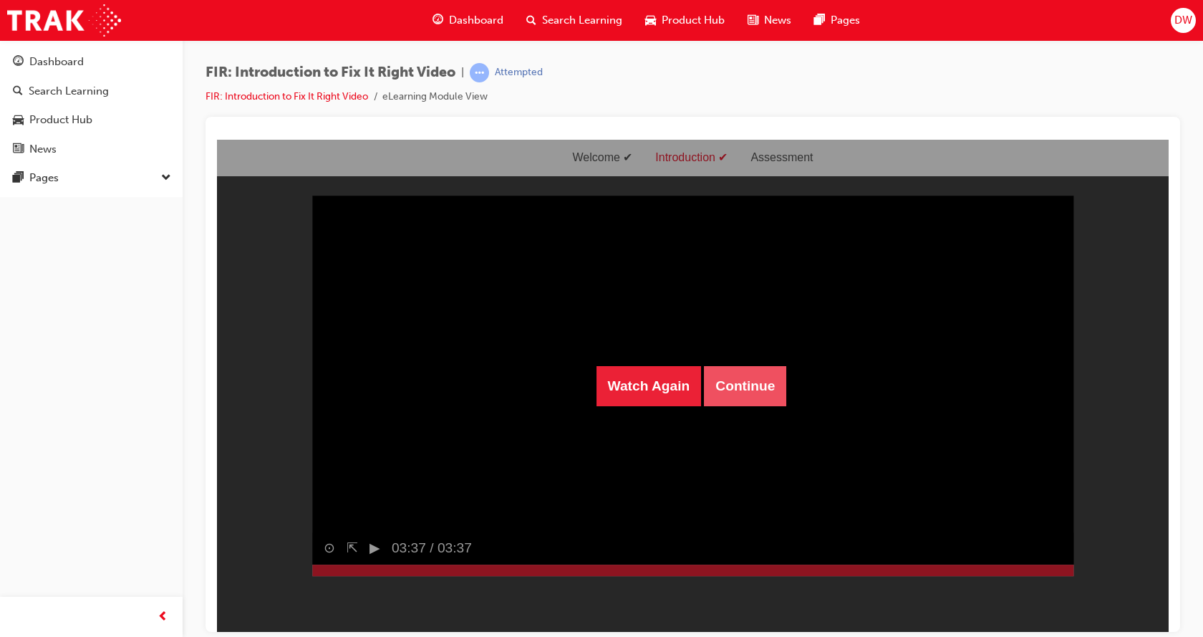
click at [746, 384] on button "Continue" at bounding box center [745, 385] width 82 height 40
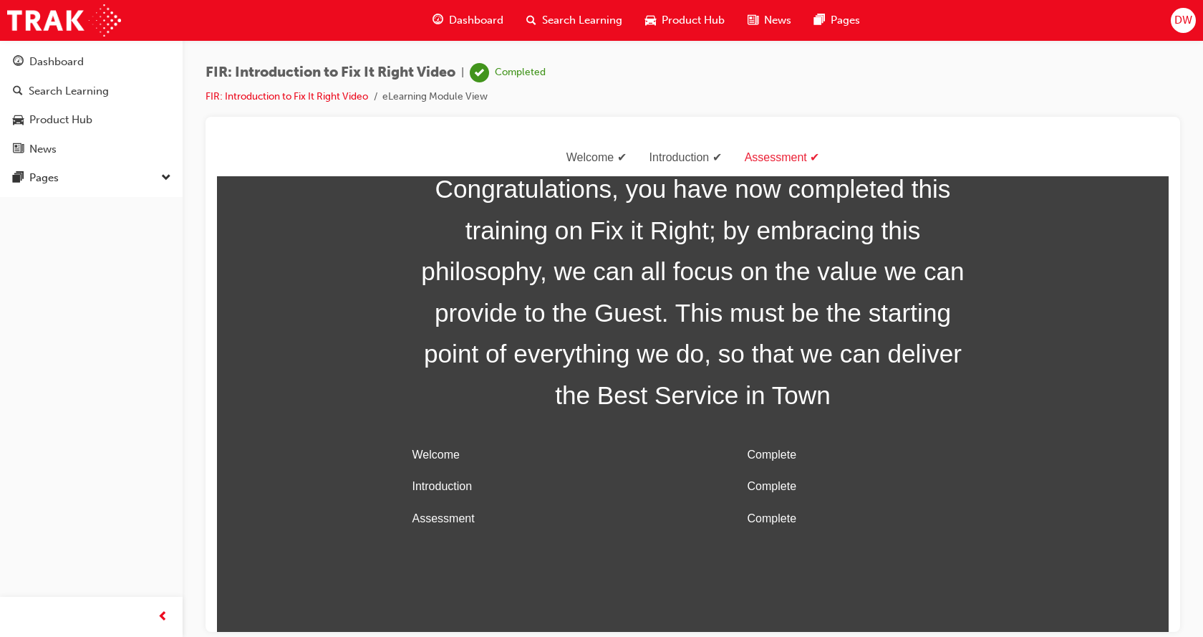
drag, startPoint x: 741, startPoint y: 408, endPoint x: 753, endPoint y: 390, distance: 21.6
click at [747, 395] on span "Congratulations, you have now completed this training on Fix it Right; by embra…" at bounding box center [693, 292] width 573 height 248
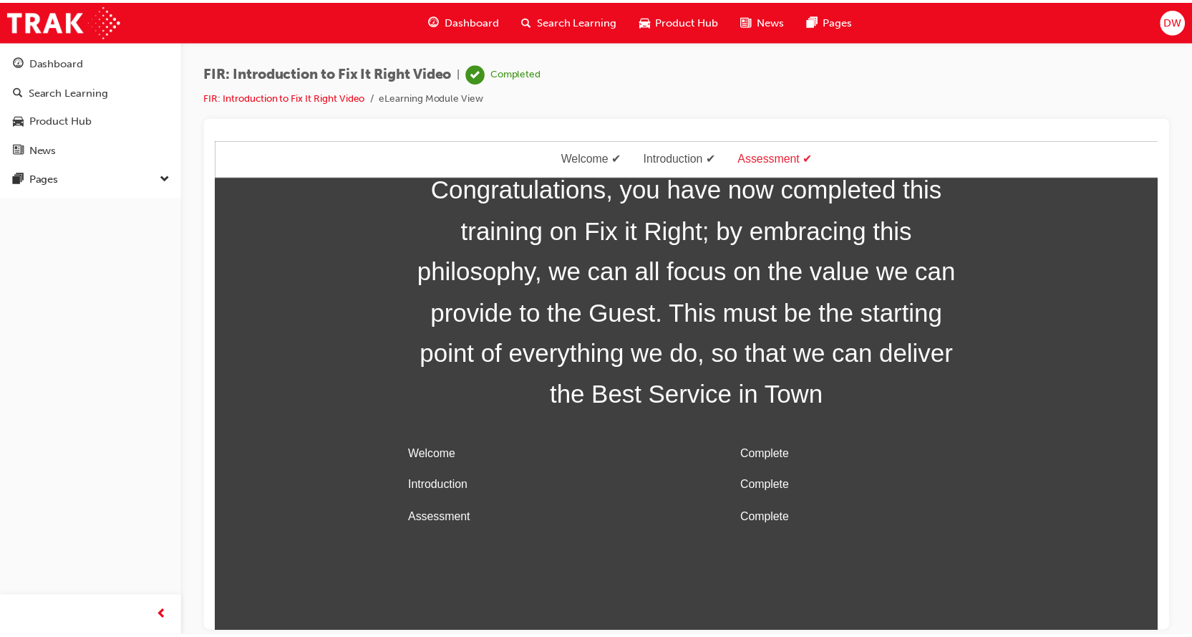
scroll to position [46, 0]
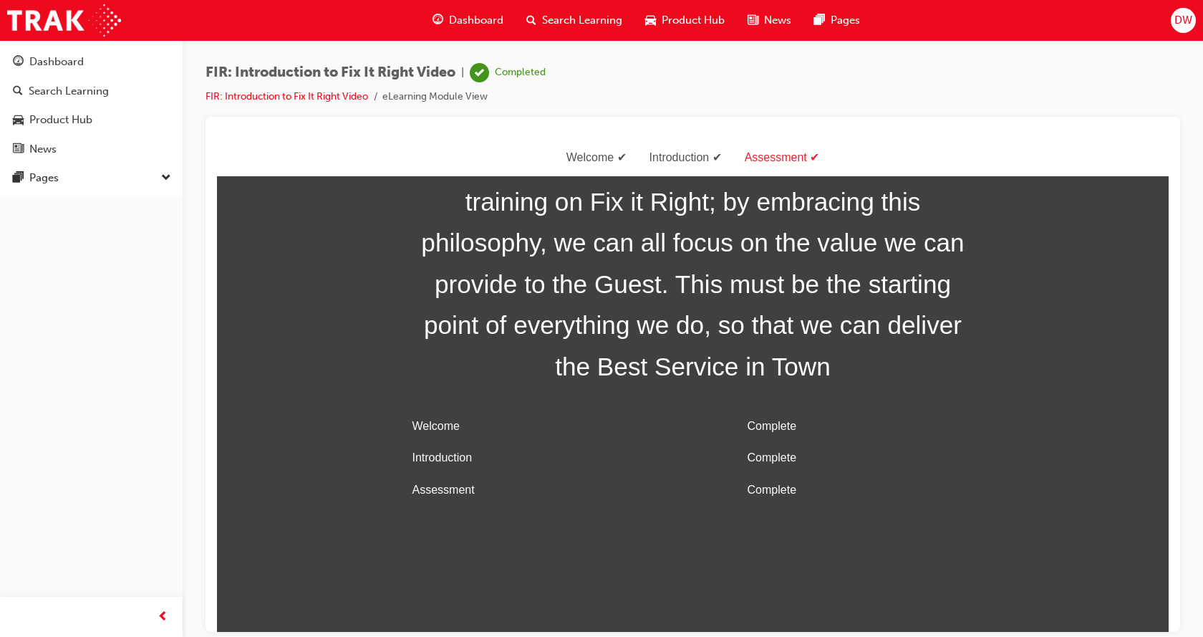
drag, startPoint x: 753, startPoint y: 390, endPoint x: 763, endPoint y: 417, distance: 28.1
click at [754, 392] on div "Congratulations, you have now completed this training on Fix it Right; by embra…" at bounding box center [693, 322] width 573 height 367
click at [791, 483] on td "Complete" at bounding box center [861, 489] width 238 height 32
click at [83, 66] on div "Dashboard" at bounding box center [56, 62] width 54 height 16
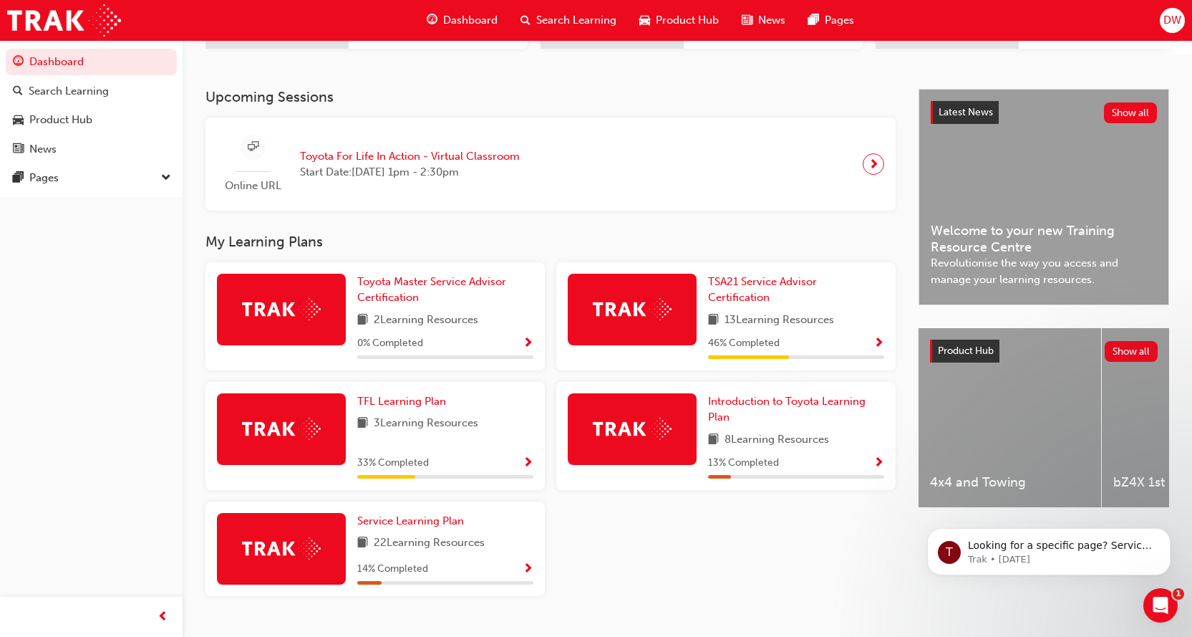
scroll to position [311, 0]
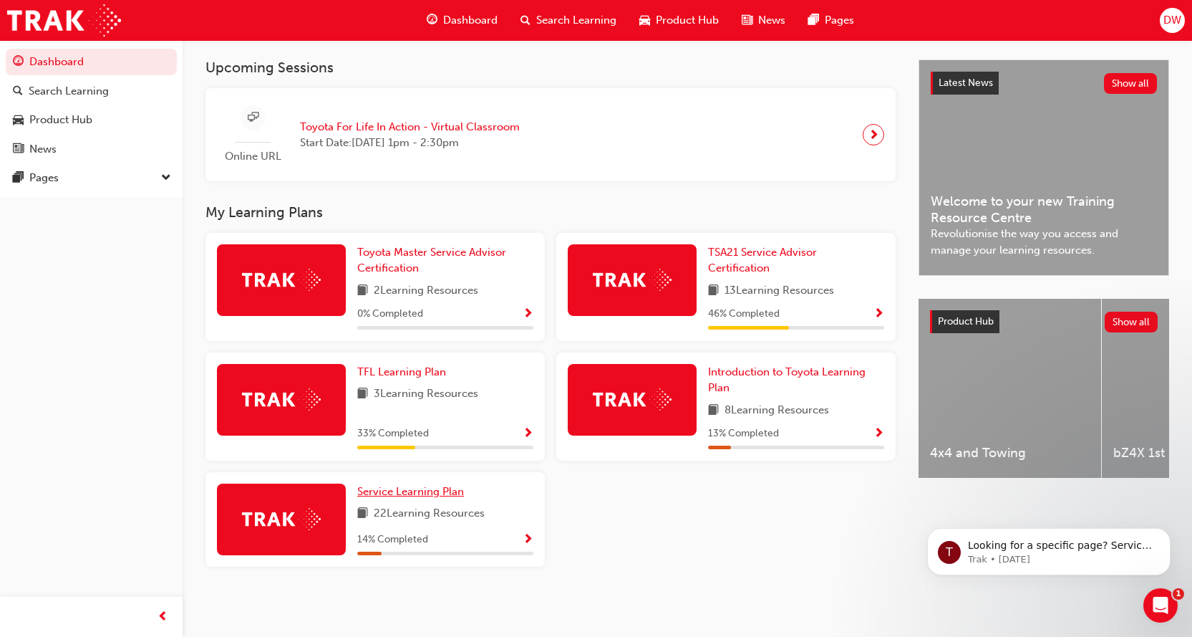
click at [435, 499] on link "Service Learning Plan" at bounding box center [413, 491] width 112 height 16
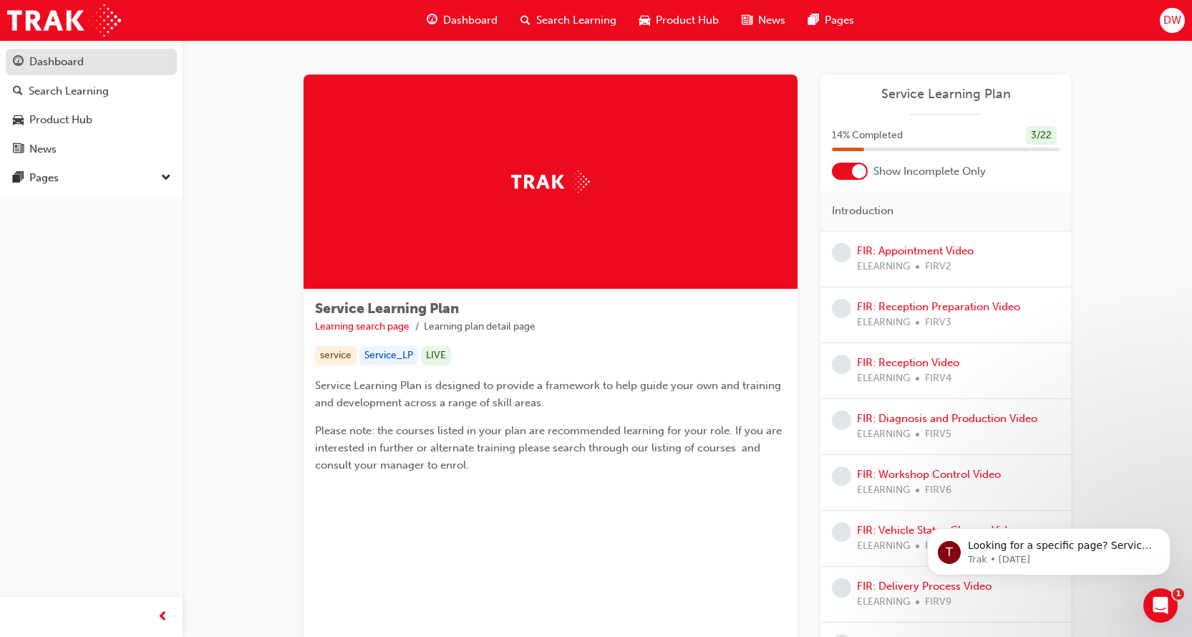
click at [82, 64] on div "Dashboard" at bounding box center [56, 62] width 54 height 16
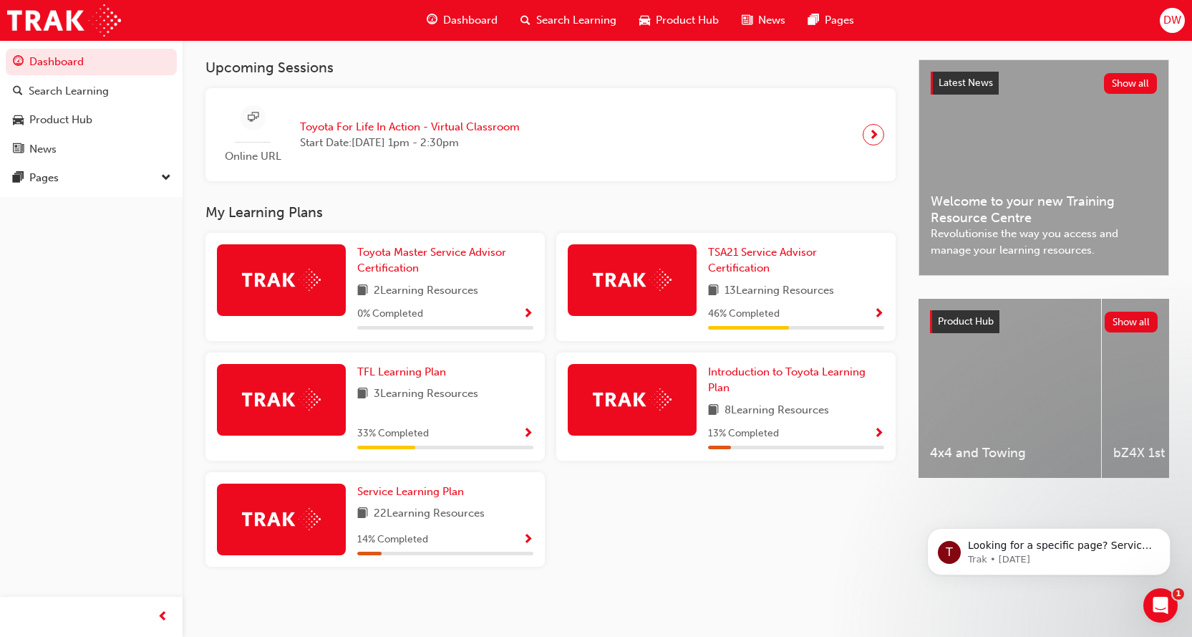
scroll to position [311, 0]
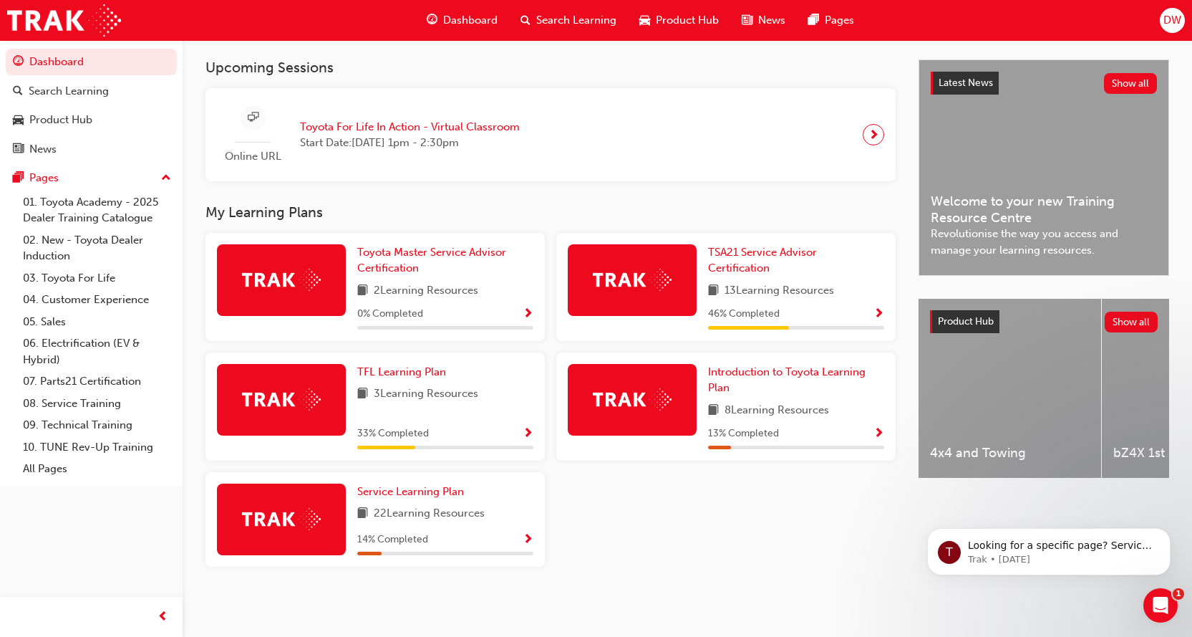
scroll to position [311, 0]
click at [775, 269] on link "TSA21 Service Advisor Certification" at bounding box center [796, 260] width 176 height 32
